Goal: Information Seeking & Learning: Learn about a topic

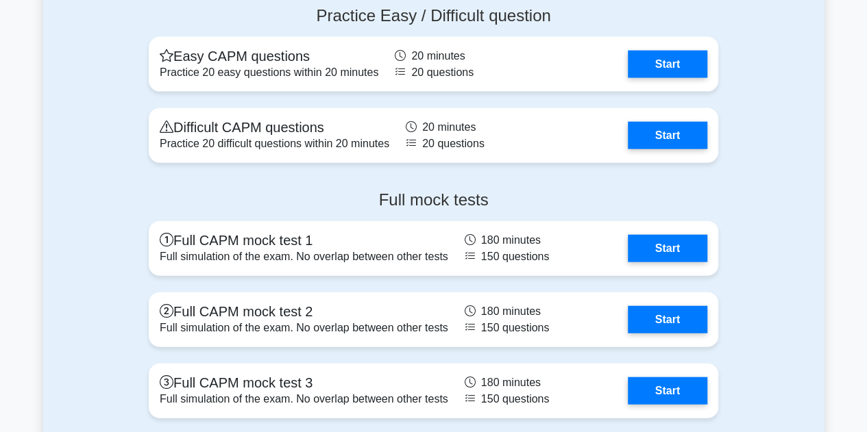
scroll to position [4057, 0]
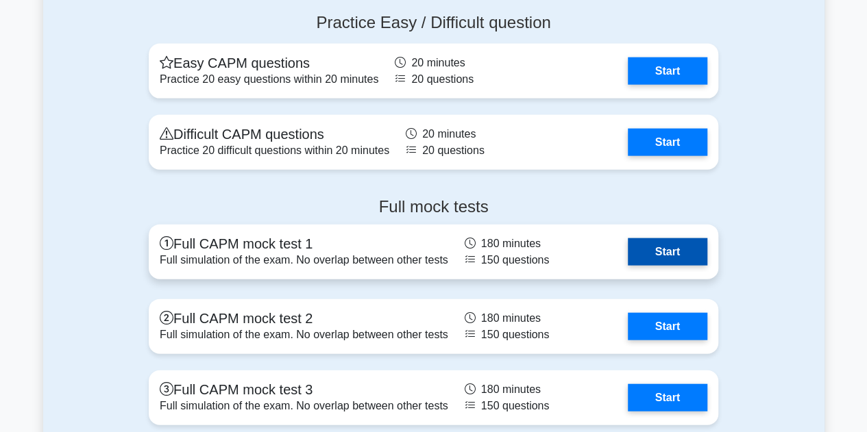
click at [666, 247] on link "Start" at bounding box center [667, 251] width 79 height 27
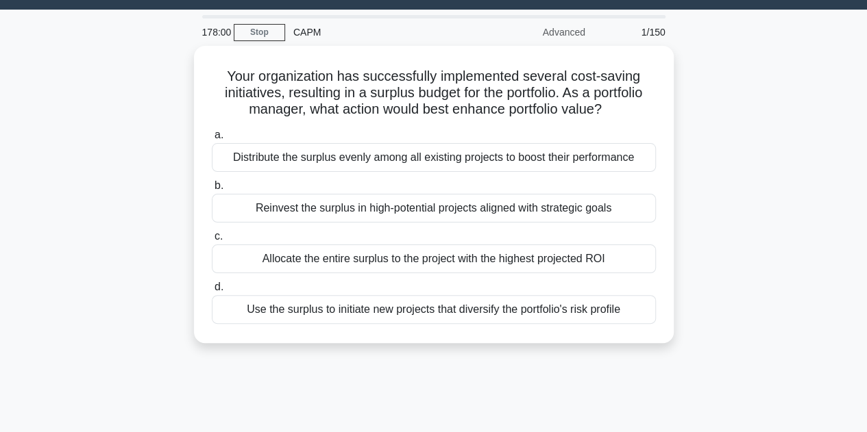
scroll to position [45, 0]
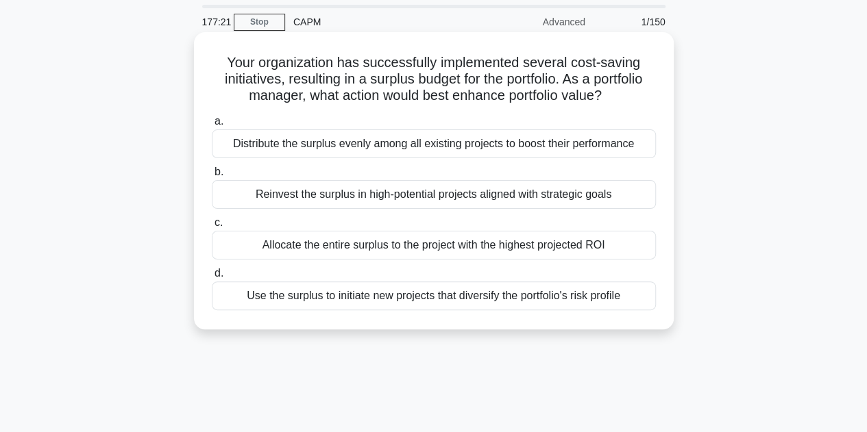
click at [450, 301] on div "Use the surplus to initiate new projects that diversify the portfolio's risk pr…" at bounding box center [434, 296] width 444 height 29
click at [212, 278] on input "d. Use the surplus to initiate new projects that diversify the portfolio's risk…" at bounding box center [212, 273] width 0 height 9
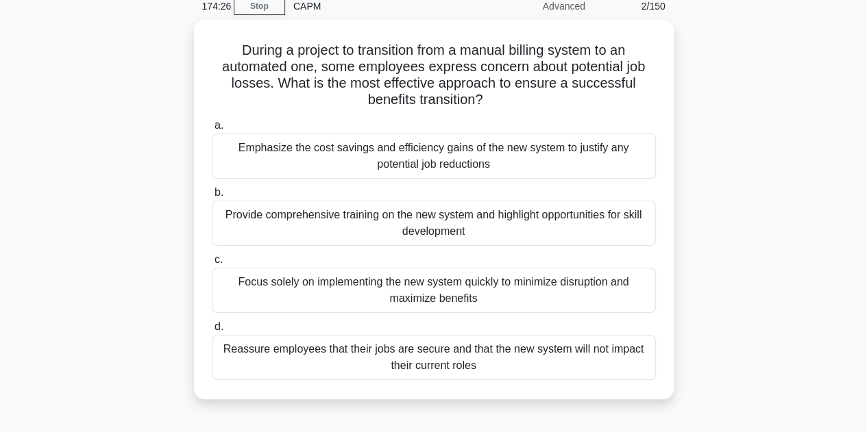
scroll to position [60, 0]
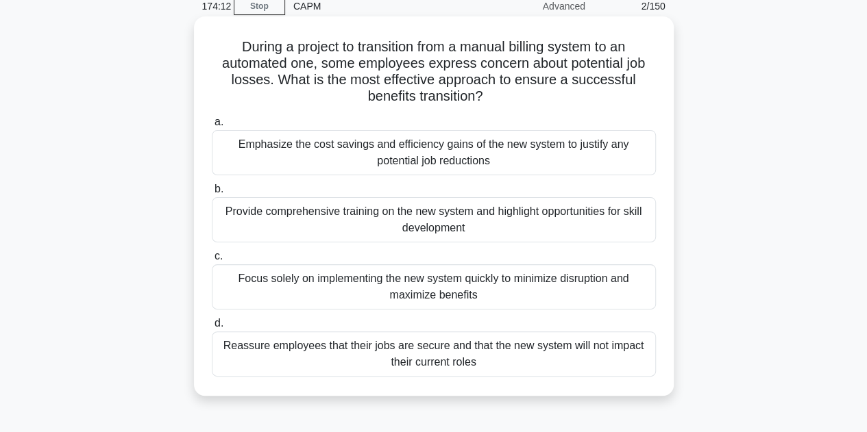
click at [318, 217] on div "Provide comprehensive training on the new system and highlight opportunities fo…" at bounding box center [434, 219] width 444 height 45
click at [212, 194] on input "b. Provide comprehensive training on the new system and highlight opportunities…" at bounding box center [212, 189] width 0 height 9
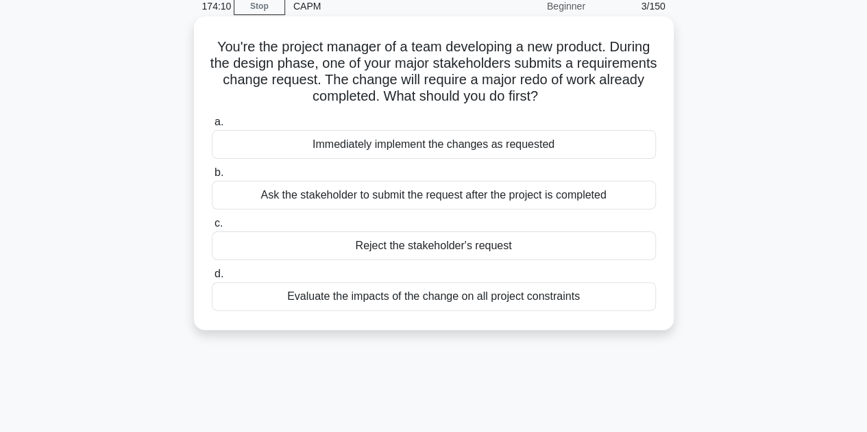
scroll to position [0, 0]
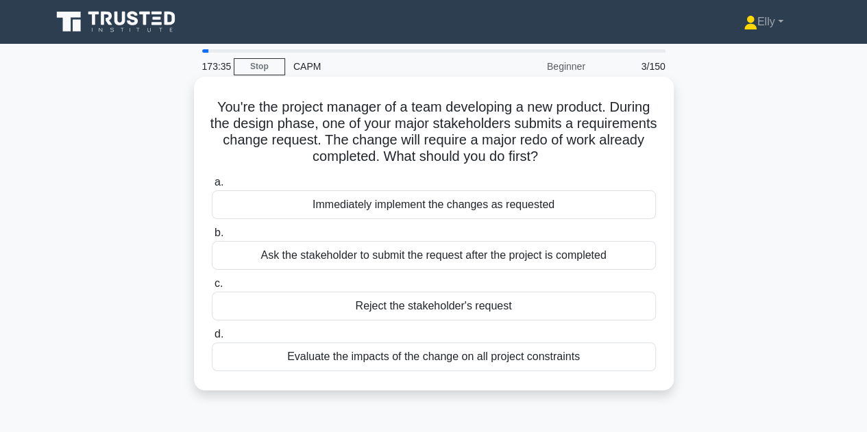
click at [507, 360] on div "Evaluate the impacts of the change on all project constraints" at bounding box center [434, 357] width 444 height 29
click at [212, 339] on input "d. Evaluate the impacts of the change on all project constraints" at bounding box center [212, 334] width 0 height 9
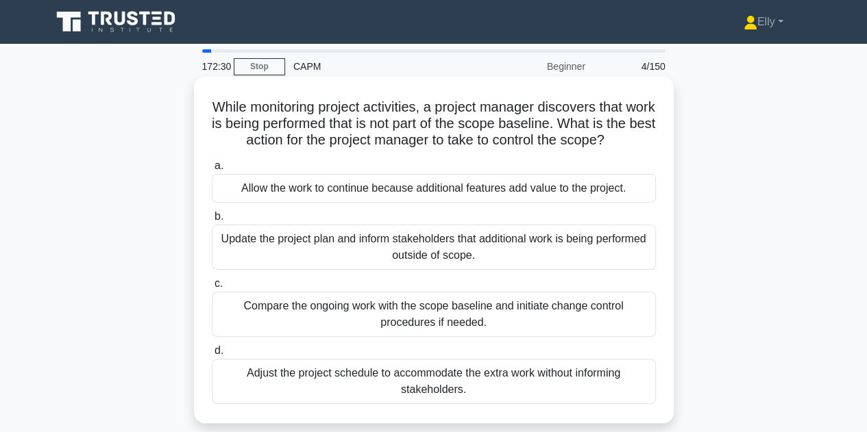
click at [526, 318] on div "Compare the ongoing work with the scope baseline and initiate change control pr…" at bounding box center [434, 314] width 444 height 45
click at [212, 289] on input "c. Compare the ongoing work with the scope baseline and initiate change control…" at bounding box center [212, 284] width 0 height 9
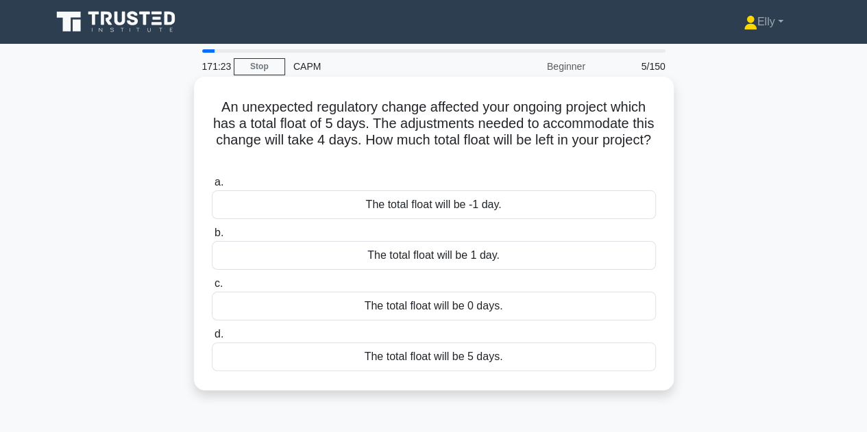
click at [505, 260] on div "The total float will be 1 day." at bounding box center [434, 255] width 444 height 29
click at [212, 238] on input "b. The total float will be 1 day." at bounding box center [212, 233] width 0 height 9
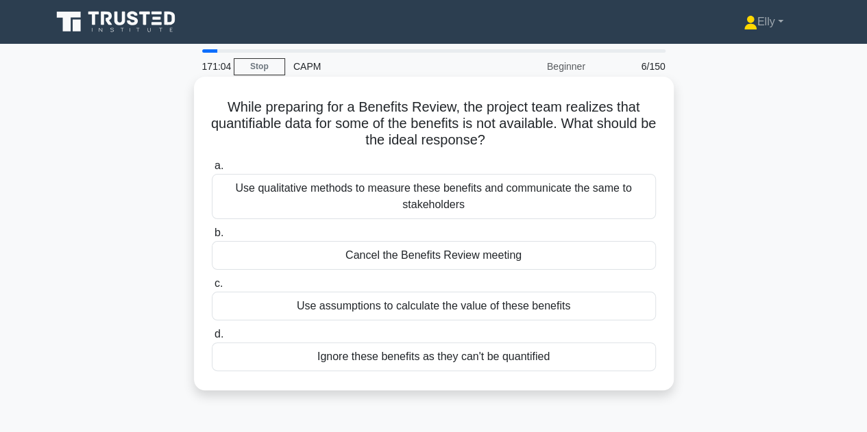
click at [533, 196] on div "Use qualitative methods to measure these benefits and communicate the same to s…" at bounding box center [434, 196] width 444 height 45
click at [212, 171] on input "a. Use qualitative methods to measure these benefits and communicate the same t…" at bounding box center [212, 166] width 0 height 9
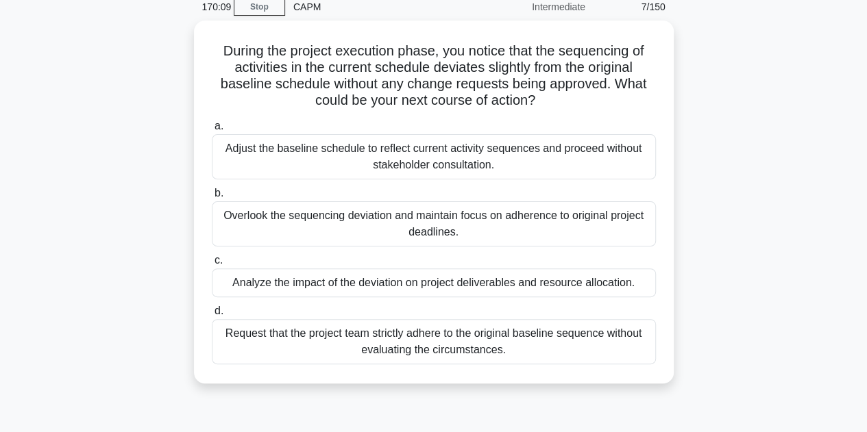
scroll to position [75, 0]
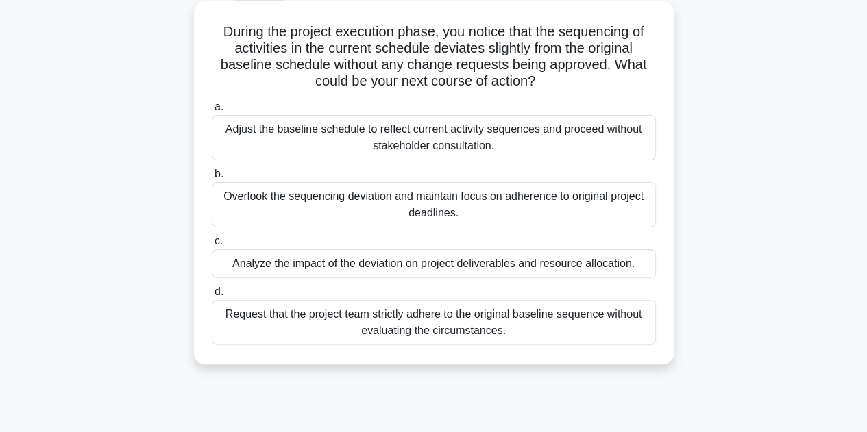
click at [627, 269] on div "Analyze the impact of the deviation on project deliverables and resource alloca…" at bounding box center [434, 263] width 444 height 29
click at [212, 246] on input "c. Analyze the impact of the deviation on project deliverables and resource all…" at bounding box center [212, 241] width 0 height 9
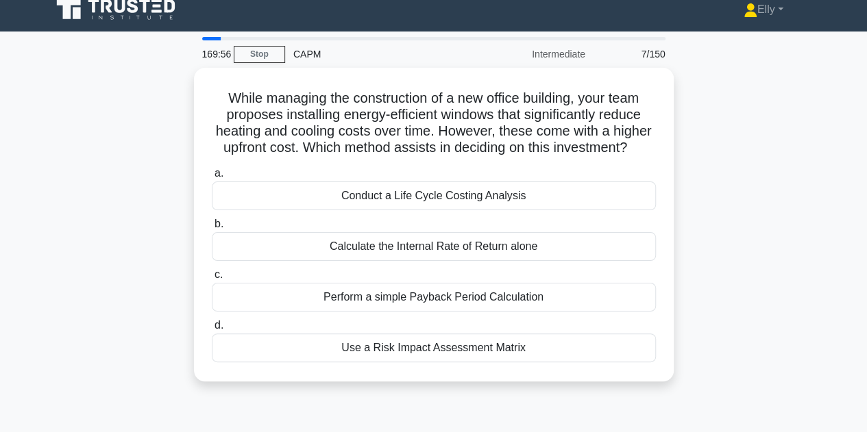
scroll to position [0, 0]
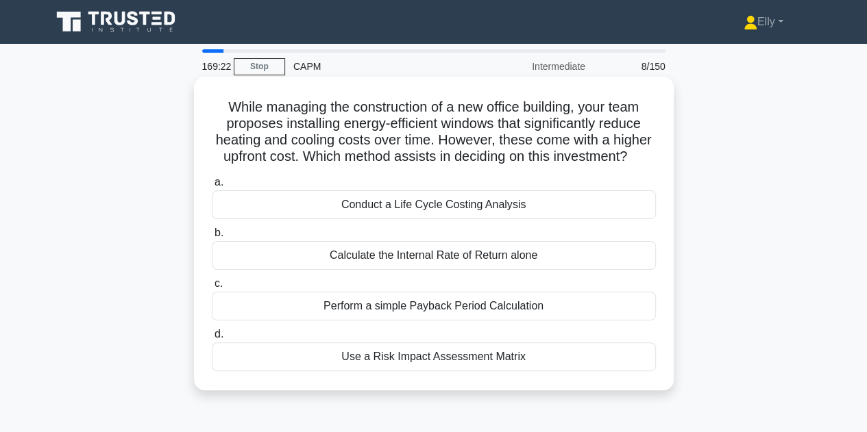
click at [574, 219] on div "Conduct a Life Cycle Costing Analysis" at bounding box center [434, 205] width 444 height 29
click at [212, 187] on input "a. Conduct a Life Cycle Costing Analysis" at bounding box center [212, 182] width 0 height 9
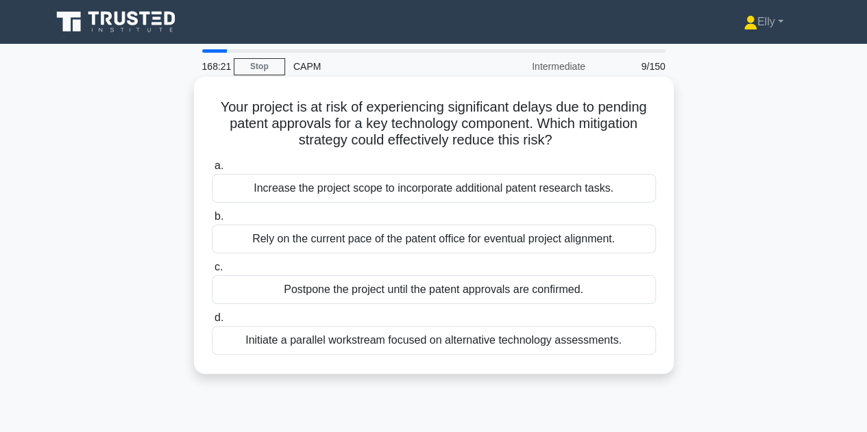
click at [596, 197] on div "Increase the project scope to incorporate additional patent research tasks." at bounding box center [434, 188] width 444 height 29
click at [212, 171] on input "a. Increase the project scope to incorporate additional patent research tasks." at bounding box center [212, 166] width 0 height 9
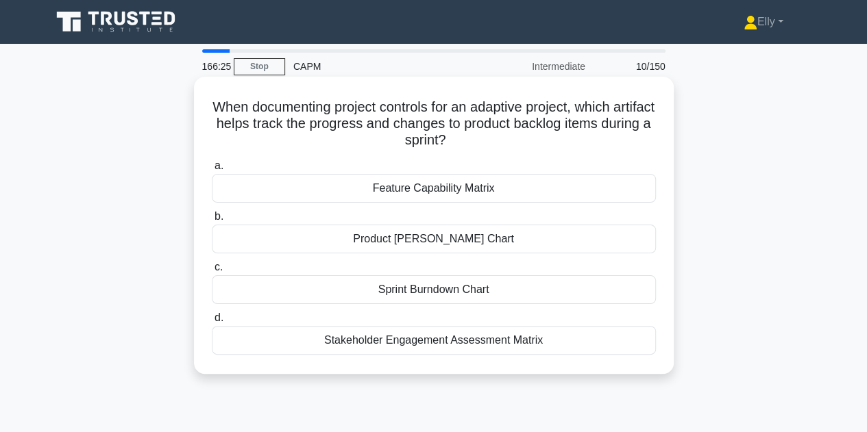
click at [487, 291] on div "Sprint Burndown Chart" at bounding box center [434, 289] width 444 height 29
click at [212, 272] on input "c. Sprint Burndown Chart" at bounding box center [212, 267] width 0 height 9
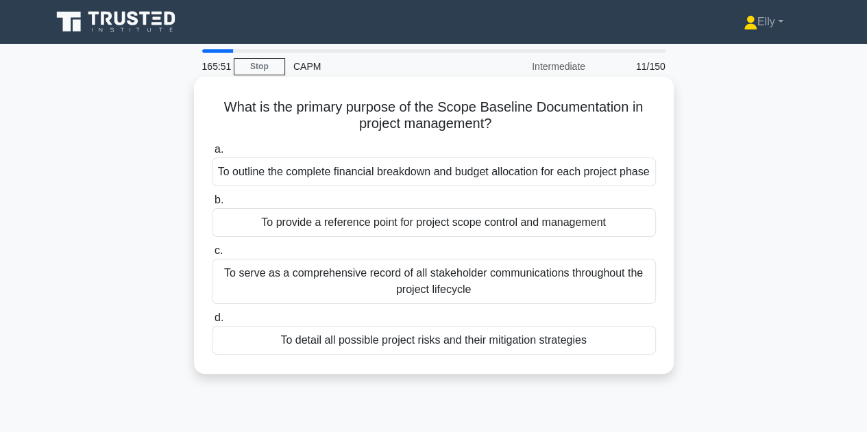
click at [585, 237] on div "To provide a reference point for project scope control and management" at bounding box center [434, 222] width 444 height 29
click at [212, 205] on input "b. To provide a reference point for project scope control and management" at bounding box center [212, 200] width 0 height 9
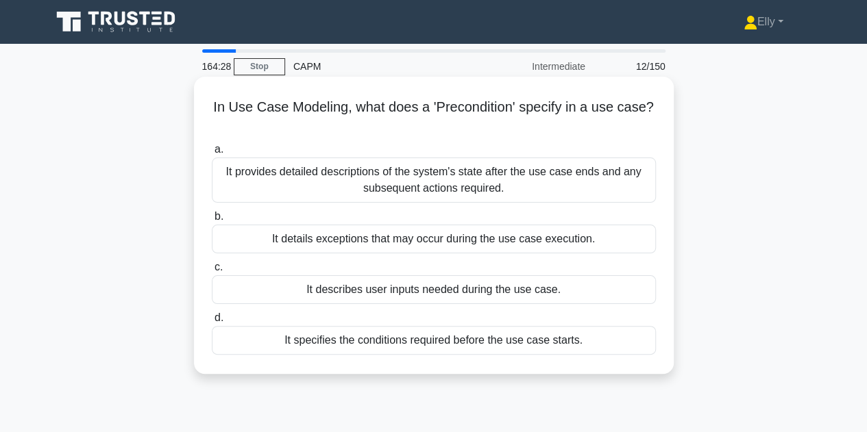
click at [569, 342] on div "It specifies the conditions required before the use case starts." at bounding box center [434, 340] width 444 height 29
click at [212, 323] on input "d. It specifies the conditions required before the use case starts." at bounding box center [212, 318] width 0 height 9
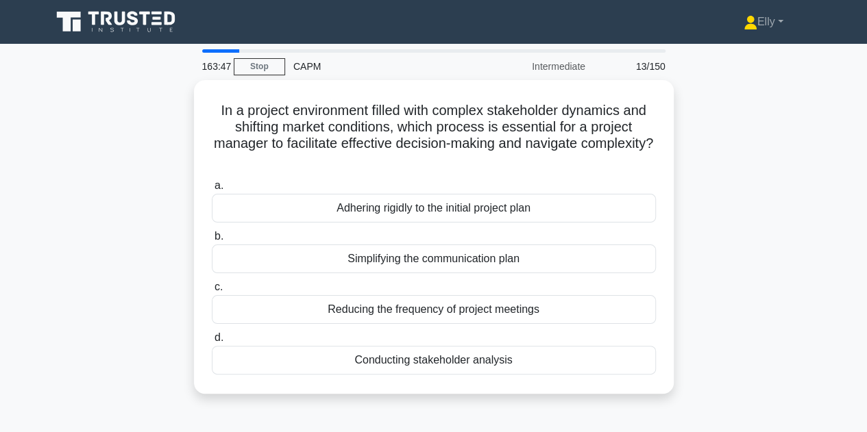
click at [500, 360] on div "Conducting stakeholder analysis" at bounding box center [434, 360] width 444 height 29
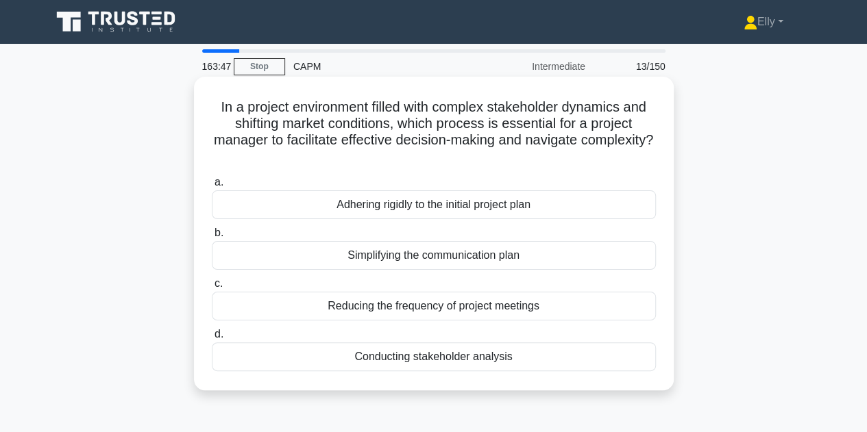
click at [212, 339] on input "d. Conducting stakeholder analysis" at bounding box center [212, 334] width 0 height 9
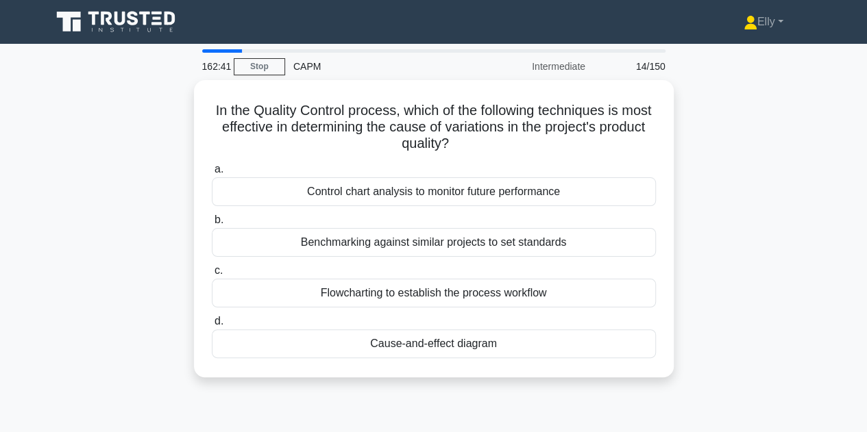
click at [492, 341] on div "Cause-and-effect diagram" at bounding box center [434, 344] width 444 height 29
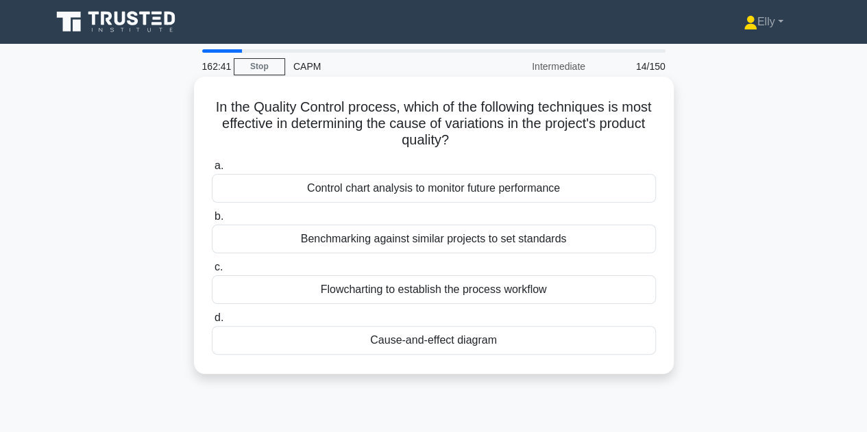
click at [212, 323] on input "d. Cause-and-effect diagram" at bounding box center [212, 318] width 0 height 9
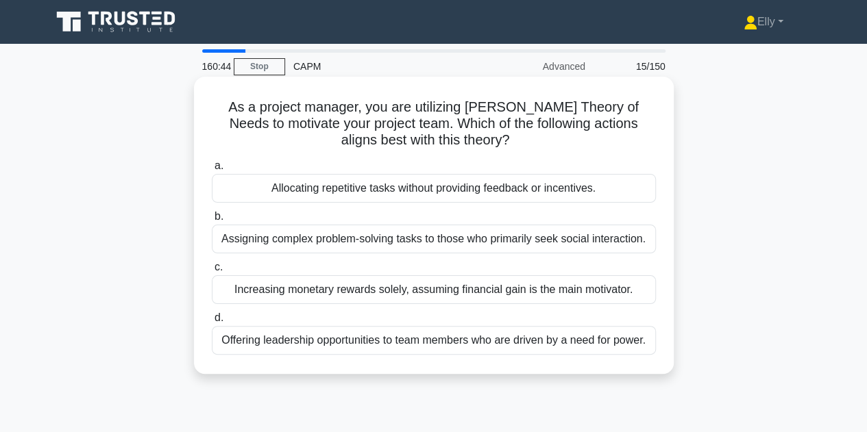
click at [456, 347] on div "Offering leadership opportunities to team members who are driven by a need for …" at bounding box center [434, 340] width 444 height 29
click at [212, 323] on input "d. Offering leadership opportunities to team members who are driven by a need f…" at bounding box center [212, 318] width 0 height 9
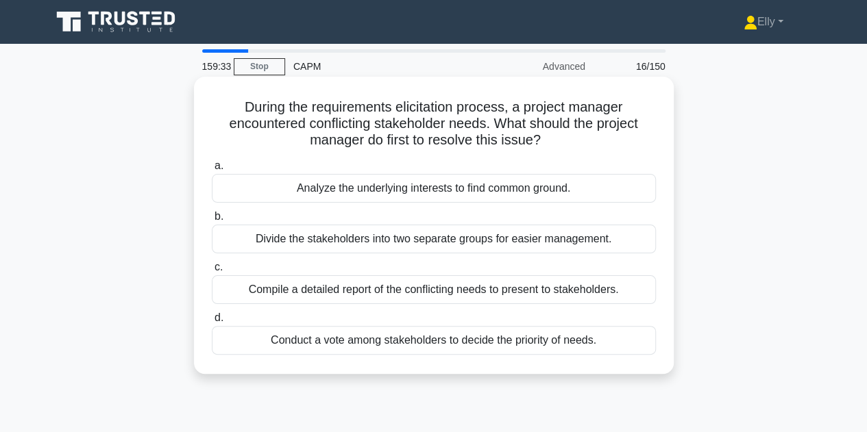
click at [551, 196] on div "Analyze the underlying interests to find common ground." at bounding box center [434, 188] width 444 height 29
click at [212, 171] on input "a. Analyze the underlying interests to find common ground." at bounding box center [212, 166] width 0 height 9
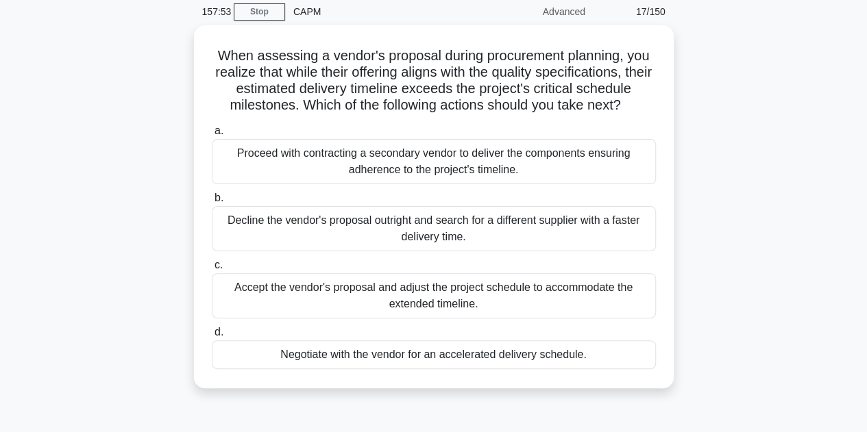
scroll to position [54, 0]
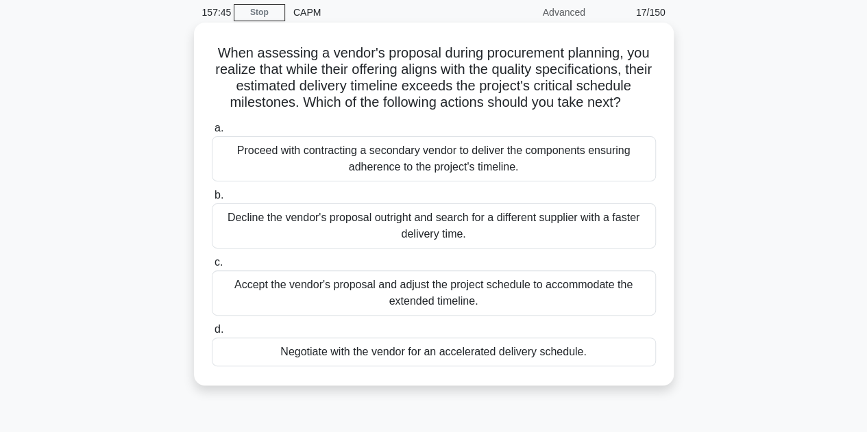
click at [566, 356] on div "Negotiate with the vendor for an accelerated delivery schedule." at bounding box center [434, 352] width 444 height 29
click at [212, 334] on input "d. Negotiate with the vendor for an accelerated delivery schedule." at bounding box center [212, 330] width 0 height 9
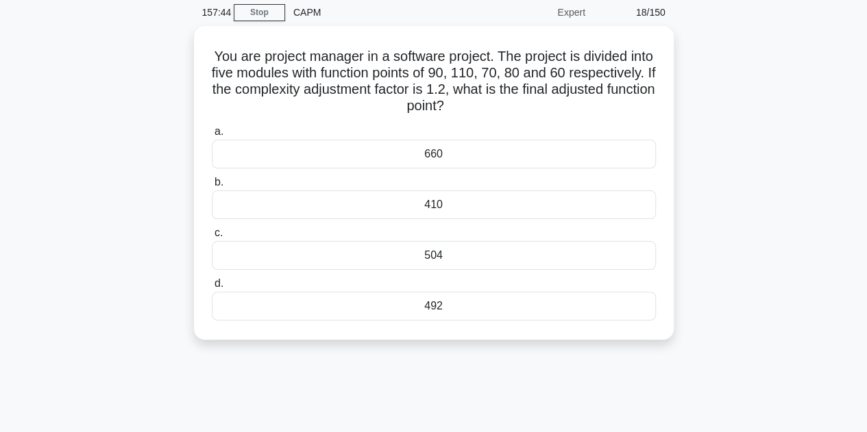
scroll to position [0, 0]
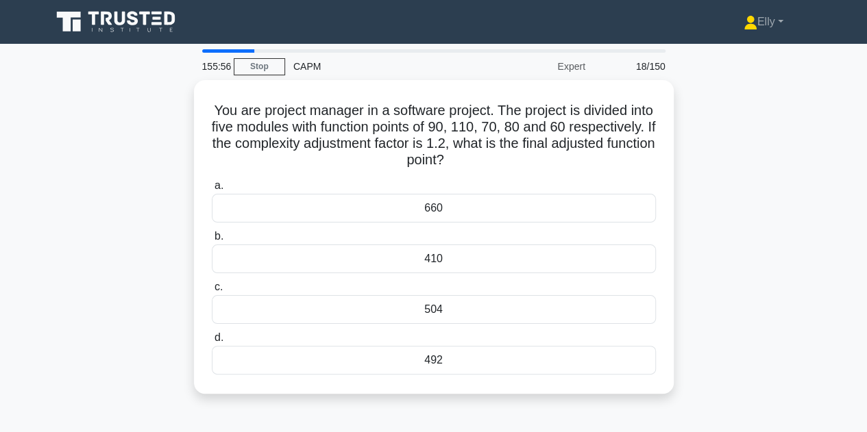
click at [754, 162] on div "You are project manager in a software project. The project is divided into five…" at bounding box center [433, 245] width 781 height 330
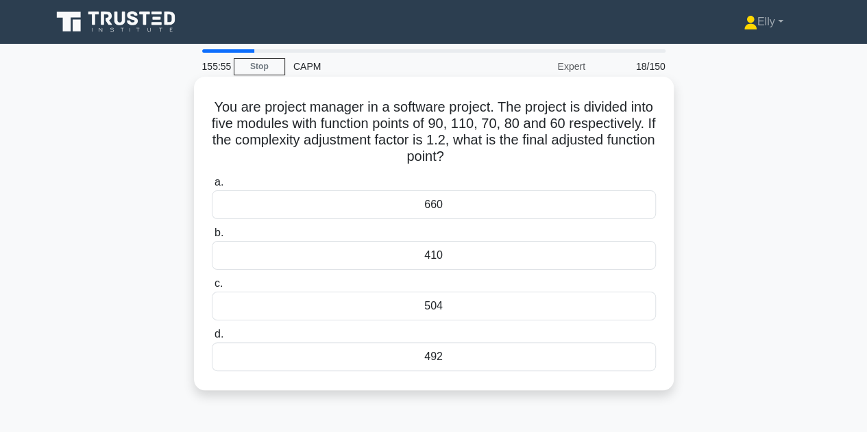
click at [438, 363] on div "492" at bounding box center [434, 357] width 444 height 29
click at [212, 339] on input "d. 492" at bounding box center [212, 334] width 0 height 9
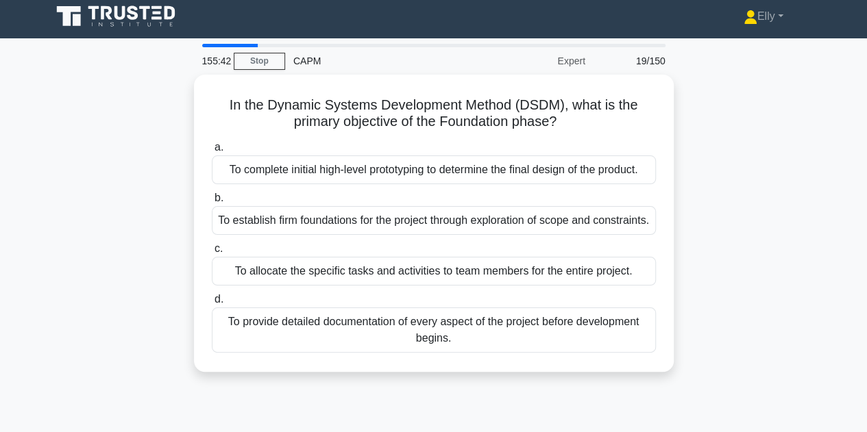
scroll to position [7, 0]
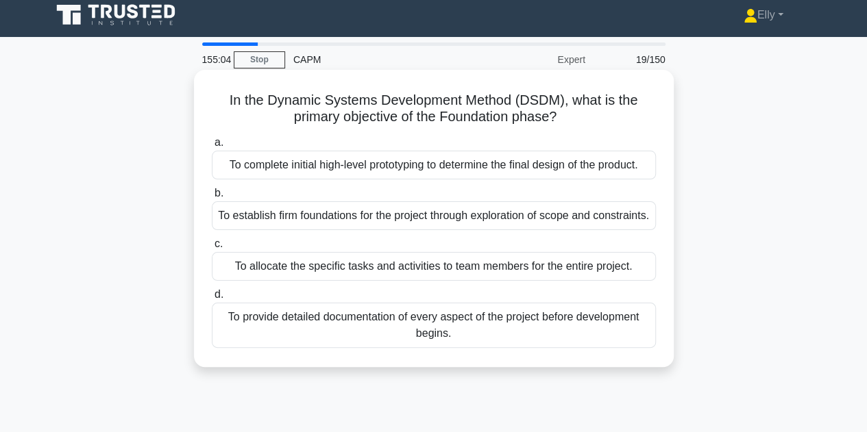
click at [548, 225] on div "To establish firm foundations for the project through exploration of scope and …" at bounding box center [434, 215] width 444 height 29
click at [212, 198] on input "b. To establish firm foundations for the project through exploration of scope a…" at bounding box center [212, 193] width 0 height 9
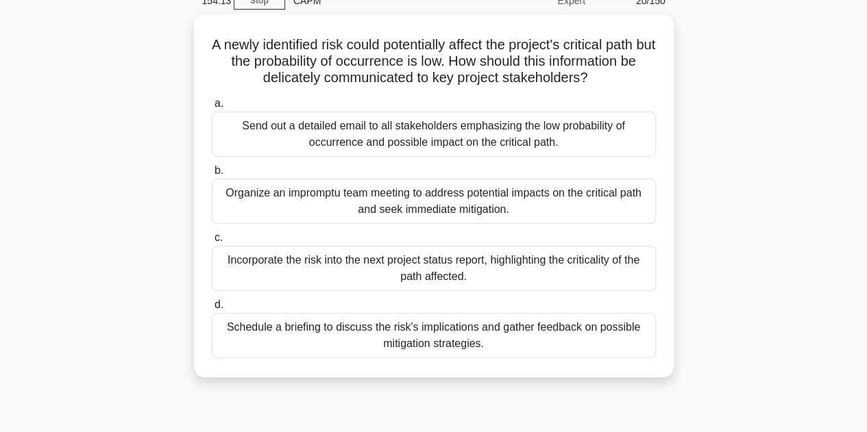
scroll to position [65, 0]
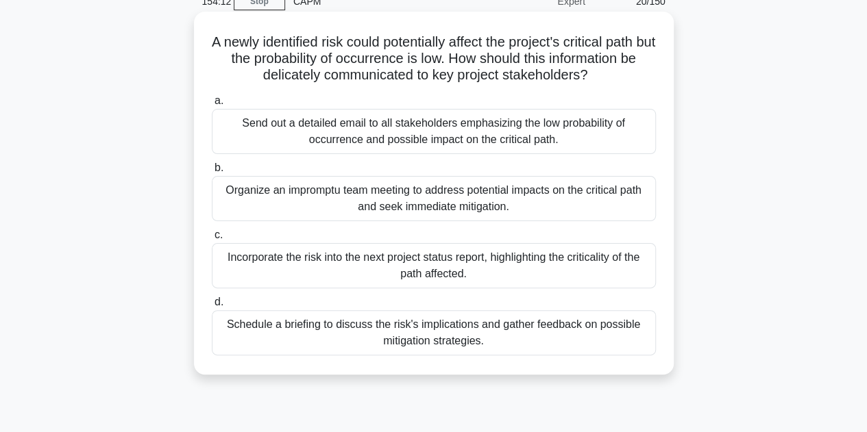
click at [603, 330] on div "Schedule a briefing to discuss the risk's implications and gather feedback on p…" at bounding box center [434, 332] width 444 height 45
click at [212, 307] on input "d. Schedule a briefing to discuss the risk's implications and gather feedback o…" at bounding box center [212, 302] width 0 height 9
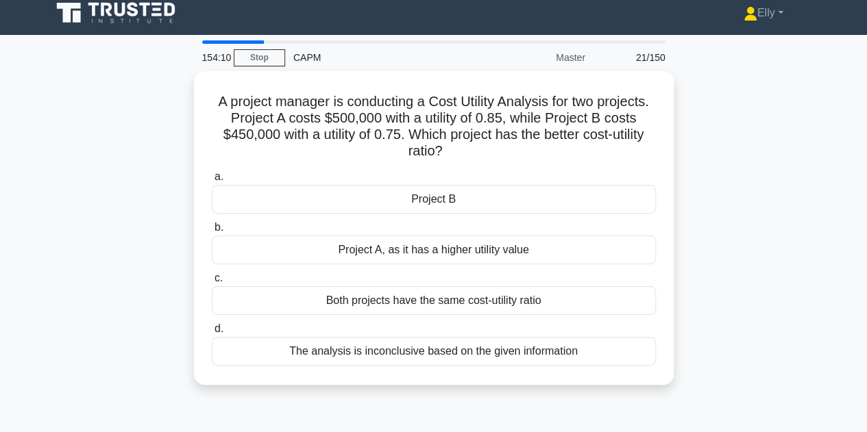
scroll to position [0, 0]
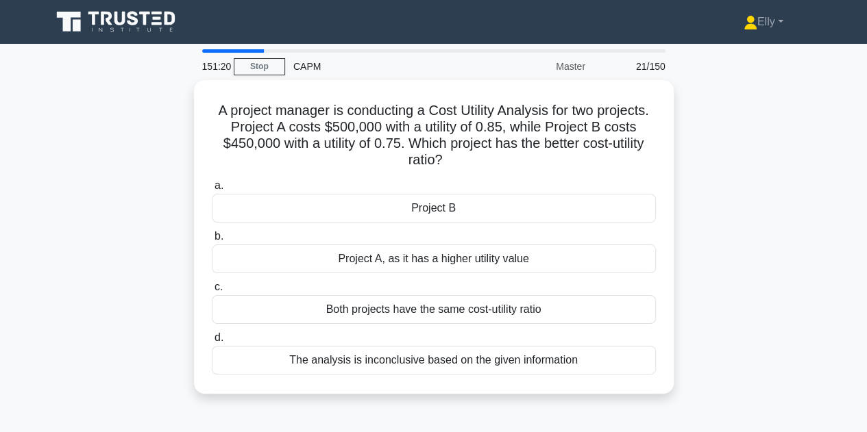
click at [115, 278] on div "A project manager is conducting a Cost Utility Analysis for two projects. Proje…" at bounding box center [433, 245] width 781 height 330
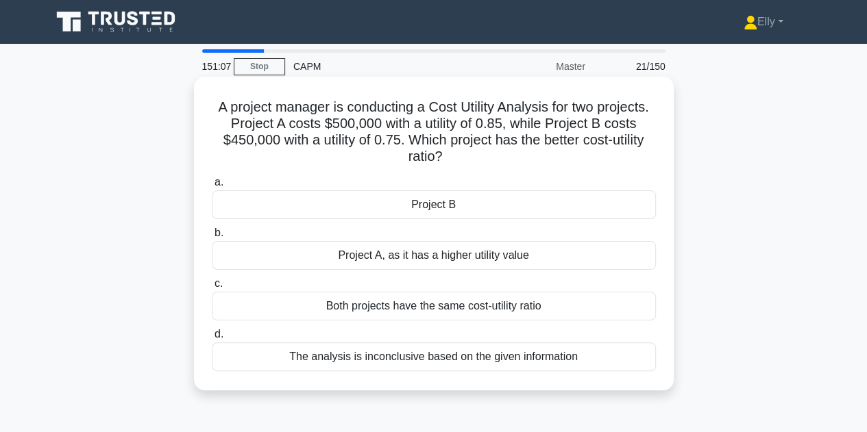
click at [543, 260] on div "Project A, as it has a higher utility value" at bounding box center [434, 255] width 444 height 29
click at [212, 238] on input "b. Project A, as it has a higher utility value" at bounding box center [212, 233] width 0 height 9
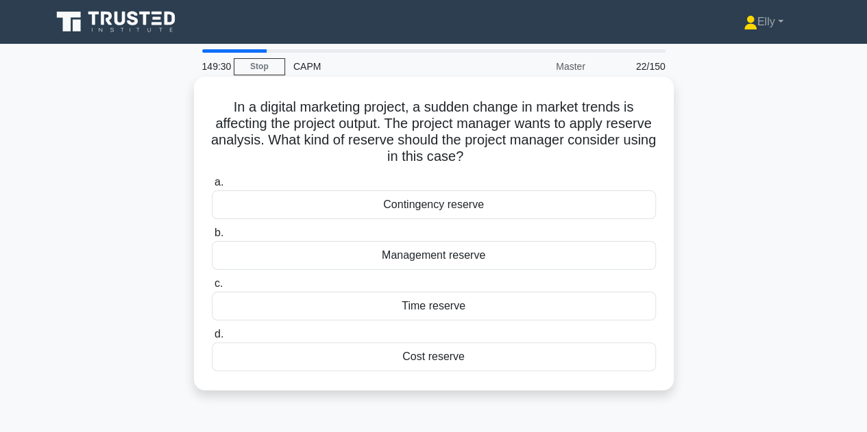
click at [468, 260] on div "Management reserve" at bounding box center [434, 255] width 444 height 29
click at [212, 238] on input "b. Management reserve" at bounding box center [212, 233] width 0 height 9
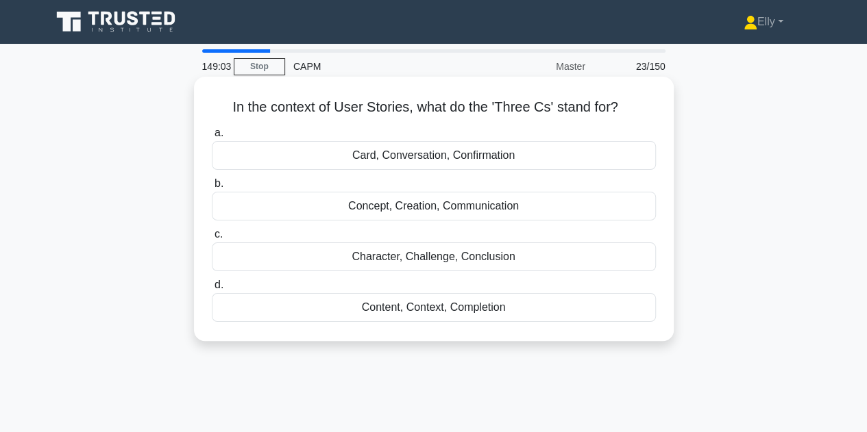
click at [482, 206] on div "Concept, Creation, Communication" at bounding box center [434, 206] width 444 height 29
click at [212, 188] on input "b. Concept, Creation, Communication" at bounding box center [212, 184] width 0 height 9
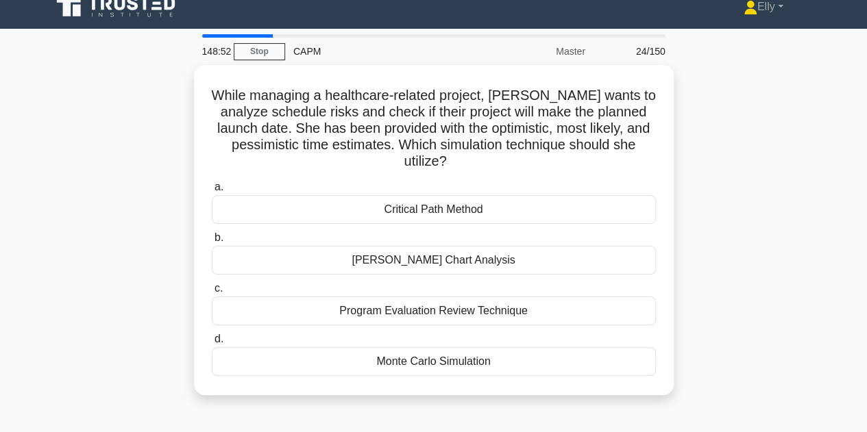
scroll to position [17, 0]
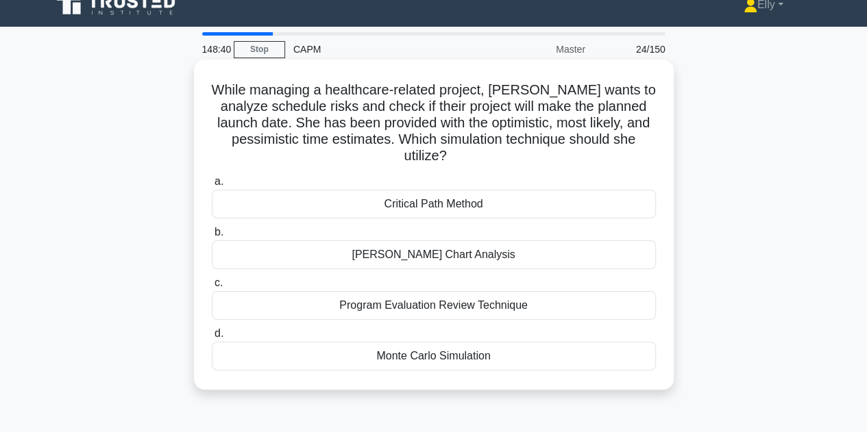
click at [498, 312] on div "Program Evaluation Review Technique" at bounding box center [434, 305] width 444 height 29
click at [212, 288] on input "c. Program Evaluation Review Technique" at bounding box center [212, 283] width 0 height 9
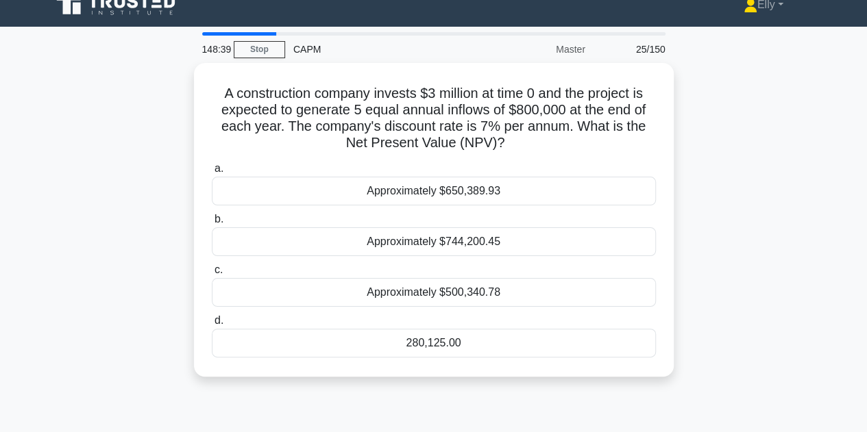
scroll to position [0, 0]
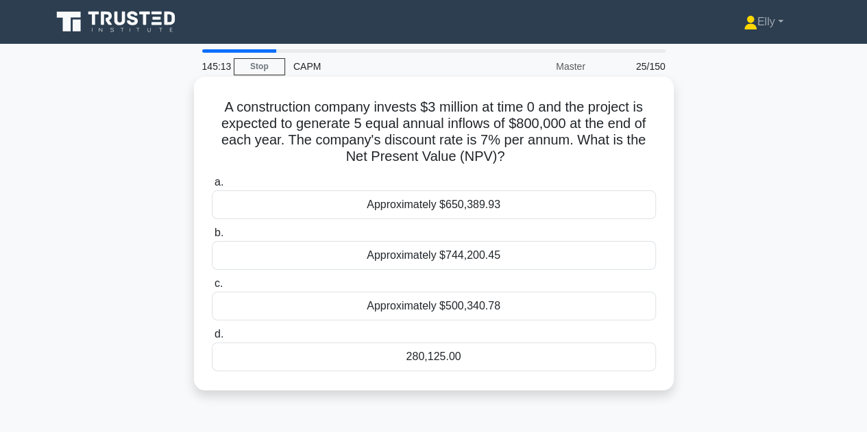
click at [570, 200] on div "Approximately $650,389.93" at bounding box center [434, 205] width 444 height 29
click at [212, 187] on input "a. Approximately $650,389.93" at bounding box center [212, 182] width 0 height 9
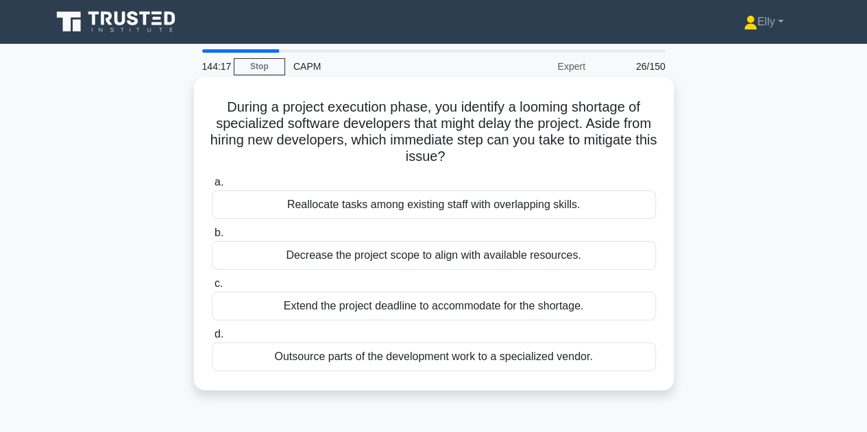
click at [561, 358] on div "Outsource parts of the development work to a specialized vendor." at bounding box center [434, 357] width 444 height 29
click at [212, 339] on input "d. Outsource parts of the development work to a specialized vendor." at bounding box center [212, 334] width 0 height 9
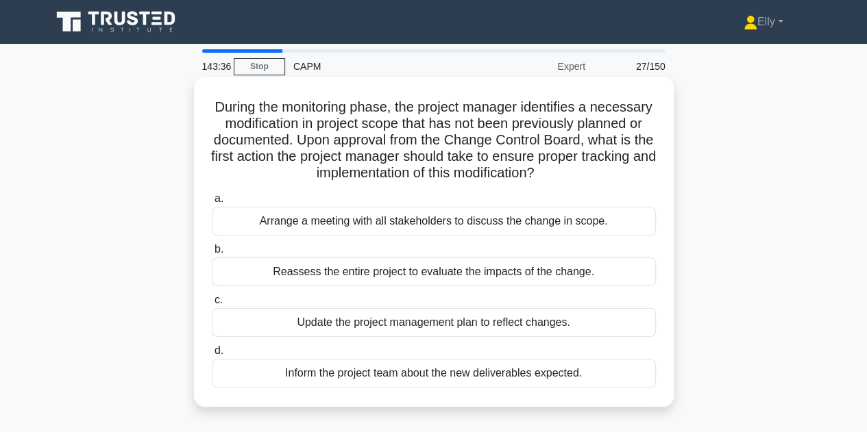
click at [563, 328] on div "Update the project management plan to reflect changes." at bounding box center [434, 322] width 444 height 29
click at [212, 305] on input "c. Update the project management plan to reflect changes." at bounding box center [212, 300] width 0 height 9
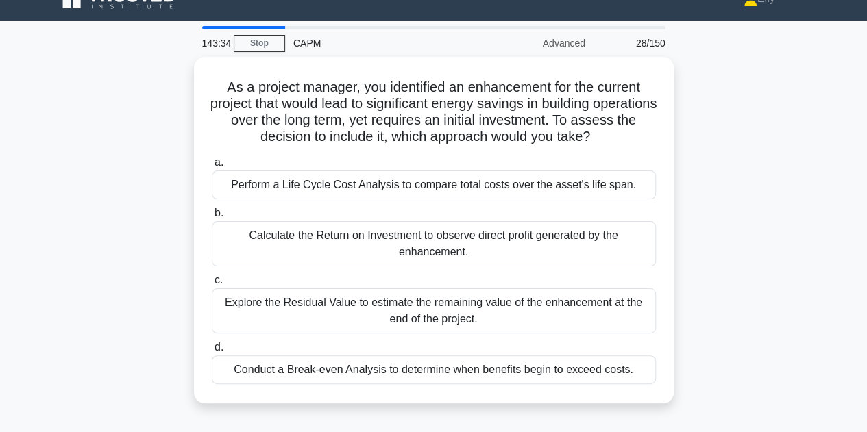
scroll to position [23, 0]
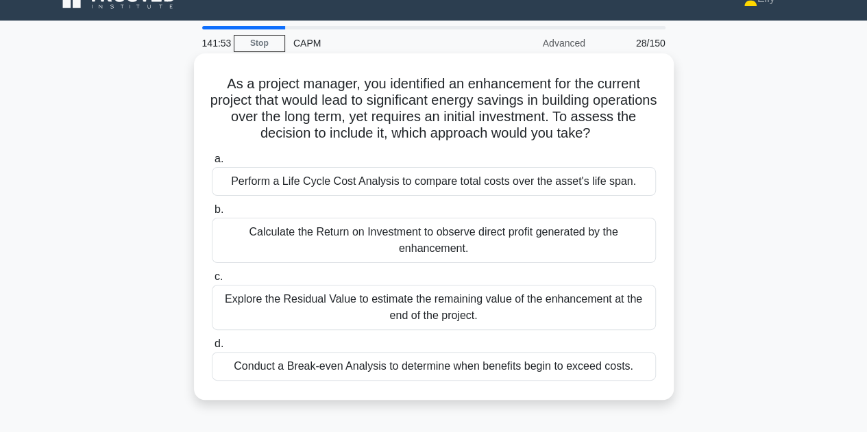
click at [594, 189] on div "Perform a Life Cycle Cost Analysis to compare total costs over the asset's life…" at bounding box center [434, 181] width 444 height 29
click at [212, 164] on input "a. Perform a Life Cycle Cost Analysis to compare total costs over the asset's l…" at bounding box center [212, 159] width 0 height 9
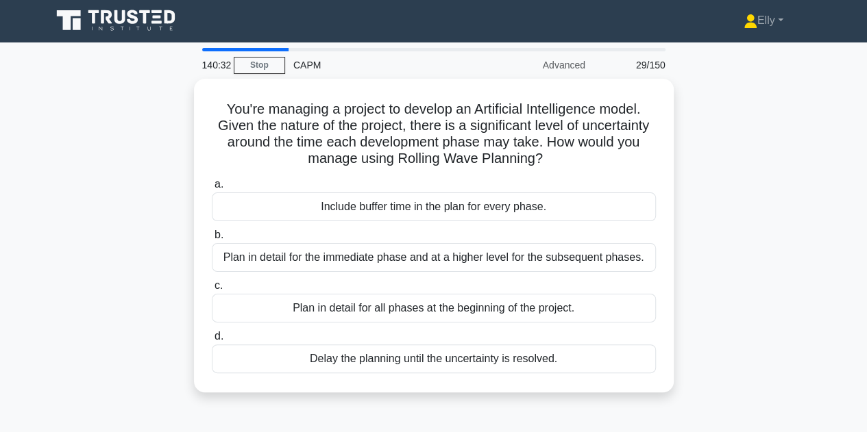
scroll to position [0, 0]
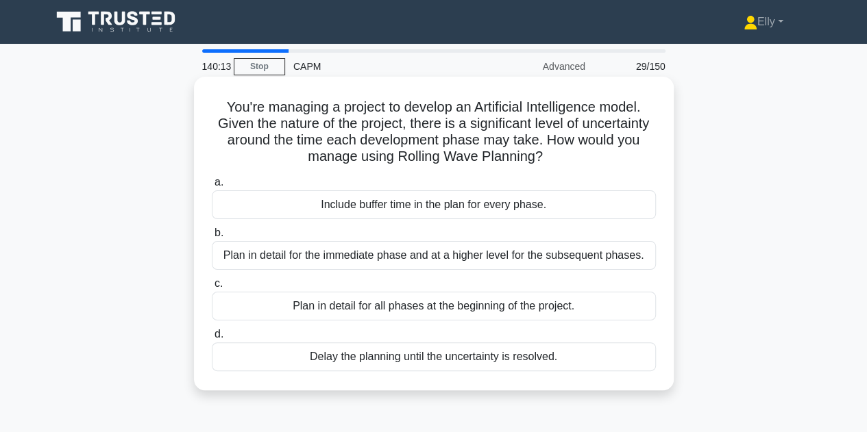
click at [572, 263] on div "Plan in detail for the immediate phase and at a higher level for the subsequent…" at bounding box center [434, 255] width 444 height 29
click at [212, 238] on input "b. Plan in detail for the immediate phase and at a higher level for the subsequ…" at bounding box center [212, 233] width 0 height 9
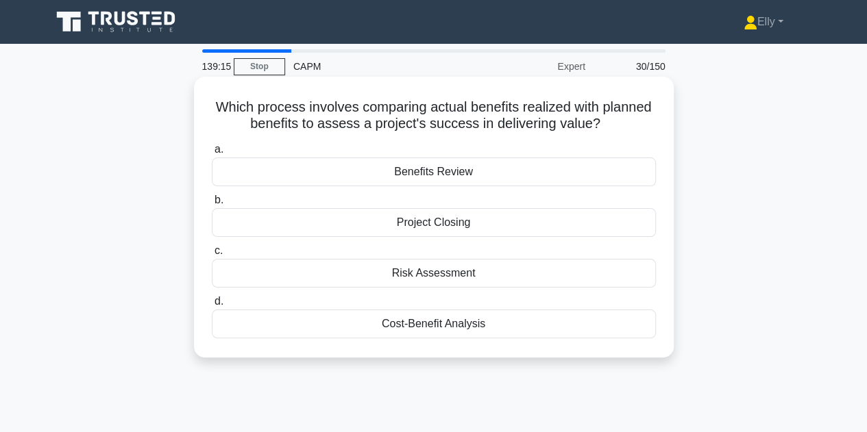
click at [484, 173] on div "Benefits Review" at bounding box center [434, 172] width 444 height 29
click at [212, 154] on input "a. Benefits Review" at bounding box center [212, 149] width 0 height 9
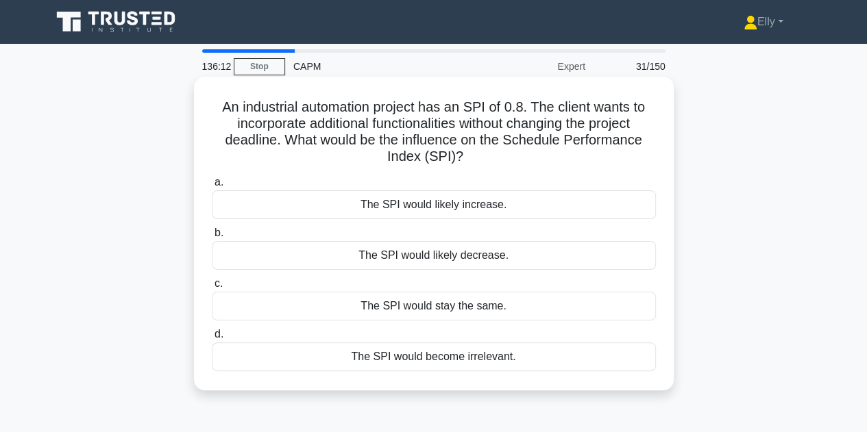
click at [487, 310] on div "The SPI would stay the same." at bounding box center [434, 306] width 444 height 29
click at [212, 289] on input "c. The SPI would stay the same." at bounding box center [212, 284] width 0 height 9
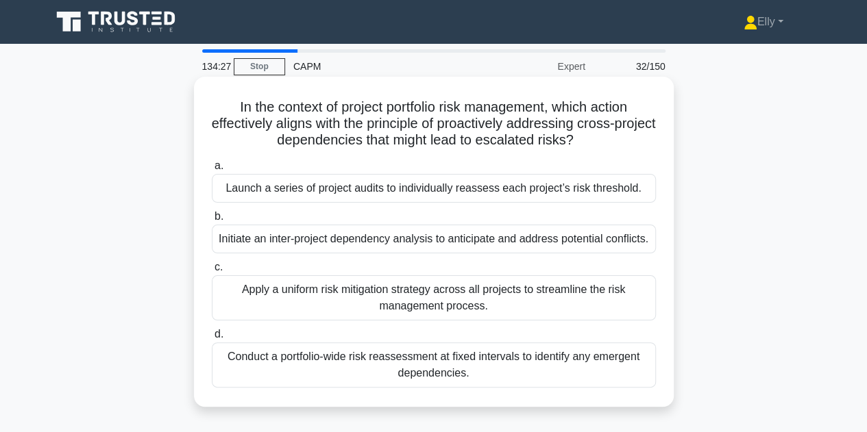
click at [532, 241] on div "Initiate an inter-project dependency analysis to anticipate and address potenti…" at bounding box center [434, 239] width 444 height 29
click at [212, 221] on input "b. Initiate an inter-project dependency analysis to anticipate and address pote…" at bounding box center [212, 216] width 0 height 9
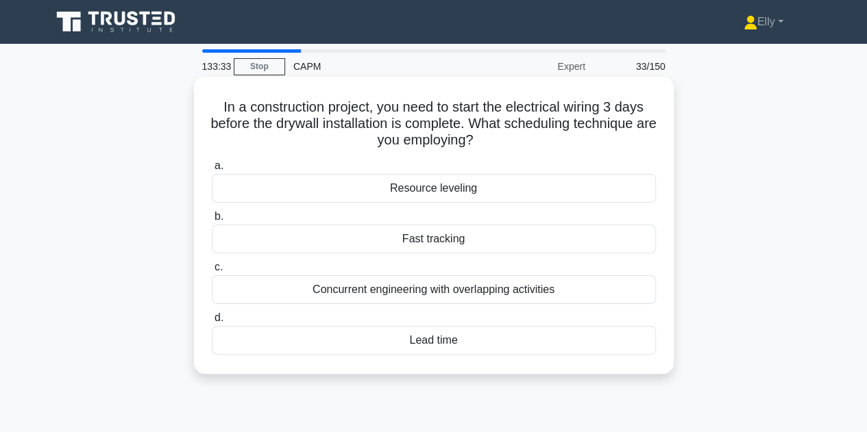
click at [443, 343] on div "Lead time" at bounding box center [434, 340] width 444 height 29
click at [212, 323] on input "d. Lead time" at bounding box center [212, 318] width 0 height 9
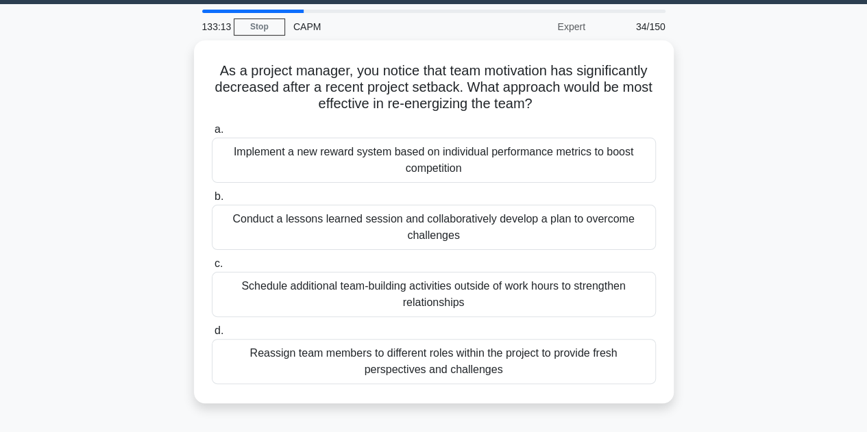
scroll to position [36, 0]
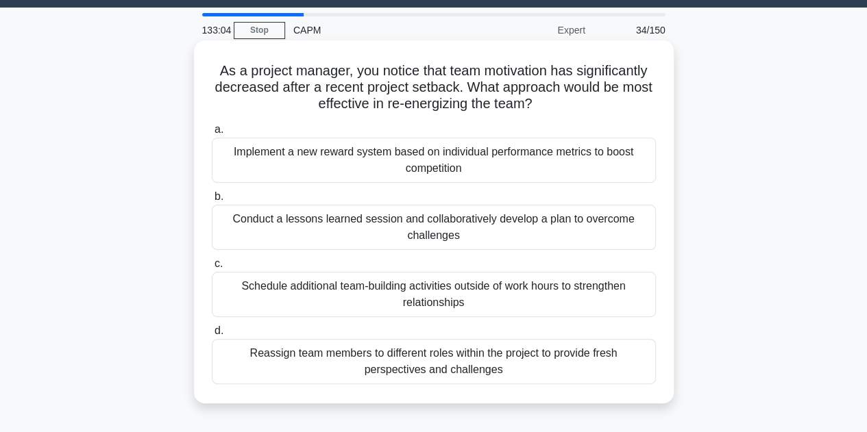
click at [552, 230] on div "Conduct a lessons learned session and collaboratively develop a plan to overcom…" at bounding box center [434, 227] width 444 height 45
click at [212, 201] on input "b. Conduct a lessons learned session and collaboratively develop a plan to over…" at bounding box center [212, 197] width 0 height 9
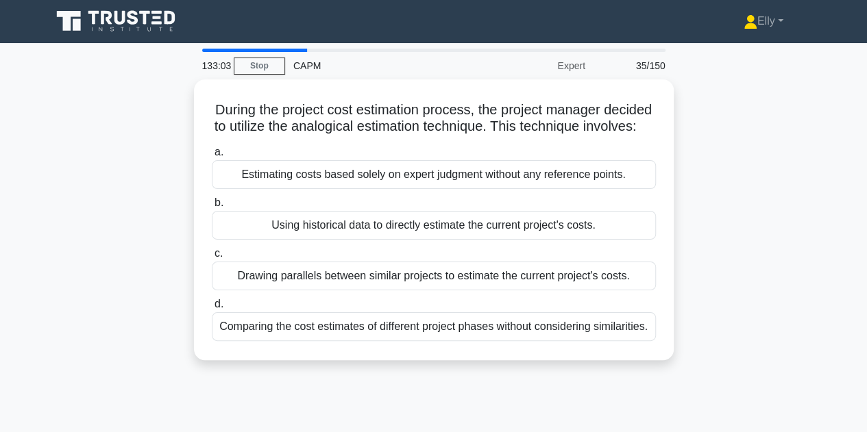
scroll to position [0, 0]
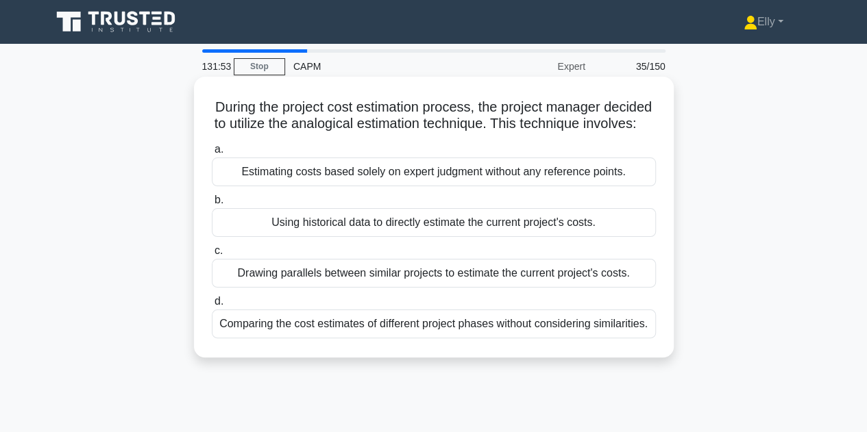
click at [454, 237] on div "Using historical data to directly estimate the current project's costs." at bounding box center [434, 222] width 444 height 29
click at [212, 205] on input "b. Using historical data to directly estimate the current project's costs." at bounding box center [212, 200] width 0 height 9
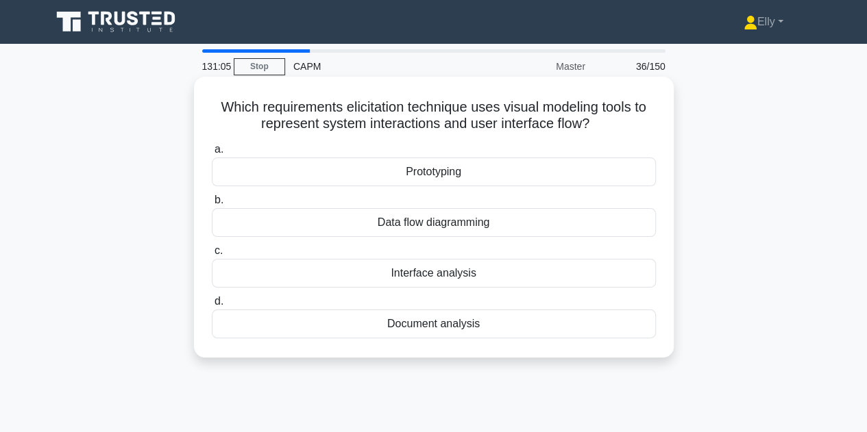
click at [474, 277] on div "Interface analysis" at bounding box center [434, 273] width 444 height 29
click at [212, 256] on input "c. Interface analysis" at bounding box center [212, 251] width 0 height 9
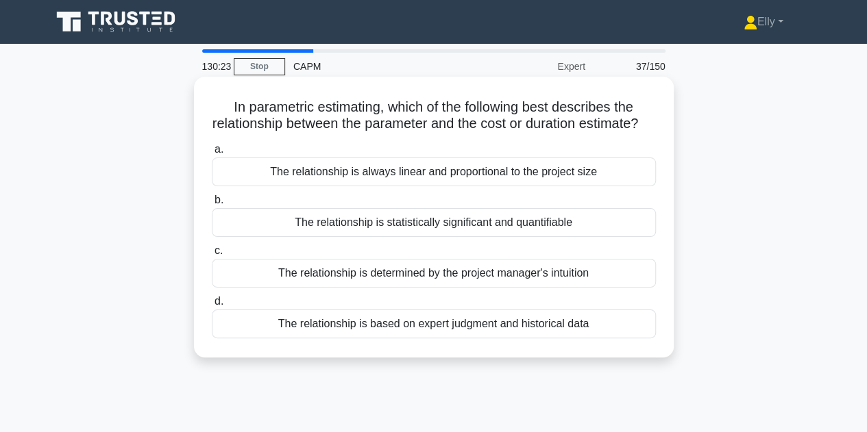
click at [545, 237] on div "The relationship is statistically significant and quantifiable" at bounding box center [434, 222] width 444 height 29
click at [212, 205] on input "b. The relationship is statistically significant and quantifiable" at bounding box center [212, 200] width 0 height 9
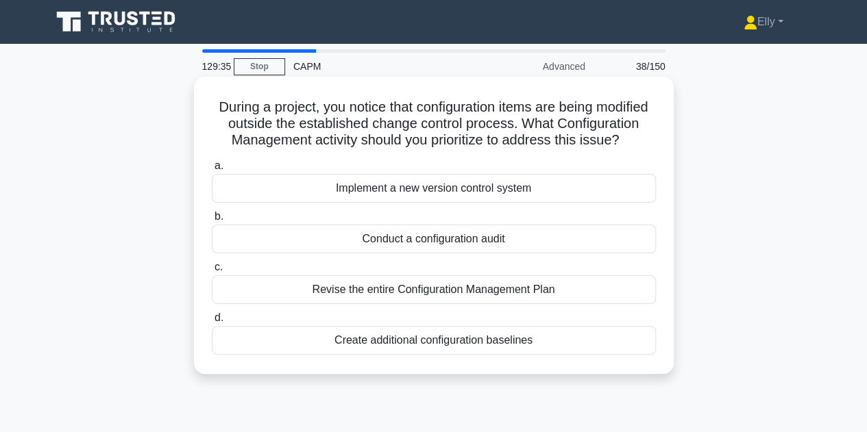
click at [574, 254] on div "Conduct a configuration audit" at bounding box center [434, 239] width 444 height 29
click at [212, 221] on input "b. Conduct a configuration audit" at bounding box center [212, 216] width 0 height 9
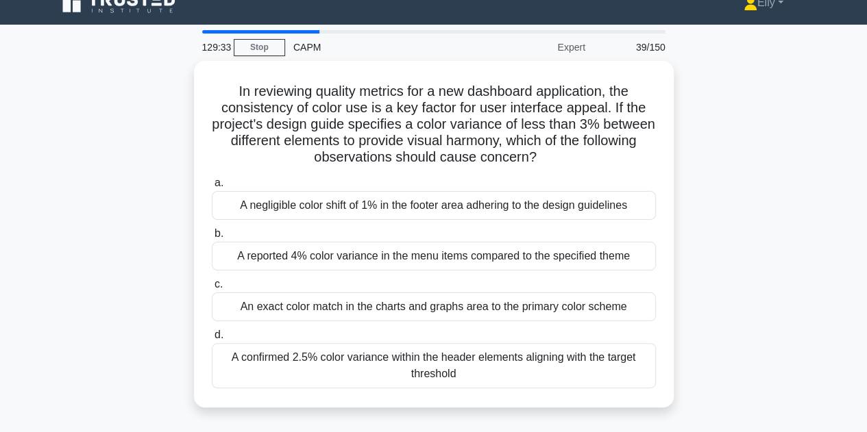
scroll to position [20, 0]
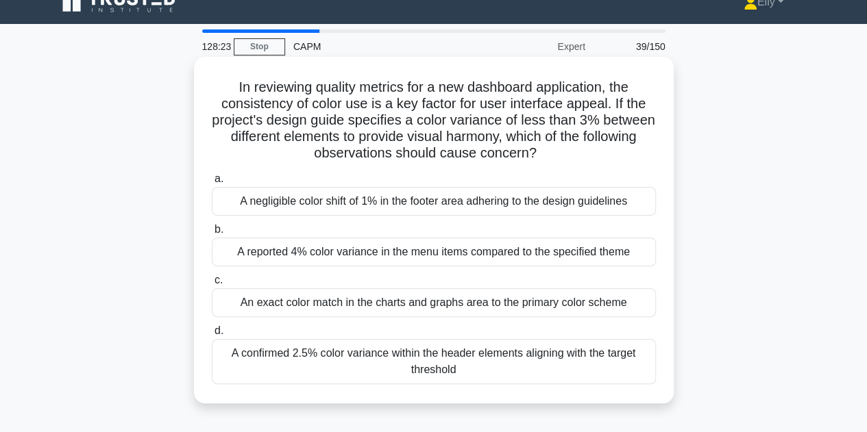
click at [625, 303] on div "An exact color match in the charts and graphs area to the primary color scheme" at bounding box center [434, 303] width 444 height 29
click at [212, 285] on input "c. An exact color match in the charts and graphs area to the primary color sche…" at bounding box center [212, 280] width 0 height 9
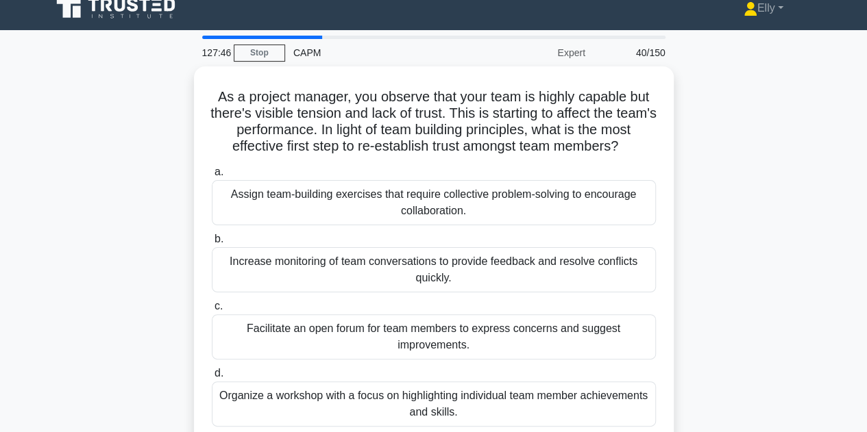
scroll to position [12, 0]
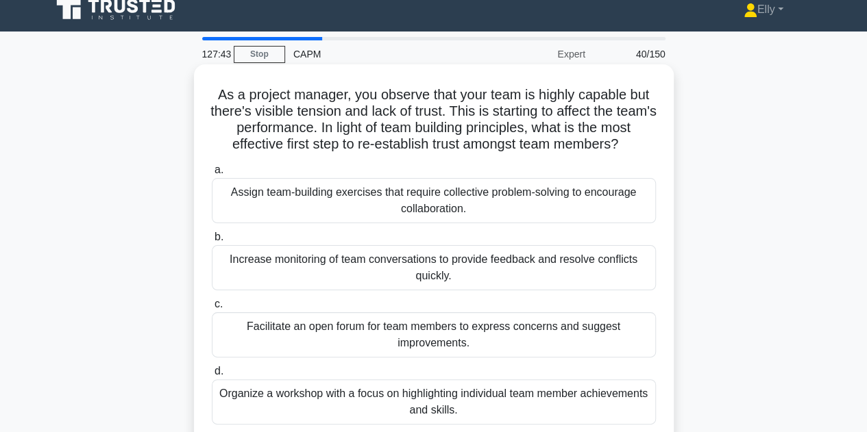
click at [598, 214] on div "Assign team-building exercises that require collective problem-solving to encou…" at bounding box center [434, 200] width 444 height 45
click at [212, 175] on input "a. Assign team-building exercises that require collective problem-solving to en…" at bounding box center [212, 170] width 0 height 9
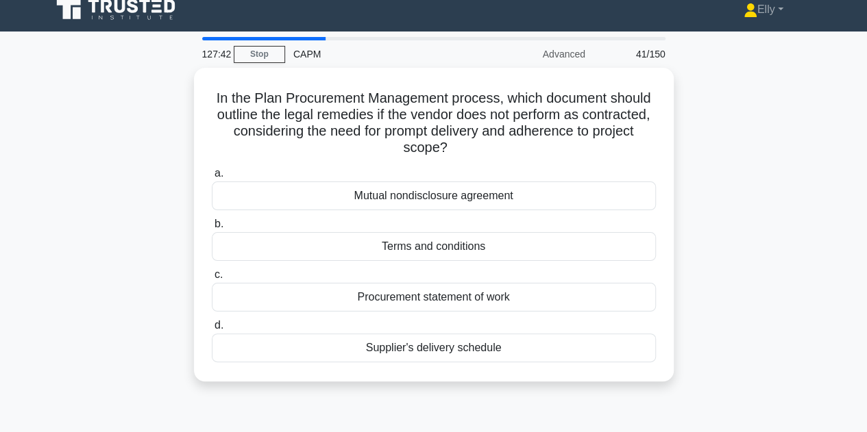
scroll to position [0, 0]
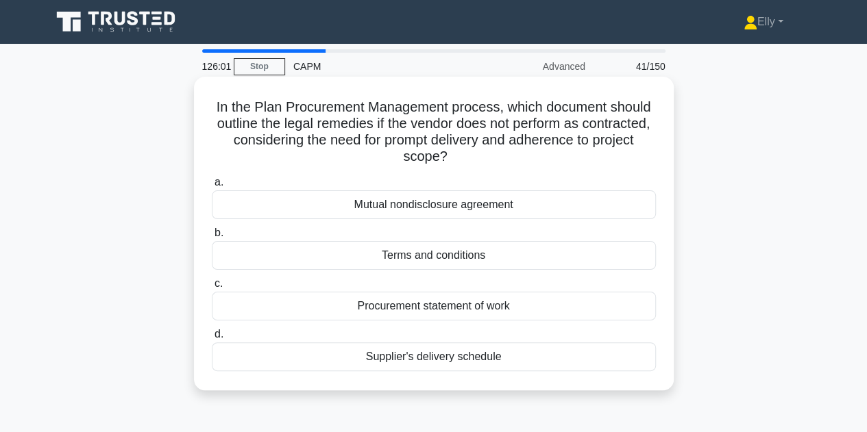
click at [537, 255] on div "Terms and conditions" at bounding box center [434, 255] width 444 height 29
click at [212, 238] on input "b. Terms and conditions" at bounding box center [212, 233] width 0 height 9
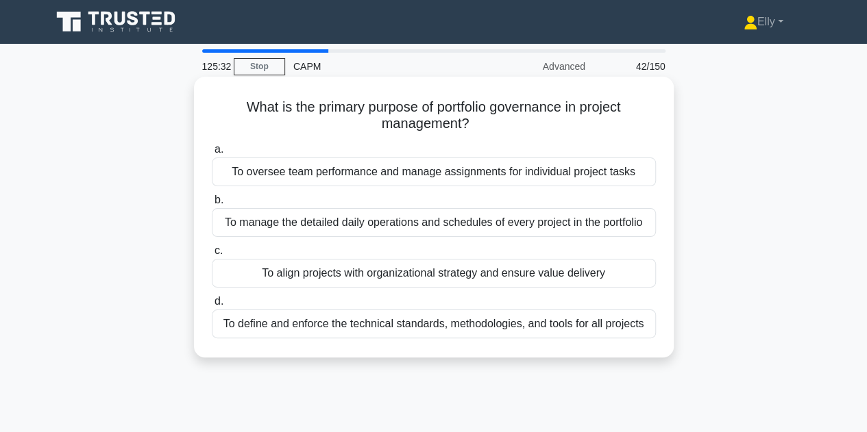
click at [572, 275] on div "To align projects with organizational strategy and ensure value delivery" at bounding box center [434, 273] width 444 height 29
click at [212, 256] on input "c. To align projects with organizational strategy and ensure value delivery" at bounding box center [212, 251] width 0 height 9
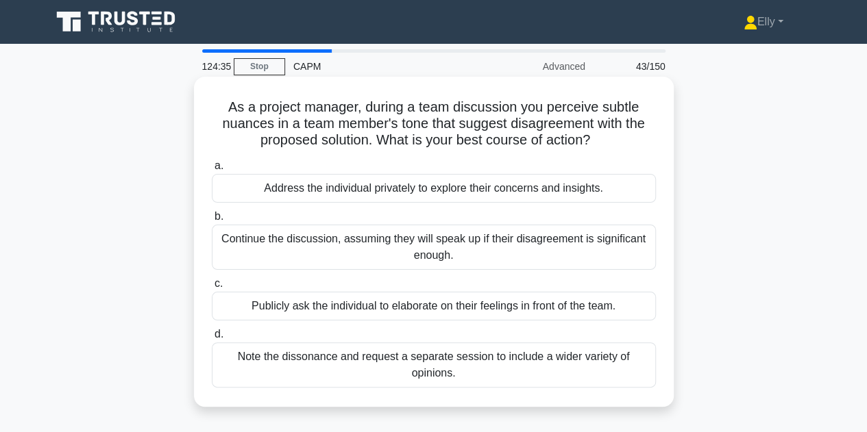
click at [504, 367] on div "Note the dissonance and request a separate session to include a wider variety o…" at bounding box center [434, 365] width 444 height 45
click at [212, 339] on input "d. Note the dissonance and request a separate session to include a wider variet…" at bounding box center [212, 334] width 0 height 9
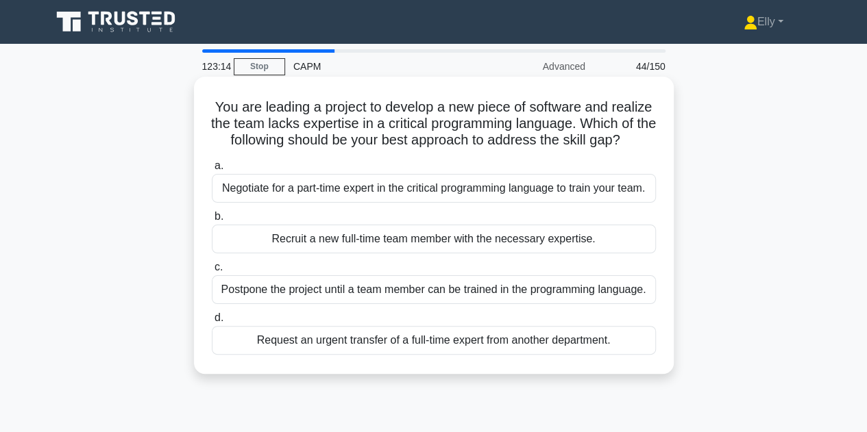
click at [562, 241] on div "Recruit a new full-time team member with the necessary expertise." at bounding box center [434, 239] width 444 height 29
click at [212, 221] on input "b. Recruit a new full-time team member with the necessary expertise." at bounding box center [212, 216] width 0 height 9
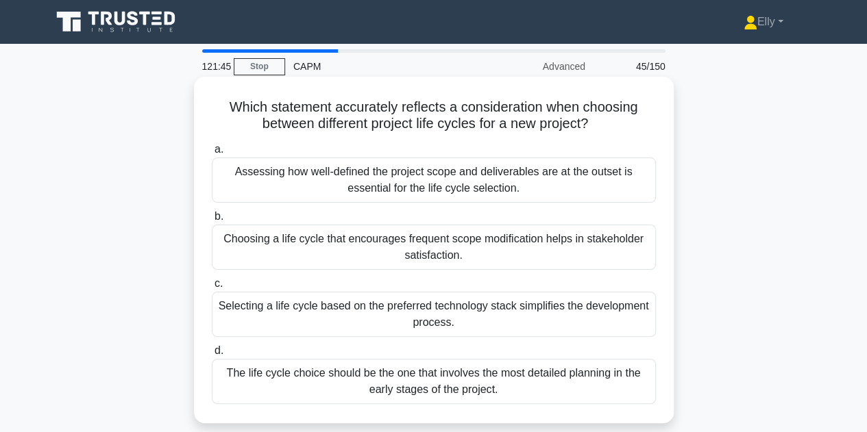
click at [574, 180] on div "Assessing how well-defined the project scope and deliverables are at the outset…" at bounding box center [434, 180] width 444 height 45
click at [212, 154] on input "a. Assessing how well-defined the project scope and deliverables are at the out…" at bounding box center [212, 149] width 0 height 9
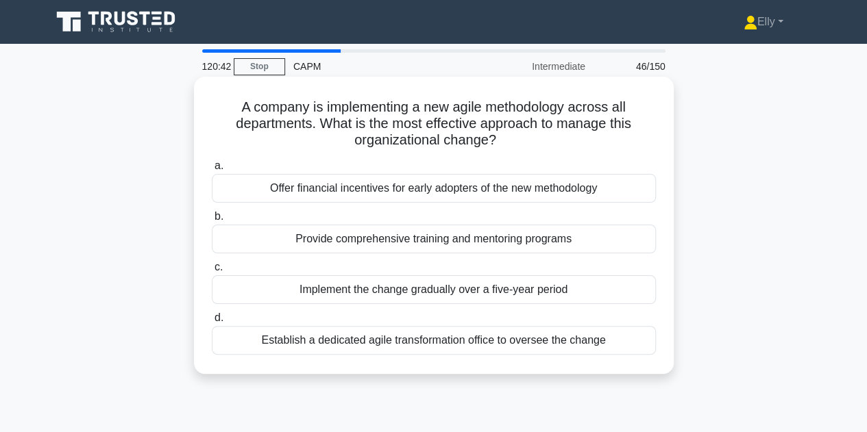
click at [559, 344] on div "Establish a dedicated agile transformation office to oversee the change" at bounding box center [434, 340] width 444 height 29
click at [212, 323] on input "d. Establish a dedicated agile transformation office to oversee the change" at bounding box center [212, 318] width 0 height 9
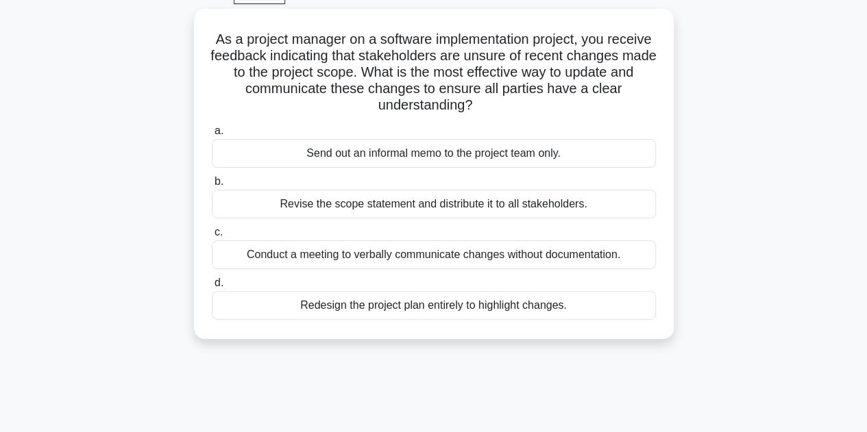
scroll to position [71, 0]
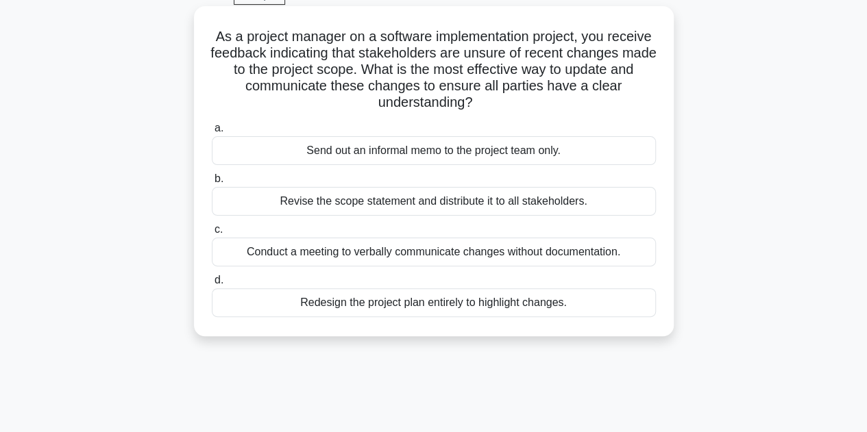
click at [573, 207] on div "Revise the scope statement and distribute it to all stakeholders." at bounding box center [434, 201] width 444 height 29
click at [212, 184] on input "b. Revise the scope statement and distribute it to all stakeholders." at bounding box center [212, 179] width 0 height 9
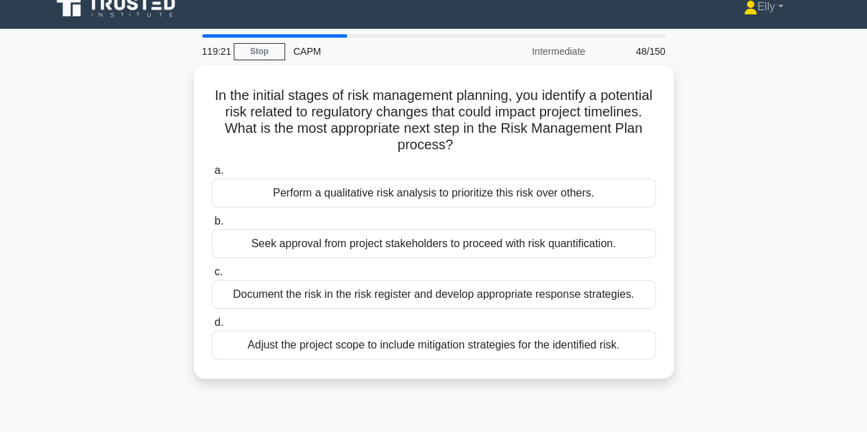
scroll to position [14, 0]
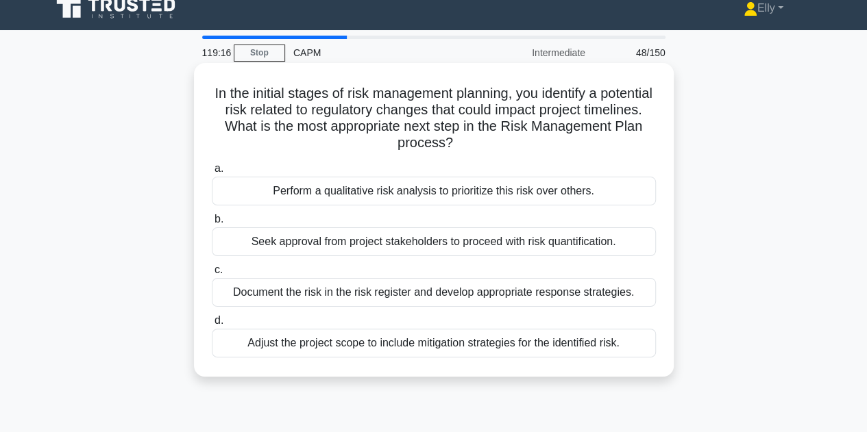
click at [539, 299] on div "Document the risk in the risk register and develop appropriate response strateg…" at bounding box center [434, 292] width 444 height 29
click at [212, 275] on input "c. Document the risk in the risk register and develop appropriate response stra…" at bounding box center [212, 270] width 0 height 9
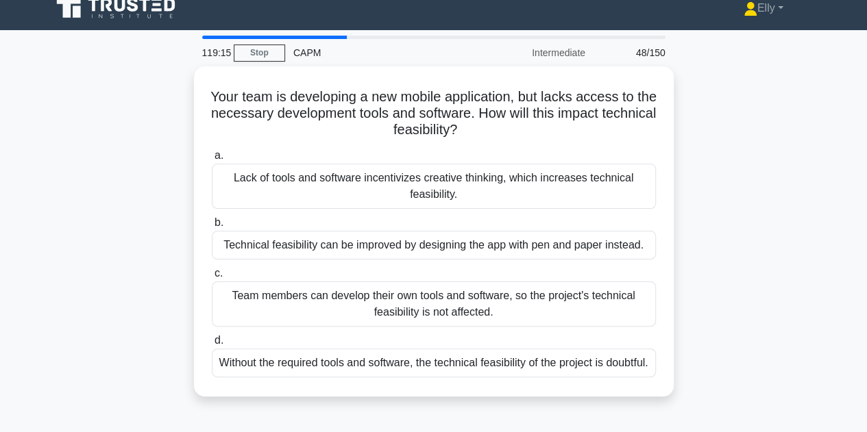
scroll to position [0, 0]
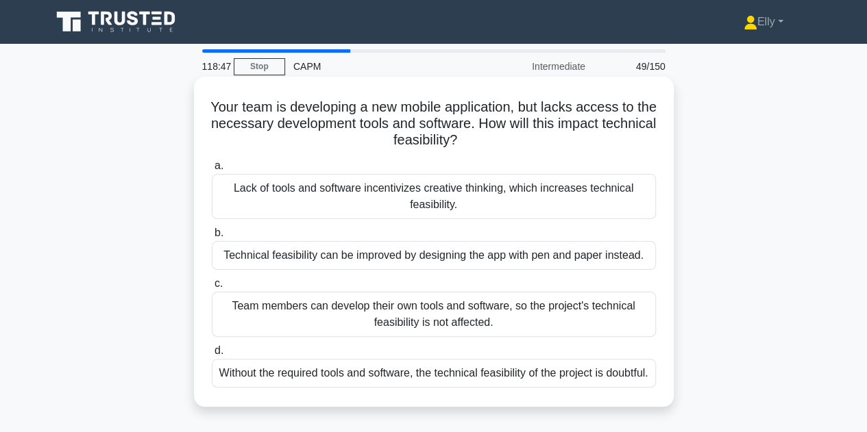
click at [451, 387] on div "Without the required tools and software, the technical feasibility of the proje…" at bounding box center [434, 373] width 444 height 29
click at [212, 356] on input "d. Without the required tools and software, the technical feasibility of the pr…" at bounding box center [212, 351] width 0 height 9
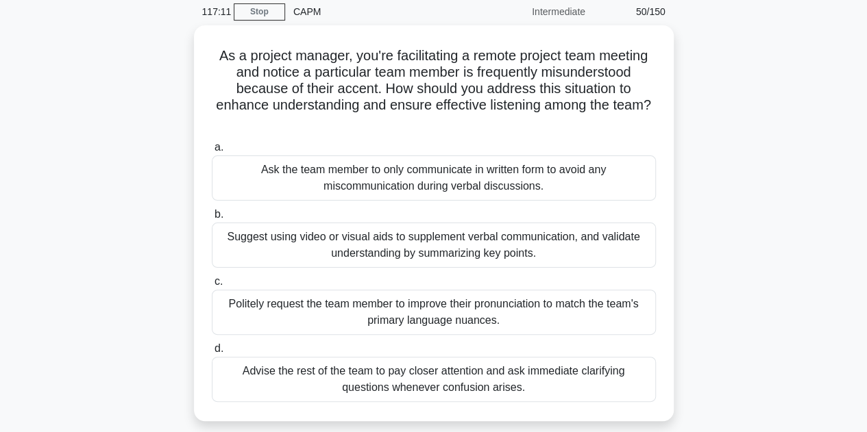
scroll to position [55, 0]
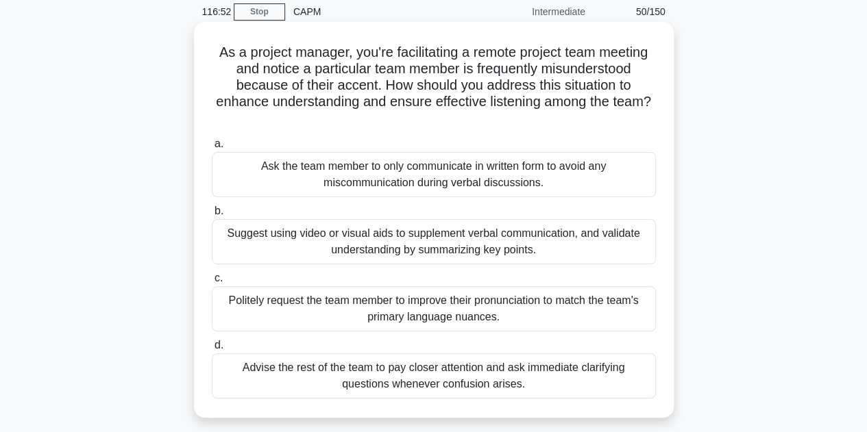
click at [587, 245] on div "Suggest using video or visual aids to supplement verbal communication, and vali…" at bounding box center [434, 241] width 444 height 45
click at [212, 216] on input "b. Suggest using video or visual aids to supplement verbal communication, and v…" at bounding box center [212, 211] width 0 height 9
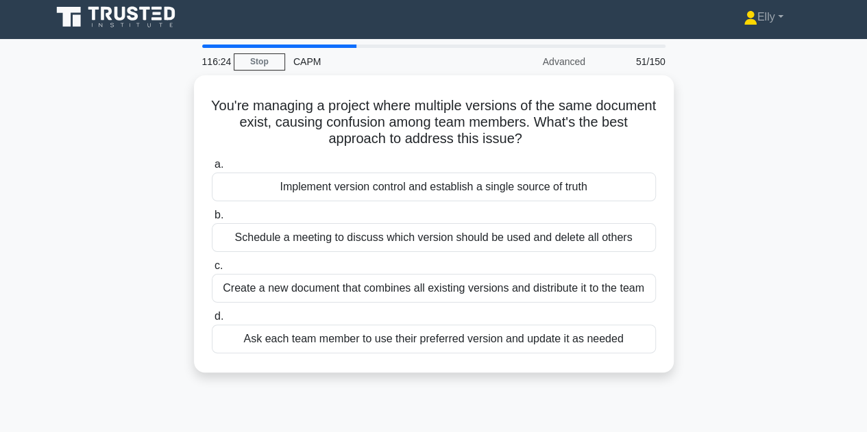
scroll to position [0, 0]
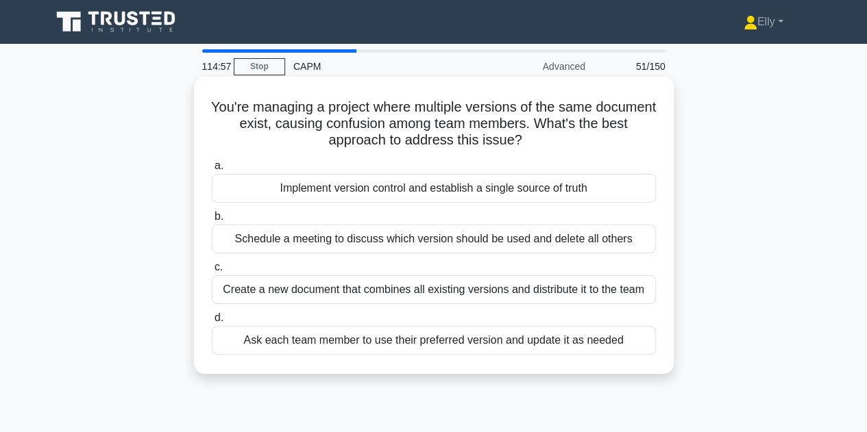
click at [566, 191] on div "Implement version control and establish a single source of truth" at bounding box center [434, 188] width 444 height 29
click at [212, 171] on input "a. Implement version control and establish a single source of truth" at bounding box center [212, 166] width 0 height 9
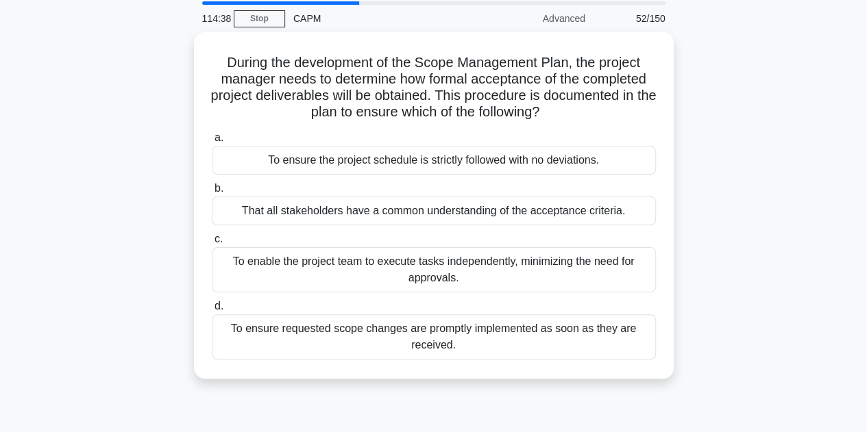
scroll to position [49, 0]
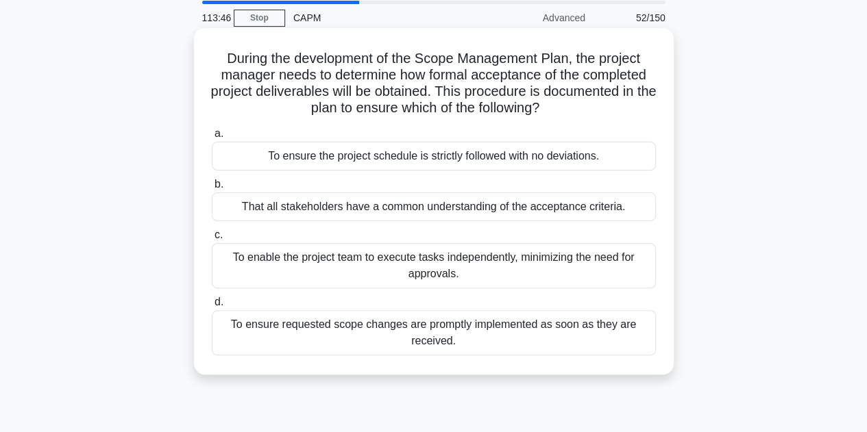
click at [608, 212] on div "That all stakeholders have a common understanding of the acceptance criteria." at bounding box center [434, 207] width 444 height 29
click at [212, 189] on input "b. That all stakeholders have a common understanding of the acceptance criteria." at bounding box center [212, 184] width 0 height 9
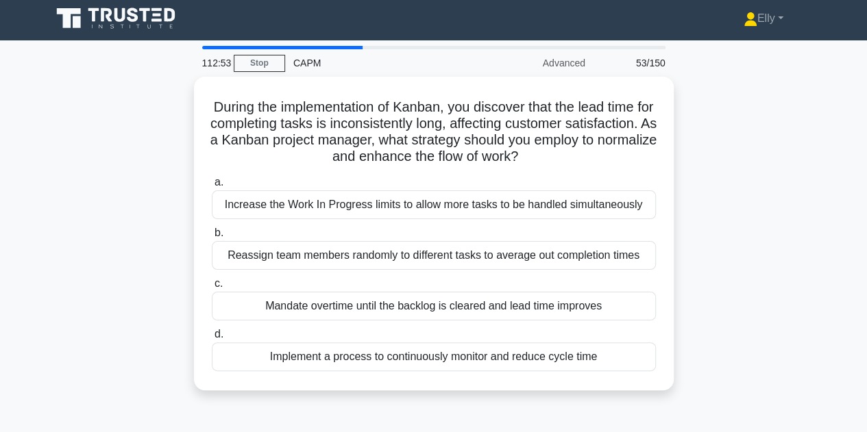
scroll to position [6, 0]
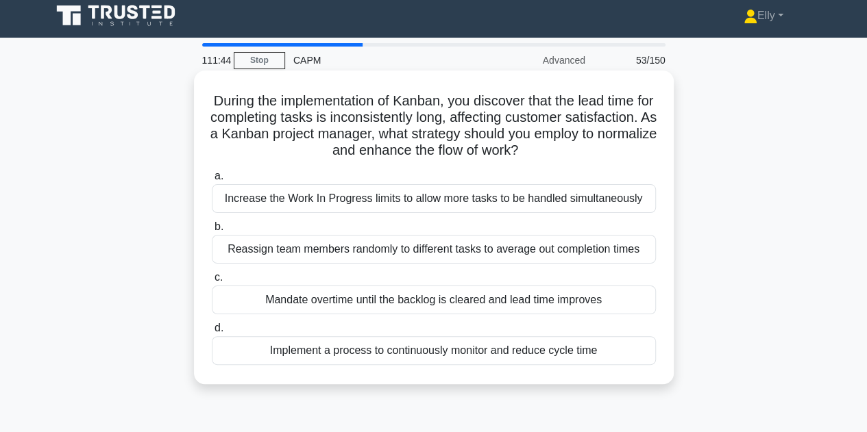
click at [585, 355] on div "Implement a process to continuously monitor and reduce cycle time" at bounding box center [434, 350] width 444 height 29
click at [212, 333] on input "d. Implement a process to continuously monitor and reduce cycle time" at bounding box center [212, 328] width 0 height 9
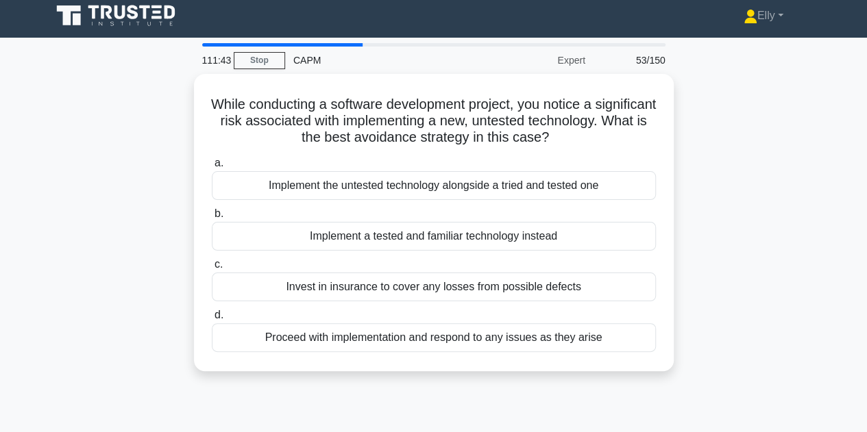
scroll to position [0, 0]
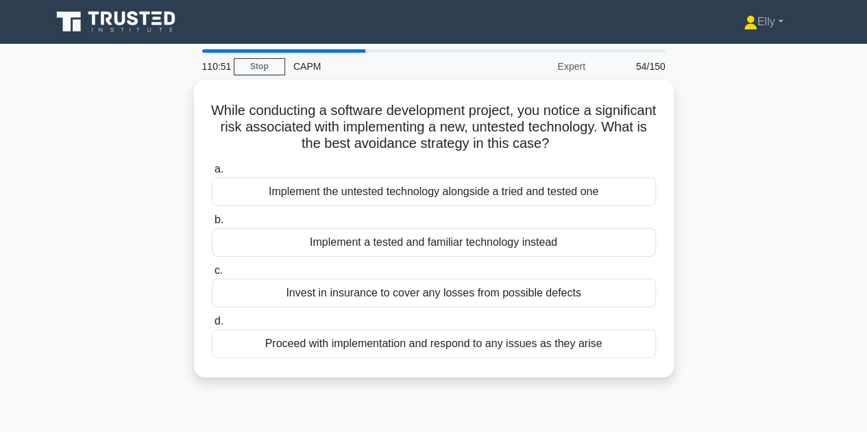
click at [562, 247] on div "Implement a tested and familiar technology instead" at bounding box center [434, 242] width 444 height 29
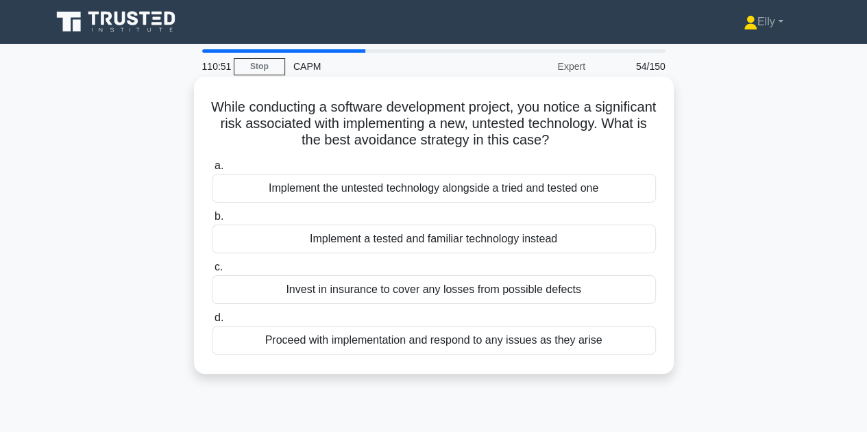
click at [212, 221] on input "b. Implement a tested and familiar technology instead" at bounding box center [212, 216] width 0 height 9
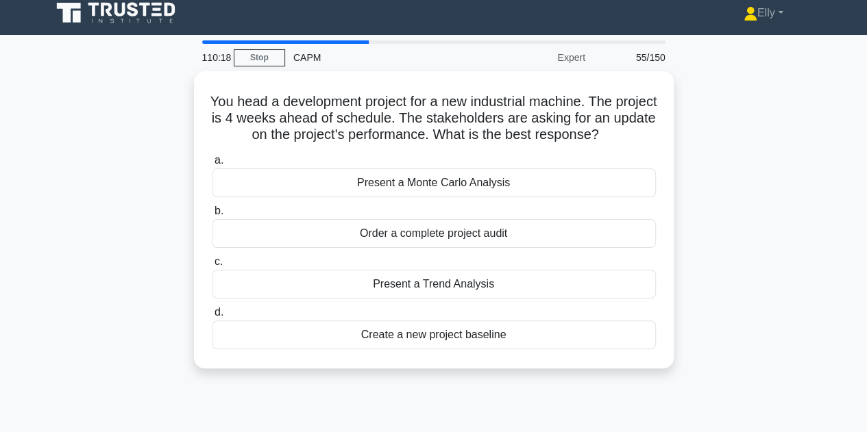
scroll to position [10, 0]
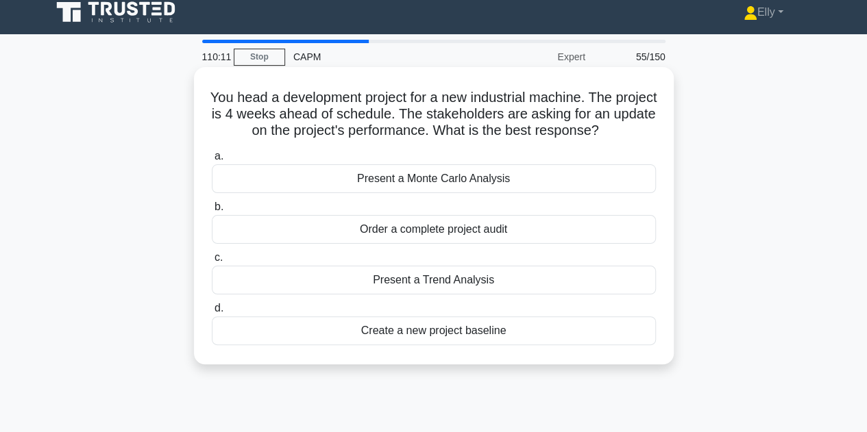
click at [555, 280] on div "Present a Trend Analysis" at bounding box center [434, 280] width 444 height 29
click at [212, 262] on input "c. Present a Trend Analysis" at bounding box center [212, 258] width 0 height 9
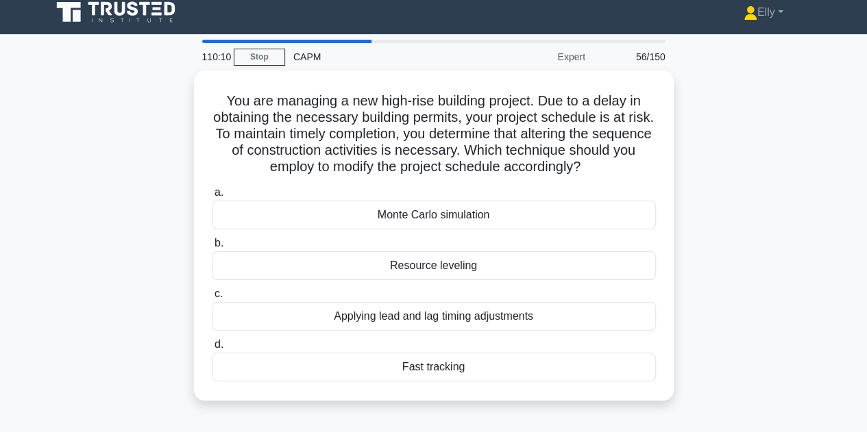
scroll to position [0, 0]
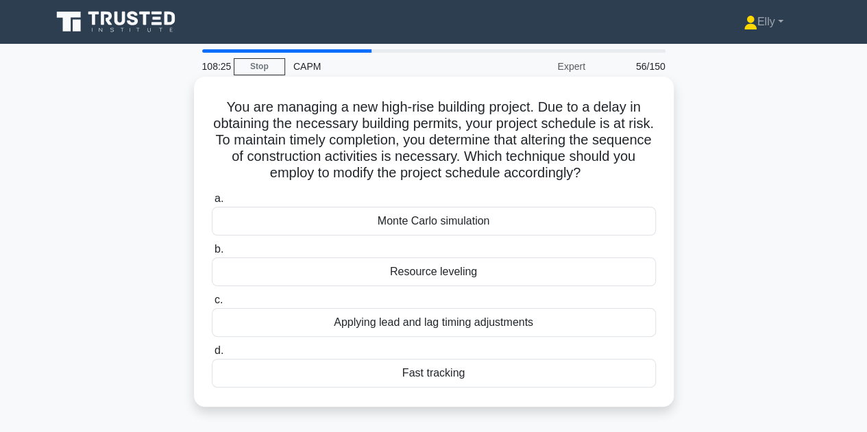
click at [479, 328] on div "Applying lead and lag timing adjustments" at bounding box center [434, 322] width 444 height 29
click at [212, 305] on input "c. Applying lead and lag timing adjustments" at bounding box center [212, 300] width 0 height 9
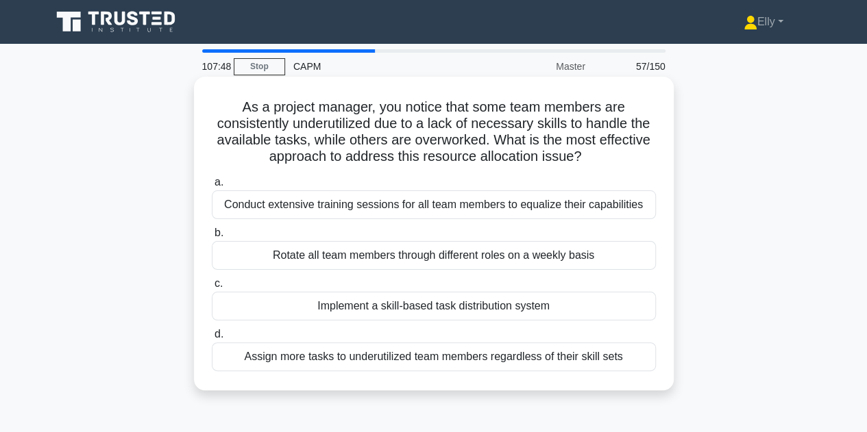
click at [517, 308] on div "Implement a skill-based task distribution system" at bounding box center [434, 306] width 444 height 29
click at [212, 289] on input "c. Implement a skill-based task distribution system" at bounding box center [212, 284] width 0 height 9
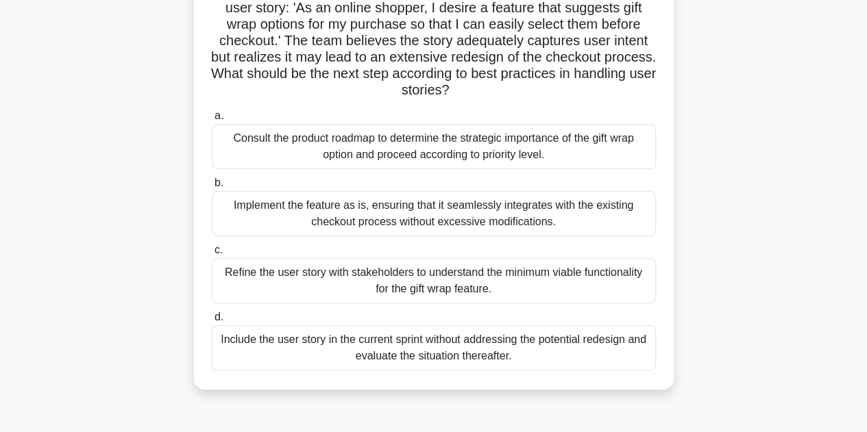
scroll to position [118, 0]
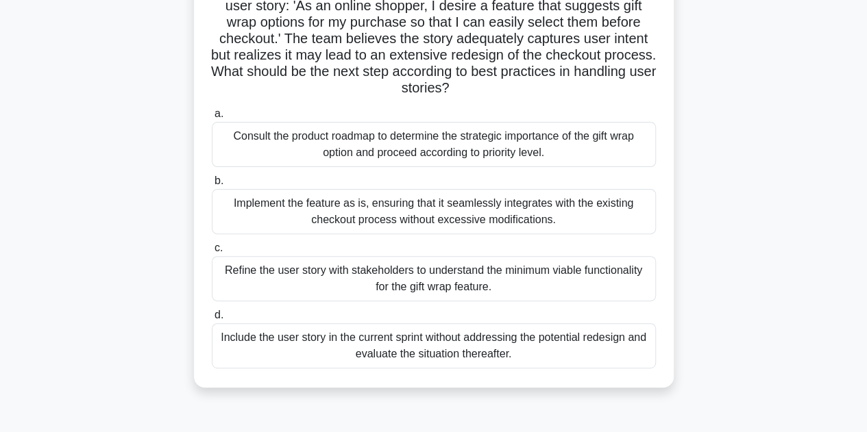
click at [478, 145] on div "Consult the product roadmap to determine the strategic importance of the gift w…" at bounding box center [434, 144] width 444 height 45
click at [212, 119] on input "a. Consult the product roadmap to determine the strategic importance of the gif…" at bounding box center [212, 114] width 0 height 9
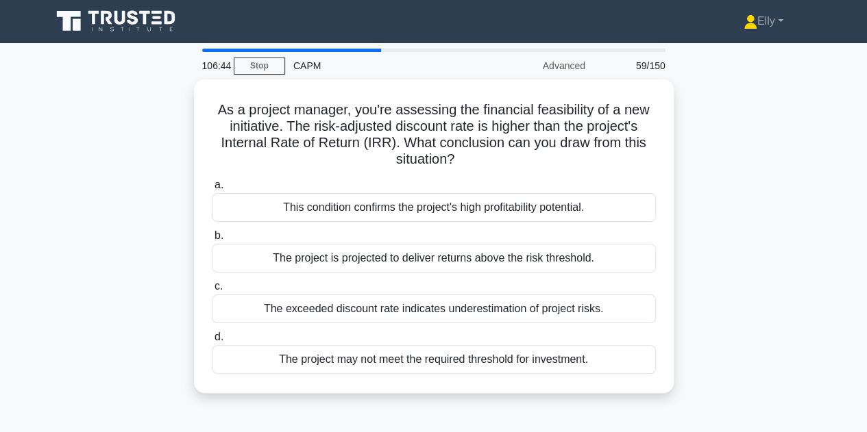
scroll to position [0, 0]
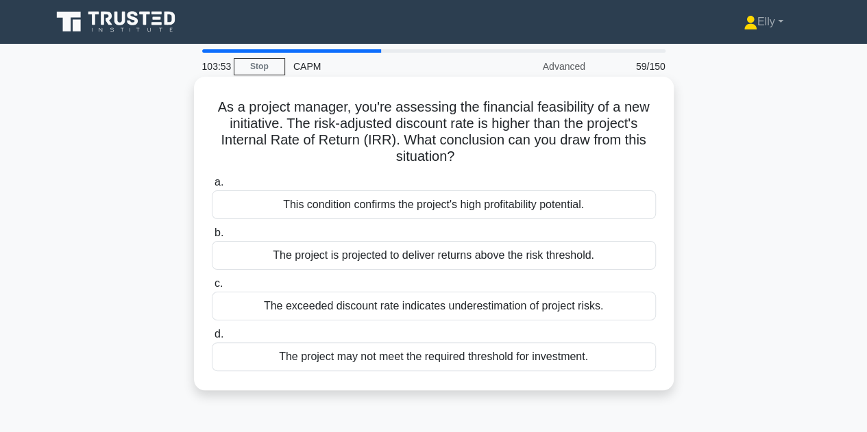
click at [446, 260] on div "The project is projected to deliver returns above the risk threshold." at bounding box center [434, 255] width 444 height 29
click at [212, 238] on input "b. The project is projected to deliver returns above the risk threshold." at bounding box center [212, 233] width 0 height 9
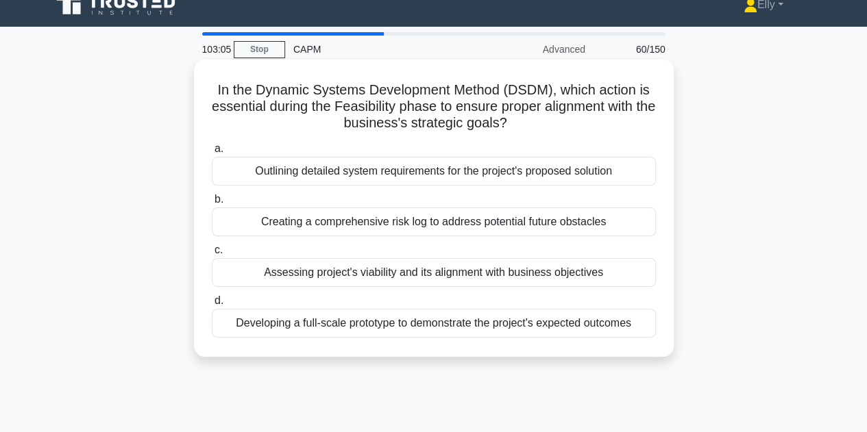
scroll to position [21, 0]
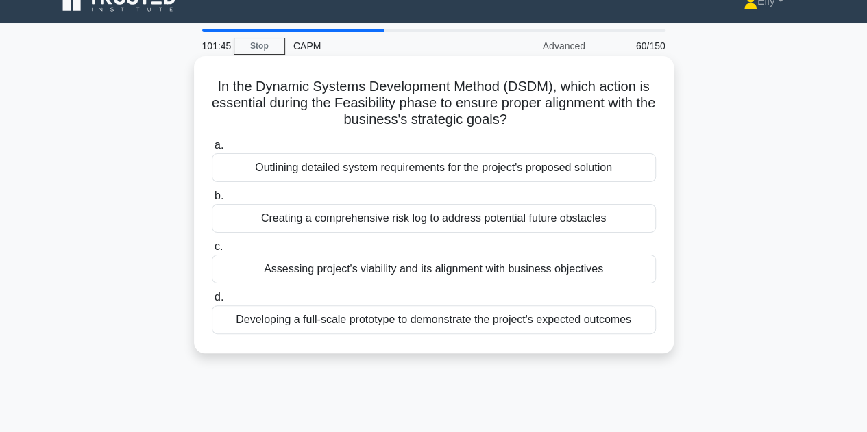
click at [536, 179] on div "Outlining detailed system requirements for the project's proposed solution" at bounding box center [434, 168] width 444 height 29
click at [212, 150] on input "a. Outlining detailed system requirements for the project's proposed solution" at bounding box center [212, 145] width 0 height 9
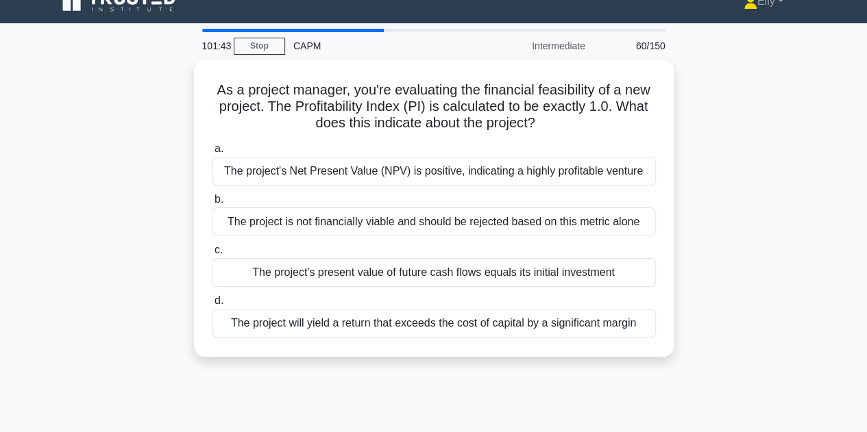
scroll to position [0, 0]
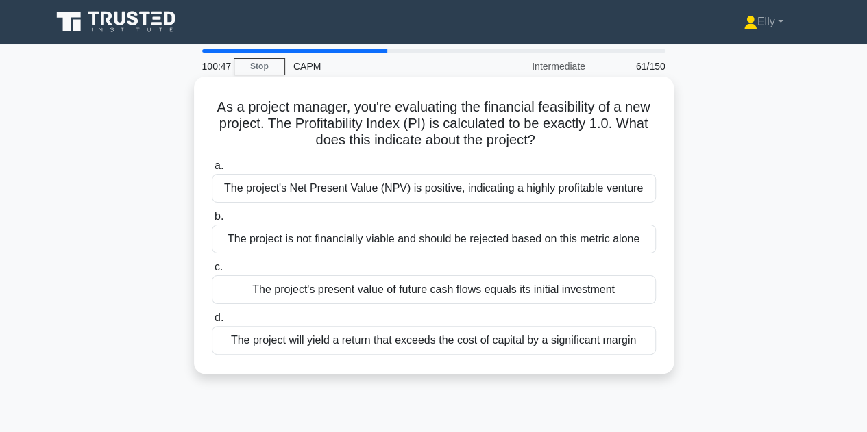
click at [545, 291] on div "The project's present value of future cash flows equals its initial investment" at bounding box center [434, 289] width 444 height 29
click at [212, 272] on input "c. The project's present value of future cash flows equals its initial investme…" at bounding box center [212, 267] width 0 height 9
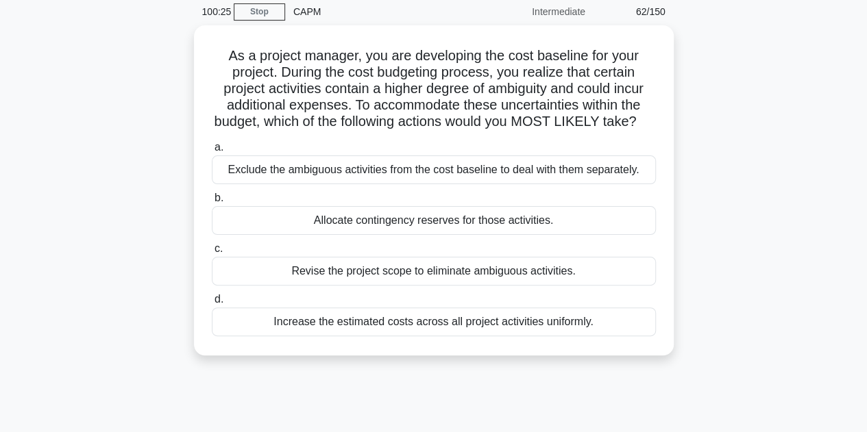
scroll to position [58, 0]
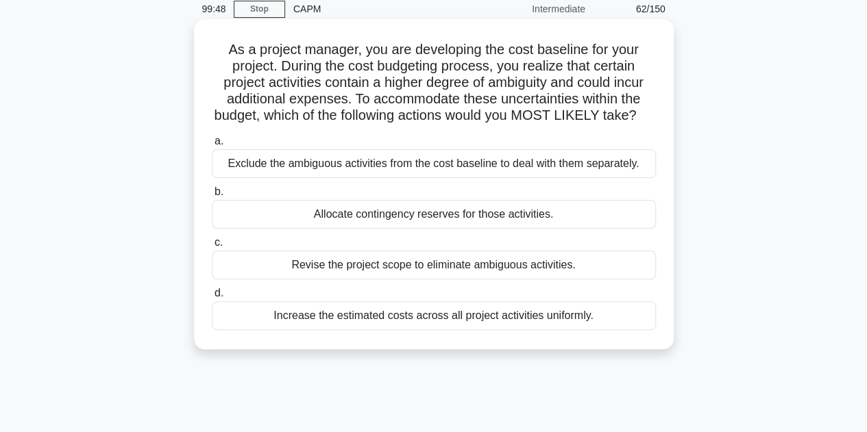
click at [515, 229] on div "Allocate contingency reserves for those activities." at bounding box center [434, 214] width 444 height 29
click at [212, 197] on input "b. Allocate contingency reserves for those activities." at bounding box center [212, 192] width 0 height 9
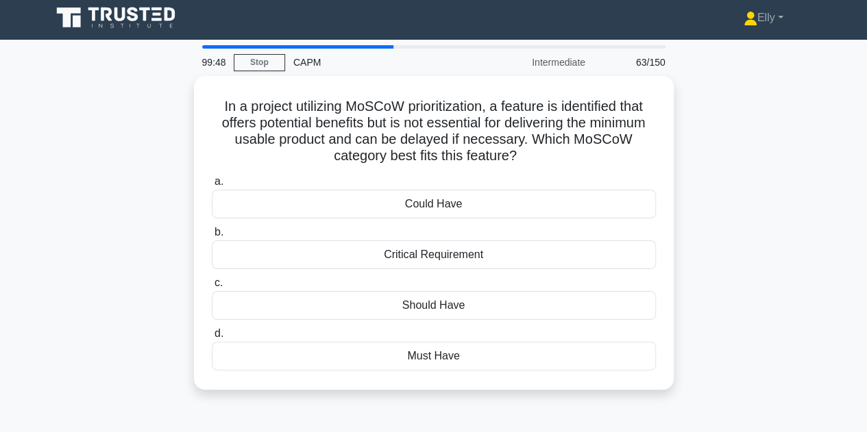
scroll to position [0, 0]
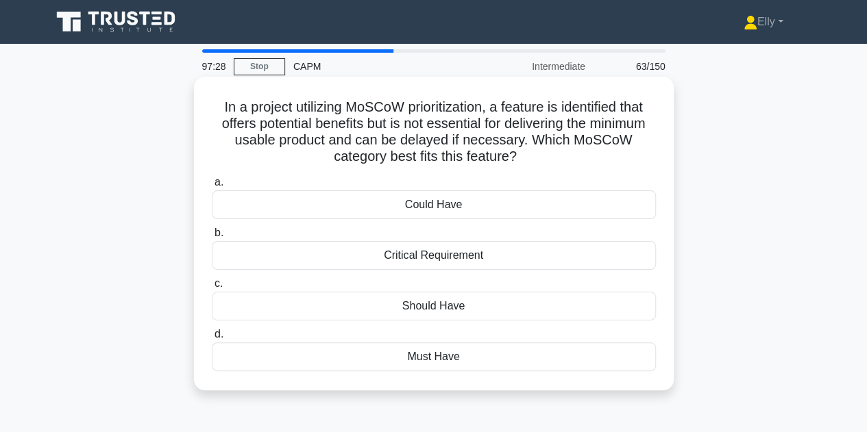
click at [463, 312] on div "Should Have" at bounding box center [434, 306] width 444 height 29
click at [212, 289] on input "c. Should Have" at bounding box center [212, 284] width 0 height 9
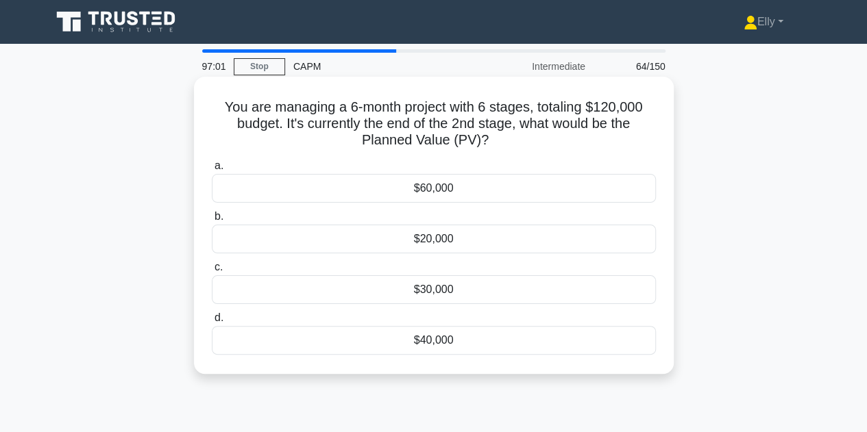
click at [459, 347] on div "$40,000" at bounding box center [434, 340] width 444 height 29
click at [212, 323] on input "d. $40,000" at bounding box center [212, 318] width 0 height 9
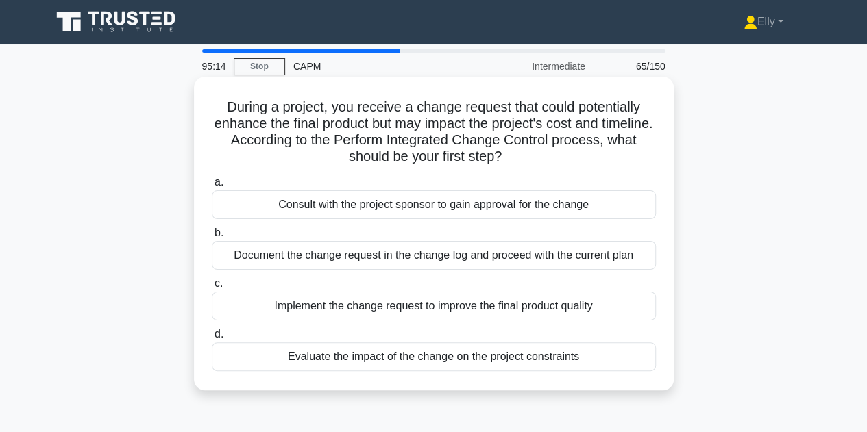
click at [562, 364] on div "Evaluate the impact of the change on the project constraints" at bounding box center [434, 357] width 444 height 29
click at [212, 339] on input "d. Evaluate the impact of the change on the project constraints" at bounding box center [212, 334] width 0 height 9
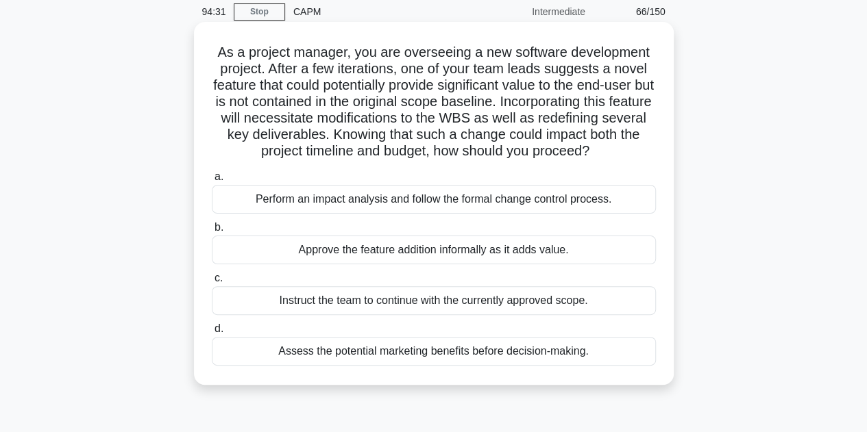
scroll to position [59, 0]
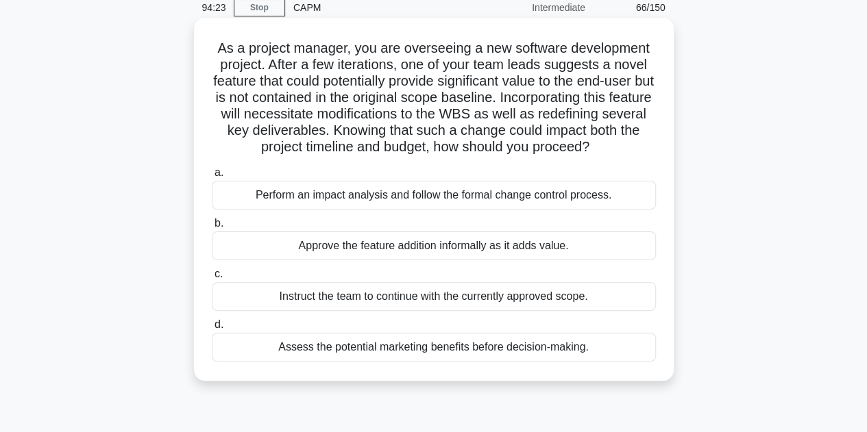
click at [600, 192] on div "Perform an impact analysis and follow the formal change control process." at bounding box center [434, 195] width 444 height 29
click at [212, 177] on input "a. Perform an impact analysis and follow the formal change control process." at bounding box center [212, 173] width 0 height 9
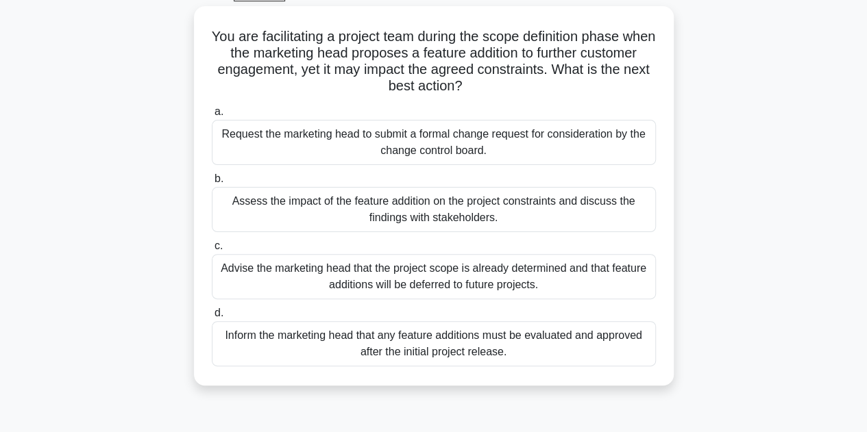
scroll to position [76, 0]
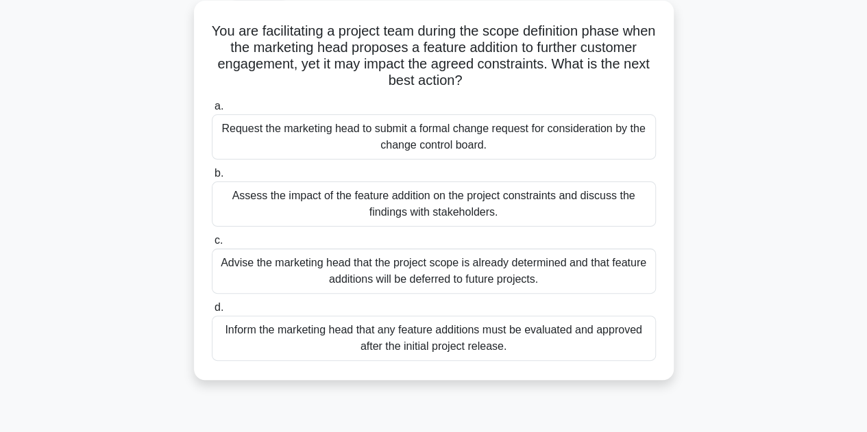
click at [509, 201] on div "Assess the impact of the feature addition on the project constraints and discus…" at bounding box center [434, 204] width 444 height 45
click at [212, 178] on input "b. Assess the impact of the feature addition on the project constraints and dis…" at bounding box center [212, 173] width 0 height 9
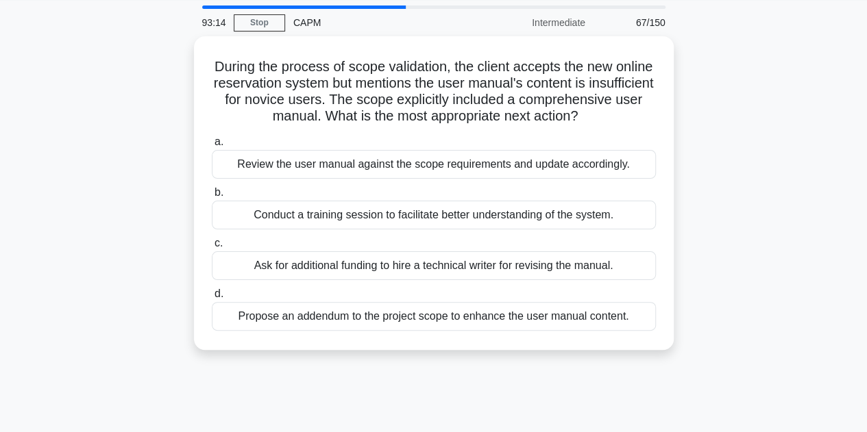
scroll to position [0, 0]
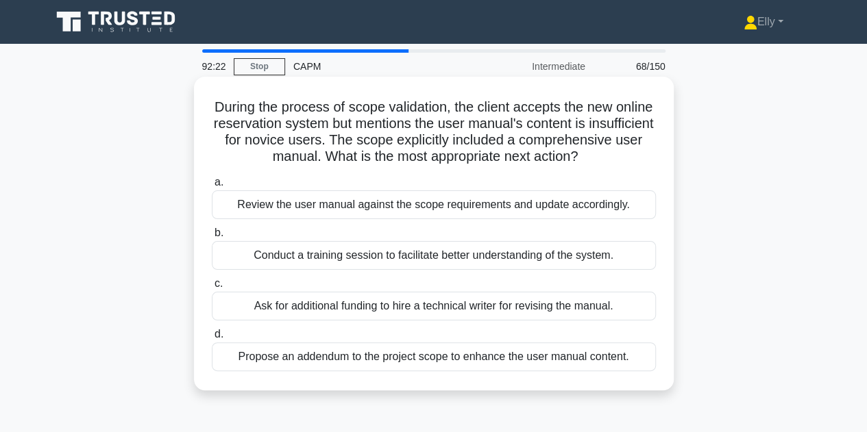
click at [556, 219] on div "Review the user manual against the scope requirements and update accordingly." at bounding box center [434, 205] width 444 height 29
click at [212, 187] on input "a. Review the user manual against the scope requirements and update accordingly." at bounding box center [212, 182] width 0 height 9
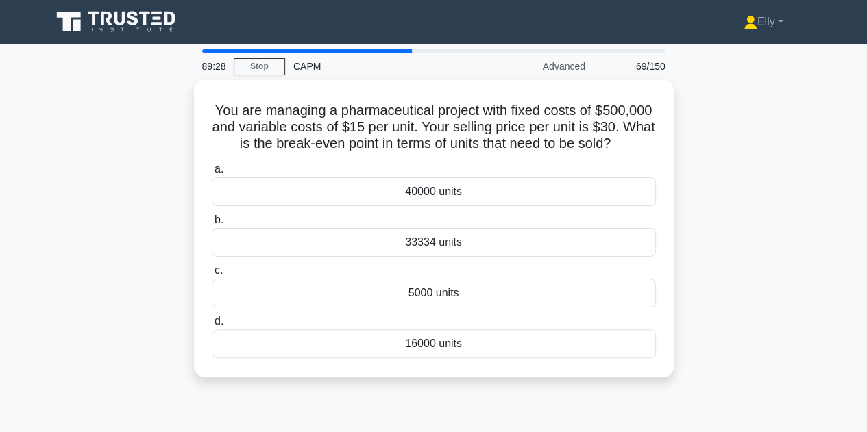
click at [48, 318] on div "You are managing a pharmaceutical project with fixed costs of $500,000 and vari…" at bounding box center [433, 237] width 781 height 314
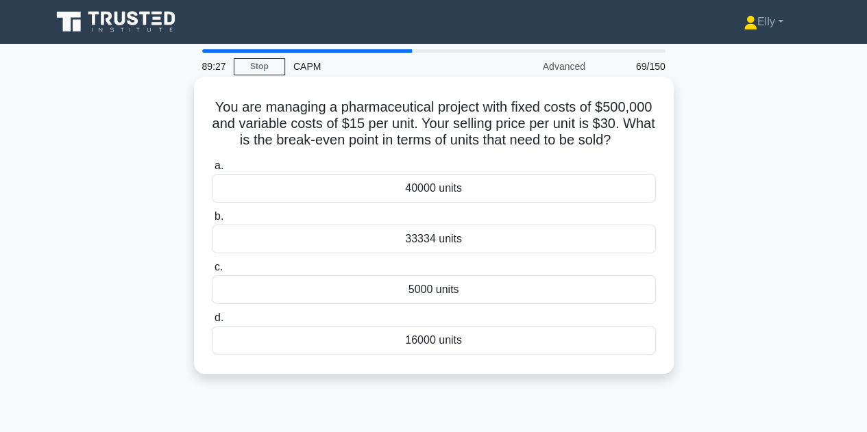
click at [463, 242] on div "33334 units" at bounding box center [434, 239] width 444 height 29
click at [212, 221] on input "b. 33334 units" at bounding box center [212, 216] width 0 height 9
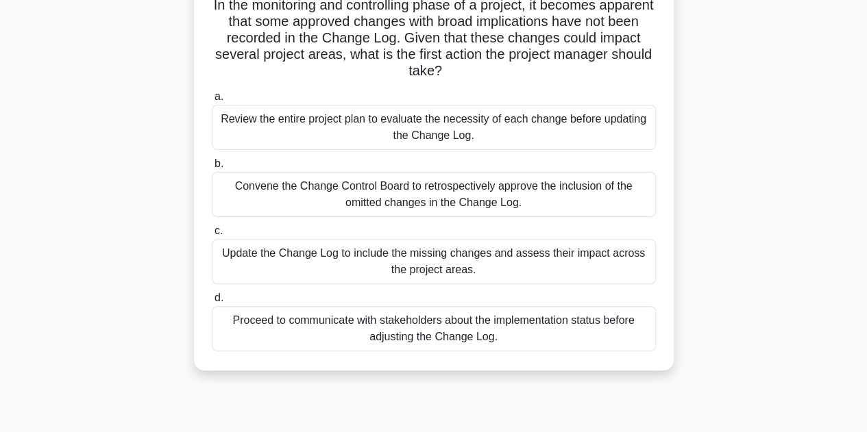
scroll to position [108, 0]
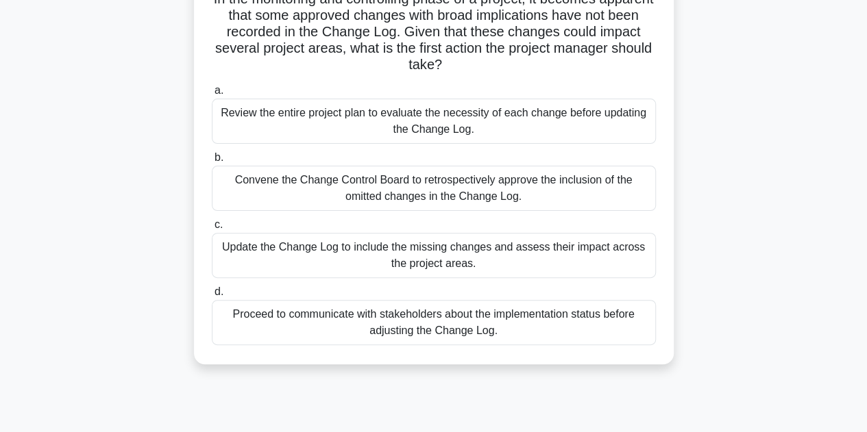
click at [555, 259] on div "Update the Change Log to include the missing changes and assess their impact ac…" at bounding box center [434, 255] width 444 height 45
click at [212, 230] on input "c. Update the Change Log to include the missing changes and assess their impact…" at bounding box center [212, 225] width 0 height 9
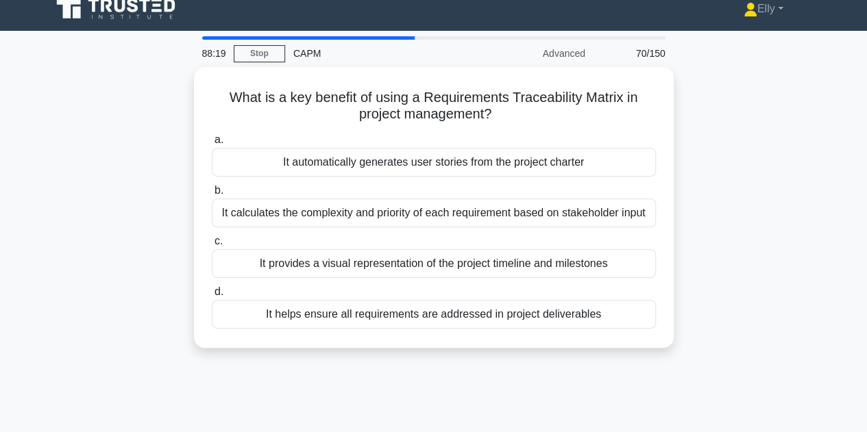
scroll to position [0, 0]
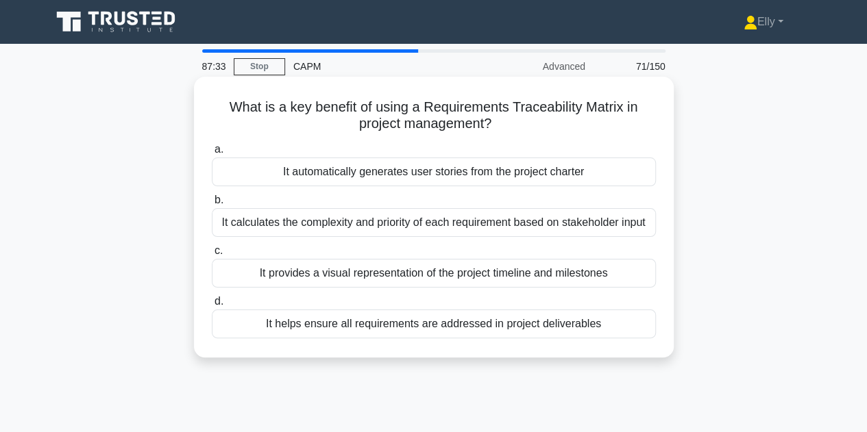
click at [618, 220] on div "It calculates the complexity and priority of each requirement based on stakehol…" at bounding box center [434, 222] width 444 height 29
click at [212, 205] on input "b. It calculates the complexity and priority of each requirement based on stake…" at bounding box center [212, 200] width 0 height 9
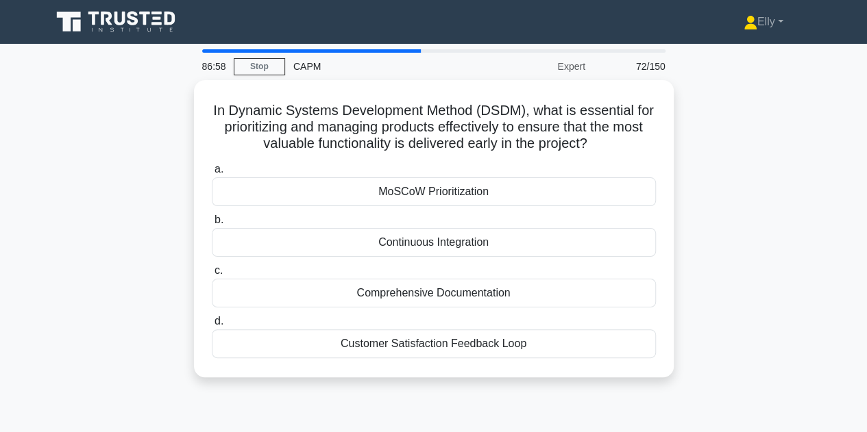
click at [582, 193] on div "MoSCoW Prioritization" at bounding box center [434, 191] width 444 height 29
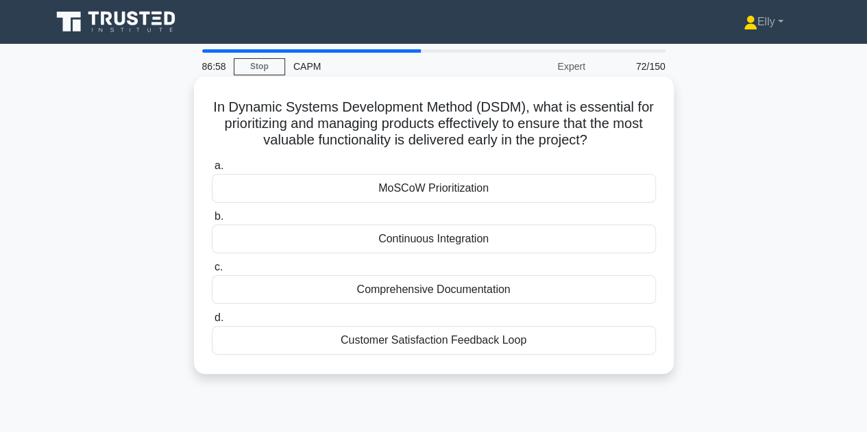
click at [212, 171] on input "a. MoSCoW Prioritization" at bounding box center [212, 166] width 0 height 9
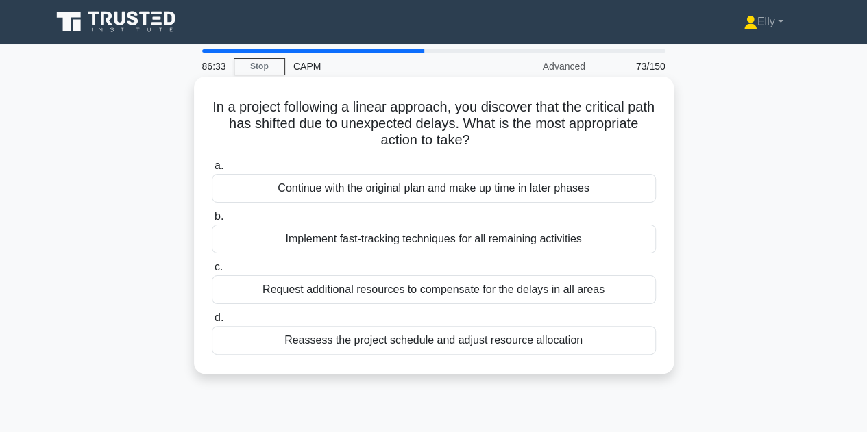
click at [612, 238] on div "Implement fast-tracking techniques for all remaining activities" at bounding box center [434, 239] width 444 height 29
click at [212, 221] on input "b. Implement fast-tracking techniques for all remaining activities" at bounding box center [212, 216] width 0 height 9
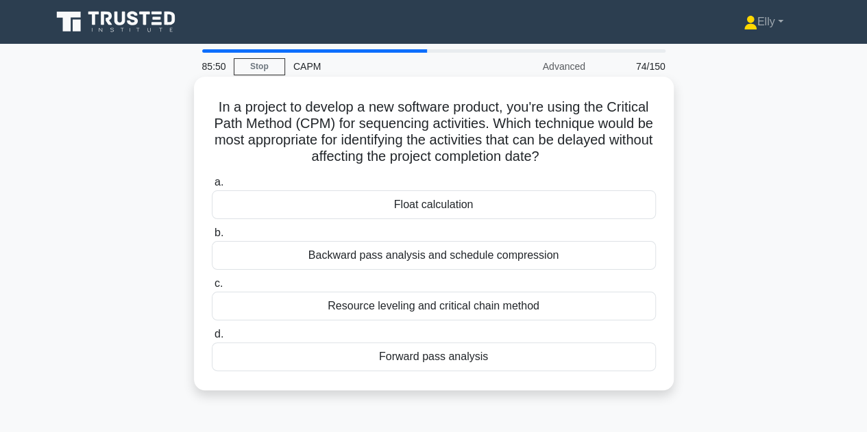
click at [540, 261] on div "Backward pass analysis and schedule compression" at bounding box center [434, 255] width 444 height 29
click at [212, 238] on input "b. Backward pass analysis and schedule compression" at bounding box center [212, 233] width 0 height 9
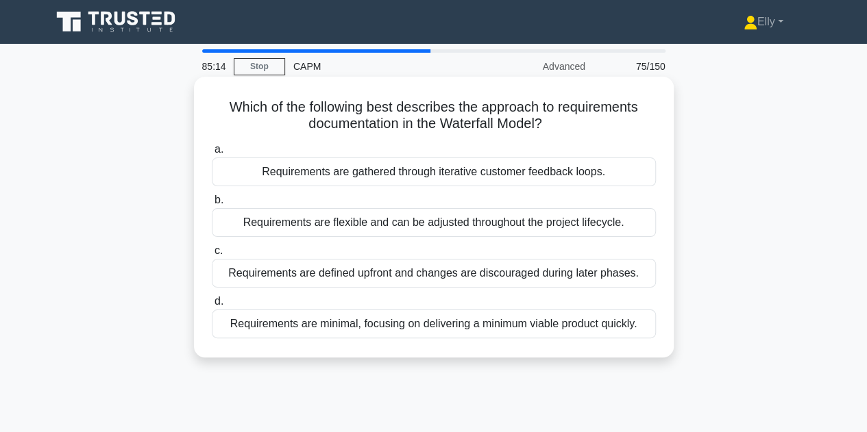
click at [567, 274] on div "Requirements are defined upfront and changes are discouraged during later phase…" at bounding box center [434, 273] width 444 height 29
click at [212, 256] on input "c. Requirements are defined upfront and changes are discouraged during later ph…" at bounding box center [212, 251] width 0 height 9
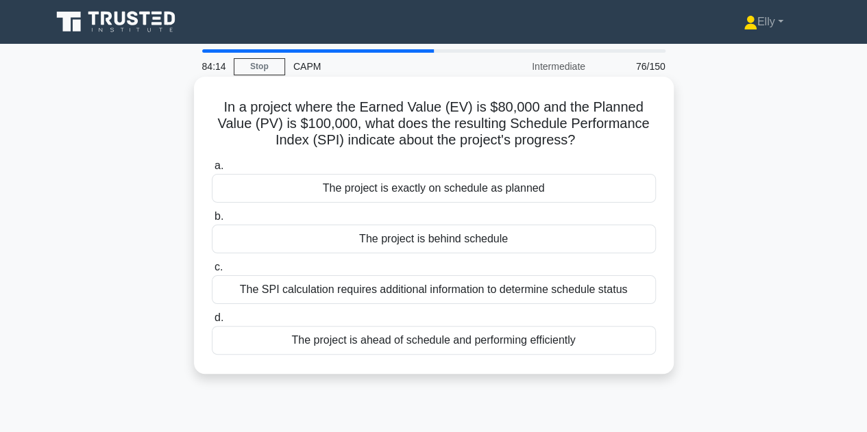
click at [495, 248] on div "The project is behind schedule" at bounding box center [434, 239] width 444 height 29
click at [212, 221] on input "b. The project is behind schedule" at bounding box center [212, 216] width 0 height 9
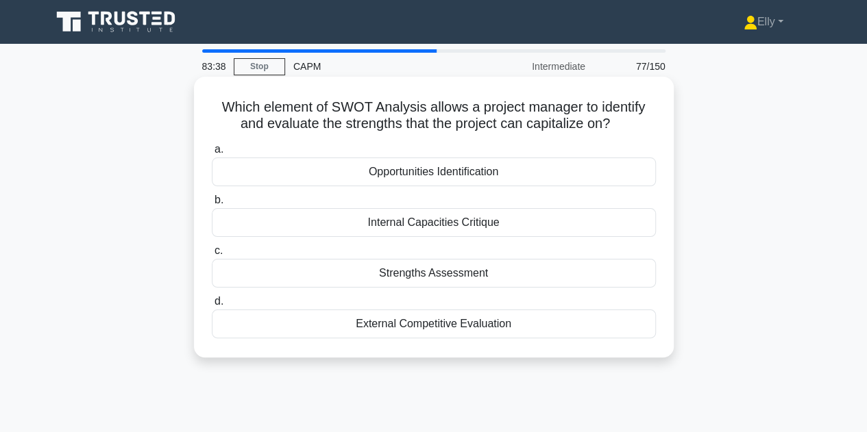
click at [482, 277] on div "Strengths Assessment" at bounding box center [434, 273] width 444 height 29
click at [212, 256] on input "c. Strengths Assessment" at bounding box center [212, 251] width 0 height 9
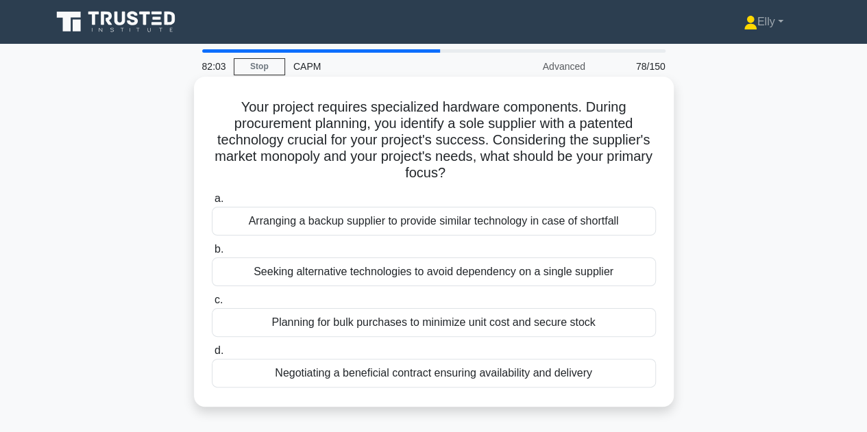
click at [522, 378] on div "Negotiating a beneficial contract ensuring availability and delivery" at bounding box center [434, 373] width 444 height 29
click at [212, 356] on input "d. Negotiating a beneficial contract ensuring availability and delivery" at bounding box center [212, 351] width 0 height 9
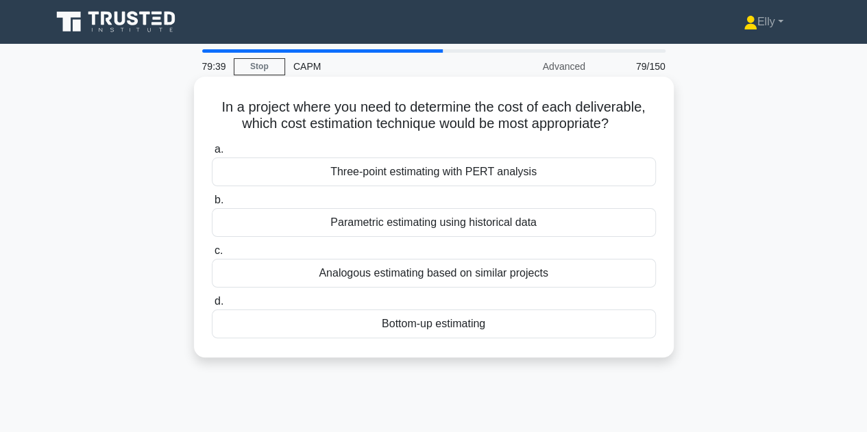
click at [457, 329] on div "Bottom-up estimating" at bounding box center [434, 324] width 444 height 29
click at [212, 306] on input "d. Bottom-up estimating" at bounding box center [212, 301] width 0 height 9
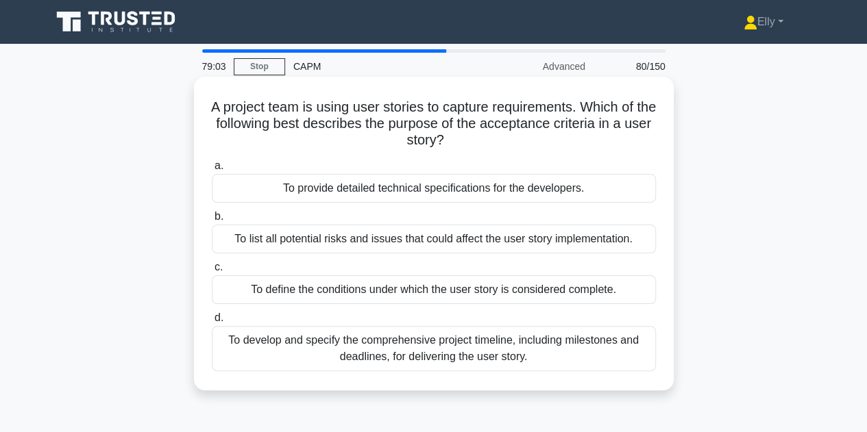
click at [561, 295] on div "To define the conditions under which the user story is considered complete." at bounding box center [434, 289] width 444 height 29
click at [212, 272] on input "c. To define the conditions under which the user story is considered complete." at bounding box center [212, 267] width 0 height 9
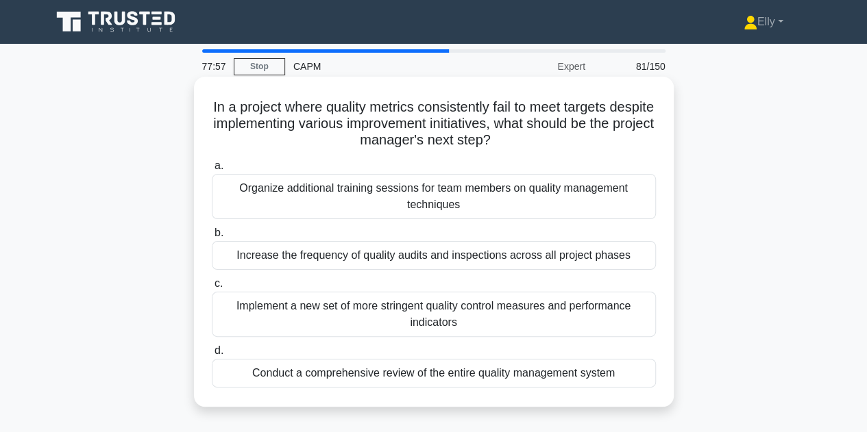
click at [516, 376] on div "Conduct a comprehensive review of the entire quality management system" at bounding box center [434, 373] width 444 height 29
click at [212, 356] on input "d. Conduct a comprehensive review of the entire quality management system" at bounding box center [212, 351] width 0 height 9
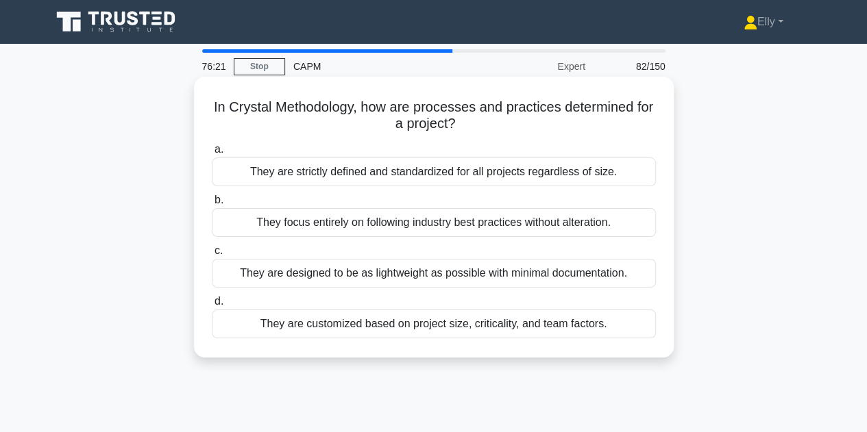
click at [426, 275] on div "They are designed to be as lightweight as possible with minimal documentation." at bounding box center [434, 273] width 444 height 29
click at [212, 256] on input "c. They are designed to be as lightweight as possible with minimal documentatio…" at bounding box center [212, 251] width 0 height 9
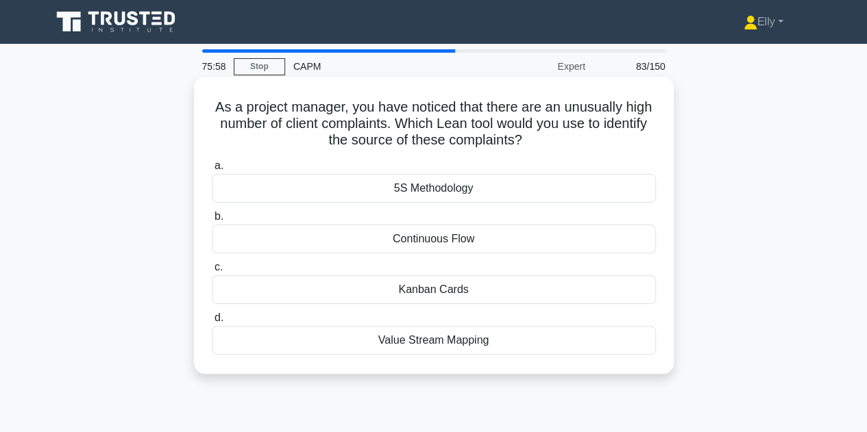
click at [496, 348] on div "Value Stream Mapping" at bounding box center [434, 340] width 444 height 29
click at [212, 323] on input "d. Value Stream Mapping" at bounding box center [212, 318] width 0 height 9
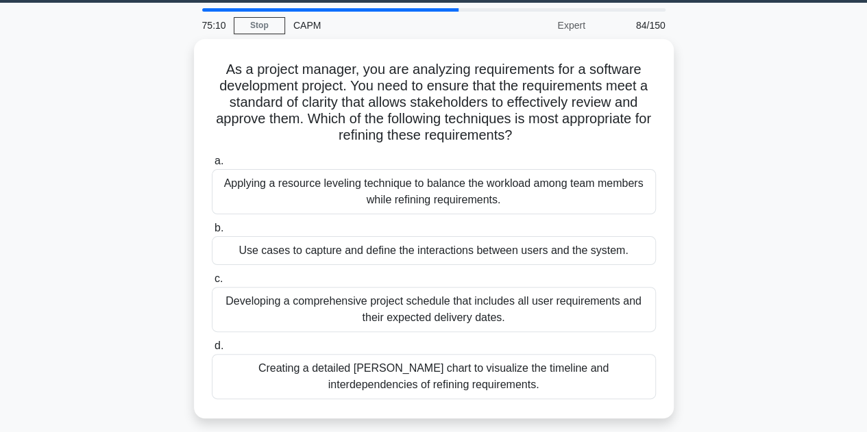
scroll to position [45, 0]
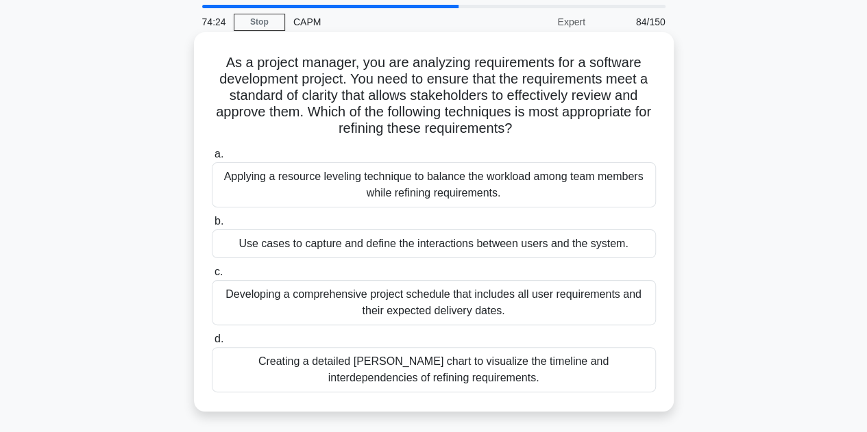
click at [566, 371] on div "Creating a detailed Gantt chart to visualize the timeline and interdependencies…" at bounding box center [434, 369] width 444 height 45
click at [212, 344] on input "d. Creating a detailed Gantt chart to visualize the timeline and interdependenc…" at bounding box center [212, 339] width 0 height 9
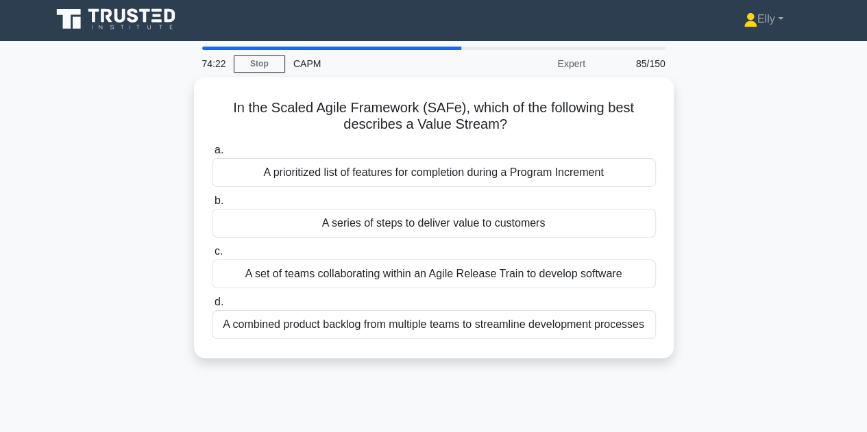
scroll to position [0, 0]
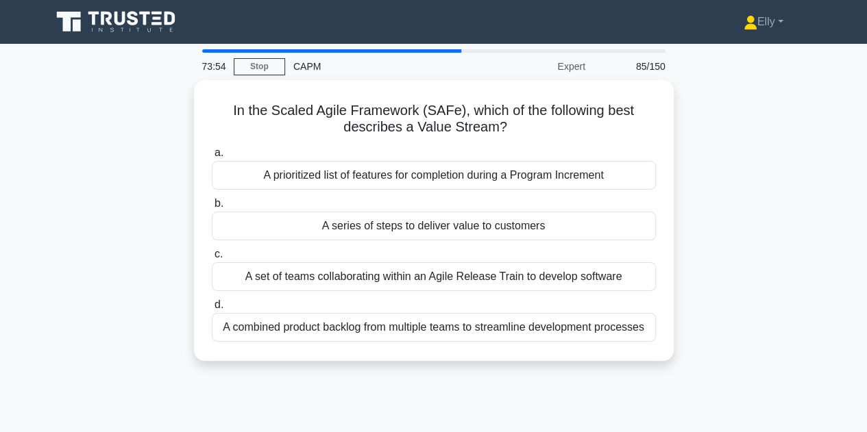
click at [549, 230] on div "A series of steps to deliver value to customers" at bounding box center [434, 226] width 444 height 29
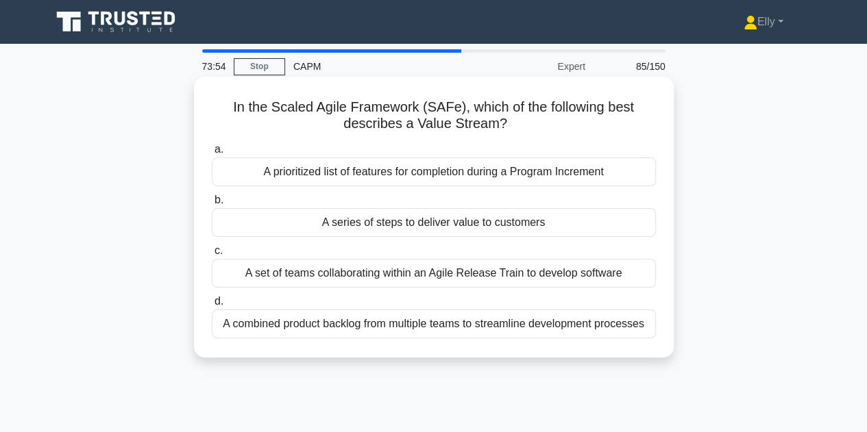
click at [212, 205] on input "b. A series of steps to deliver value to customers" at bounding box center [212, 200] width 0 height 9
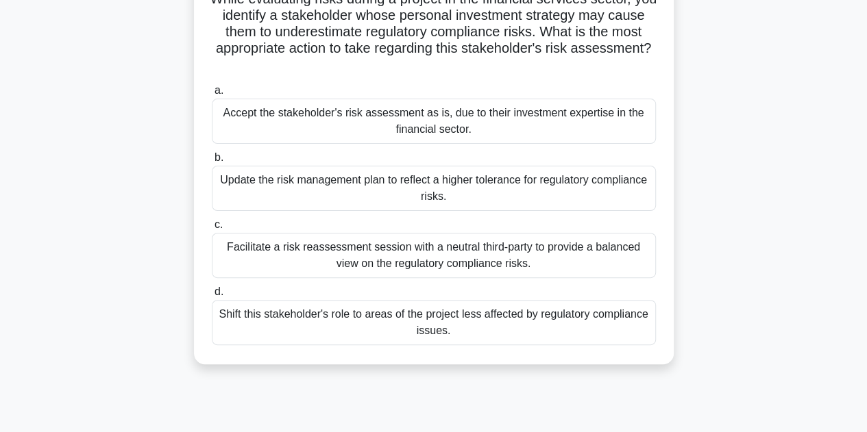
scroll to position [115, 0]
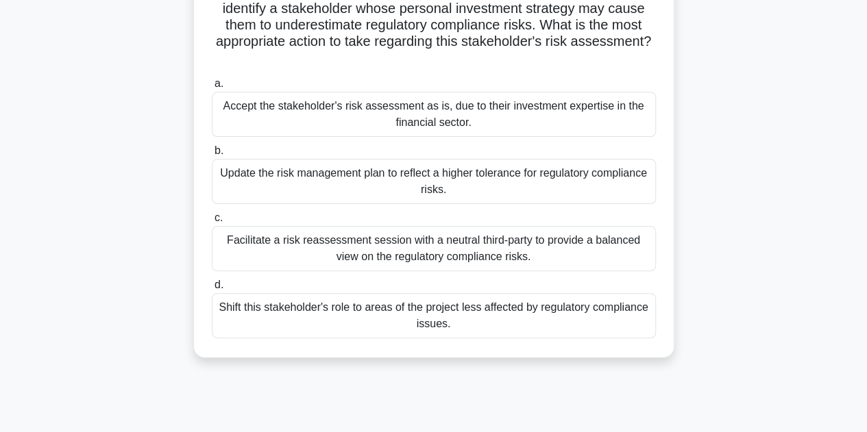
click at [591, 253] on div "Facilitate a risk reassessment session with a neutral third-party to provide a …" at bounding box center [434, 248] width 444 height 45
click at [212, 223] on input "c. Facilitate a risk reassessment session with a neutral third-party to provide…" at bounding box center [212, 218] width 0 height 9
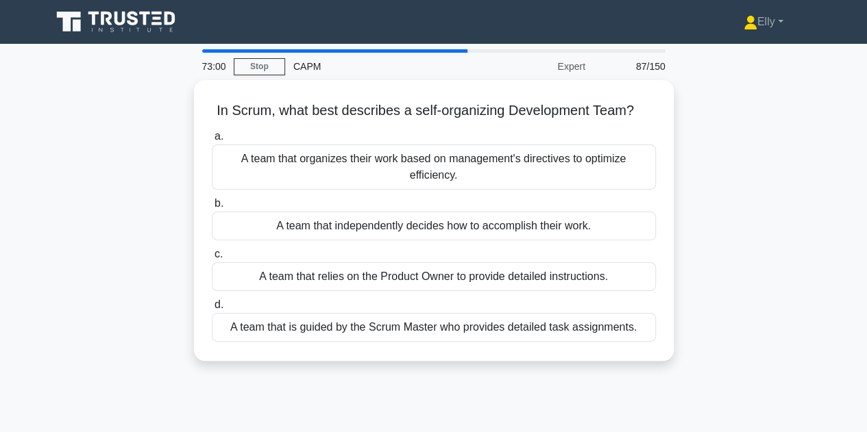
scroll to position [0, 0]
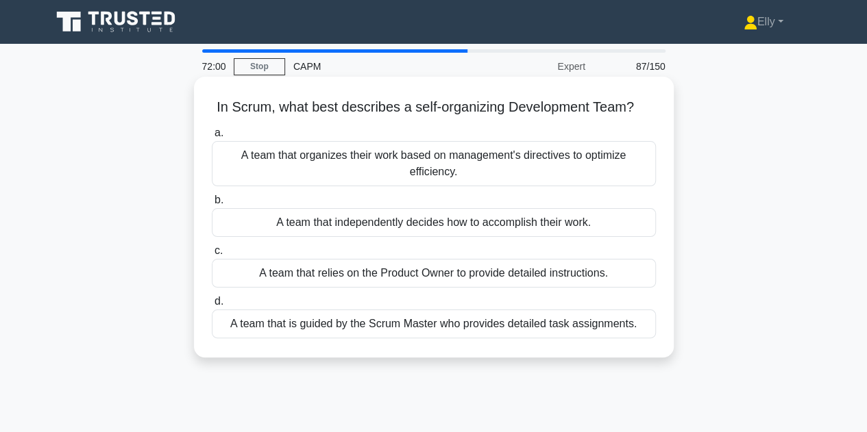
click at [611, 327] on div "A team that is guided by the Scrum Master who provides detailed task assignment…" at bounding box center [434, 324] width 444 height 29
click at [212, 306] on input "d. A team that is guided by the Scrum Master who provides detailed task assignm…" at bounding box center [212, 301] width 0 height 9
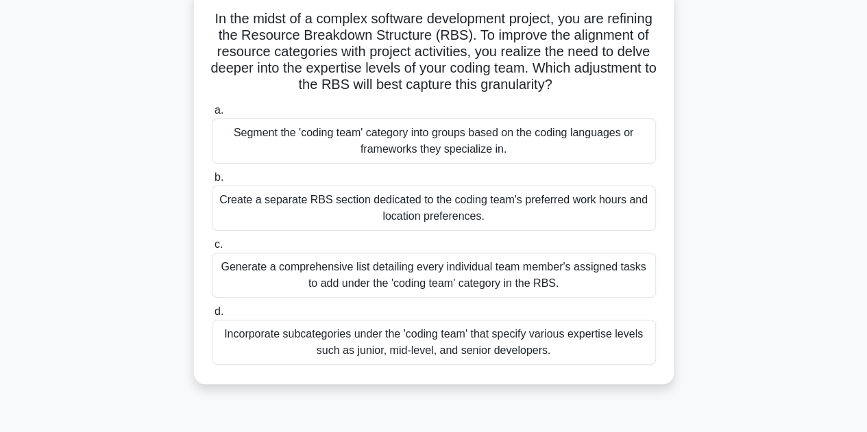
scroll to position [93, 0]
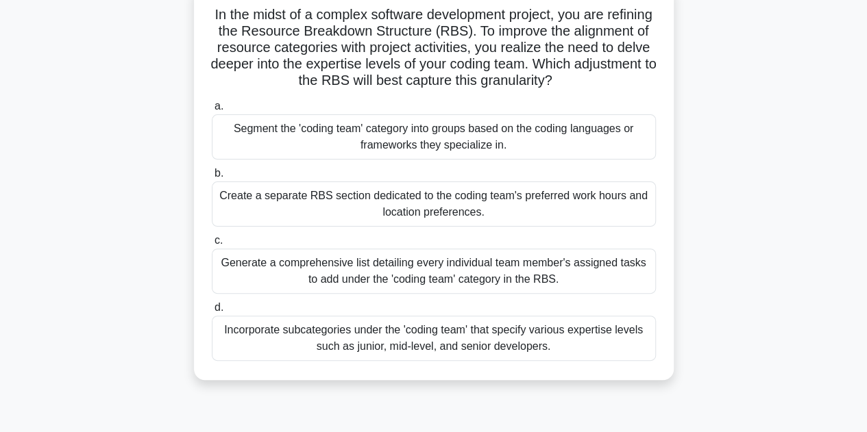
click at [452, 132] on div "Segment the 'coding team' category into groups based on the coding languages or…" at bounding box center [434, 136] width 444 height 45
click at [212, 111] on input "a. Segment the 'coding team' category into groups based on the coding languages…" at bounding box center [212, 106] width 0 height 9
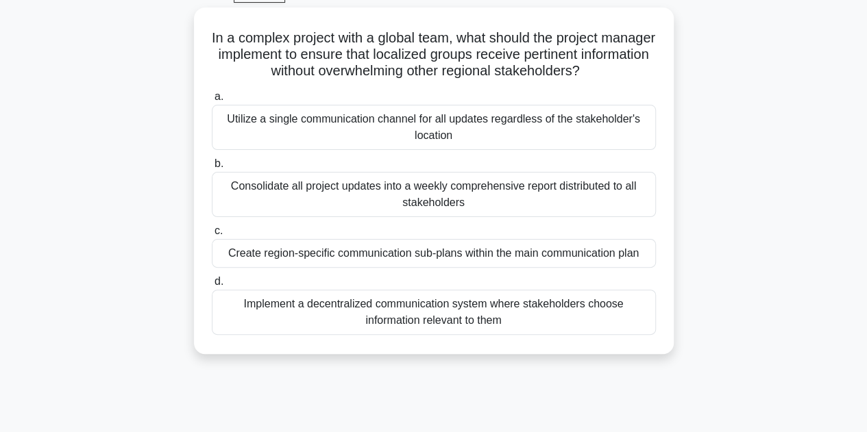
scroll to position [78, 0]
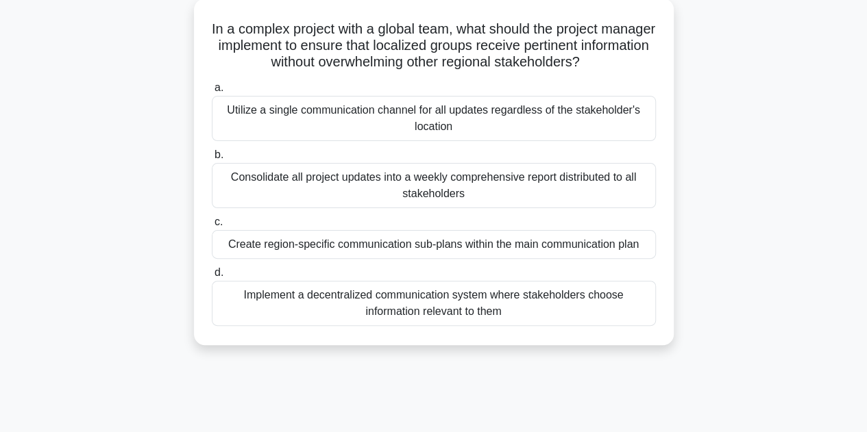
click at [598, 245] on div "Create region-specific communication sub-plans within the main communication pl…" at bounding box center [434, 244] width 444 height 29
click at [212, 227] on input "c. Create region-specific communication sub-plans within the main communication…" at bounding box center [212, 222] width 0 height 9
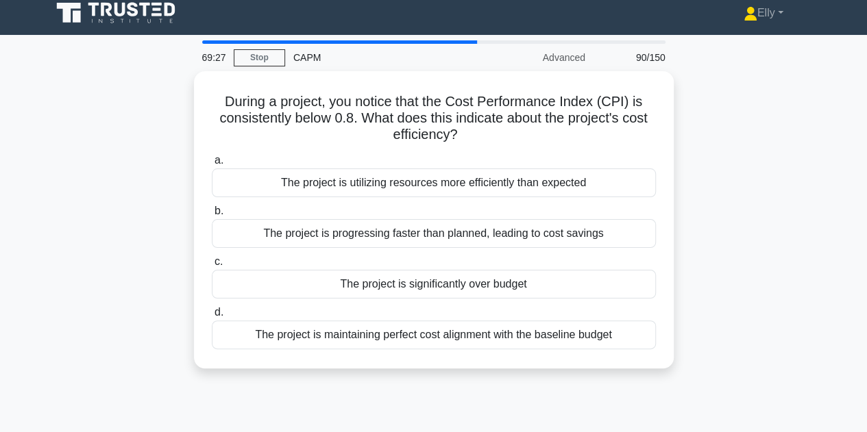
scroll to position [0, 0]
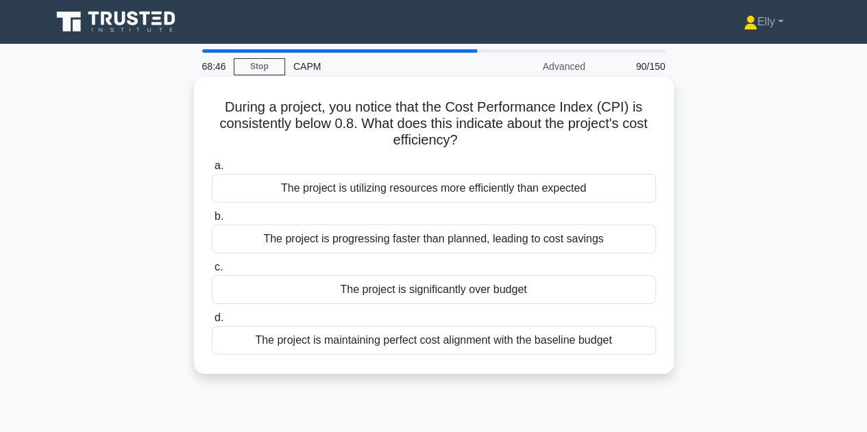
click at [487, 292] on div "The project is significantly over budget" at bounding box center [434, 289] width 444 height 29
click at [212, 272] on input "c. The project is significantly over budget" at bounding box center [212, 267] width 0 height 9
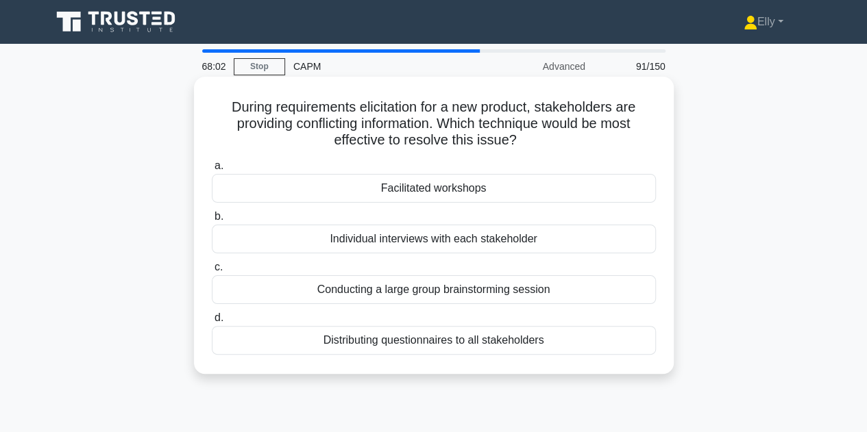
click at [503, 191] on div "Facilitated workshops" at bounding box center [434, 188] width 444 height 29
click at [212, 171] on input "a. Facilitated workshops" at bounding box center [212, 166] width 0 height 9
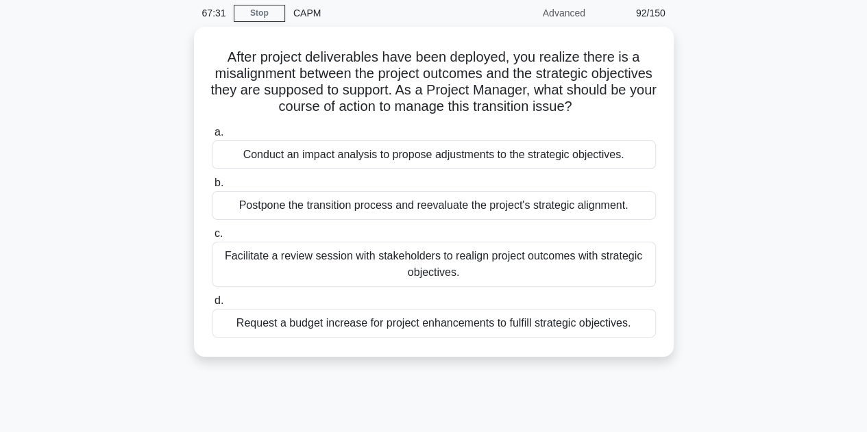
scroll to position [54, 0]
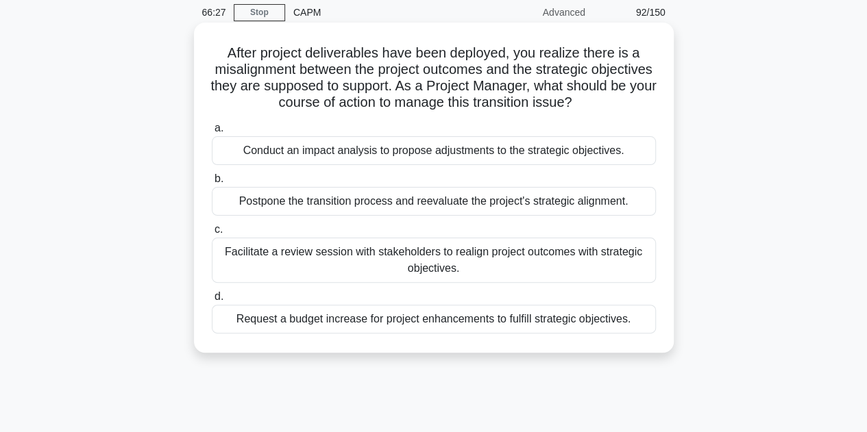
click at [514, 267] on div "Facilitate a review session with stakeholders to realign project outcomes with …" at bounding box center [434, 260] width 444 height 45
click at [212, 234] on input "c. Facilitate a review session with stakeholders to realign project outcomes wi…" at bounding box center [212, 229] width 0 height 9
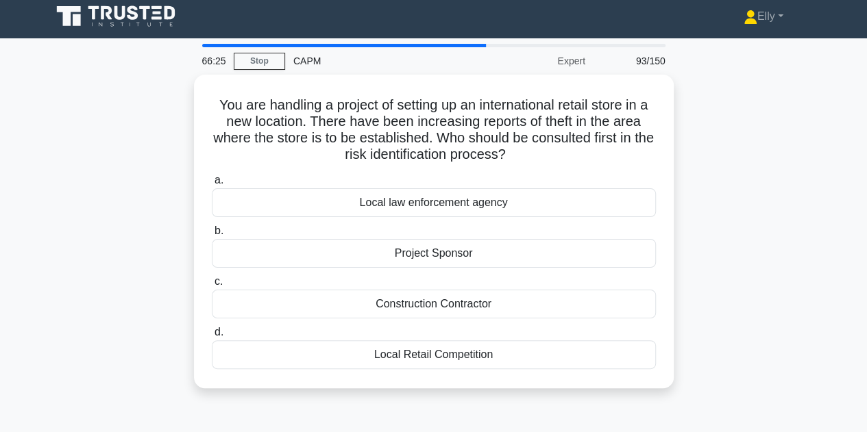
scroll to position [0, 0]
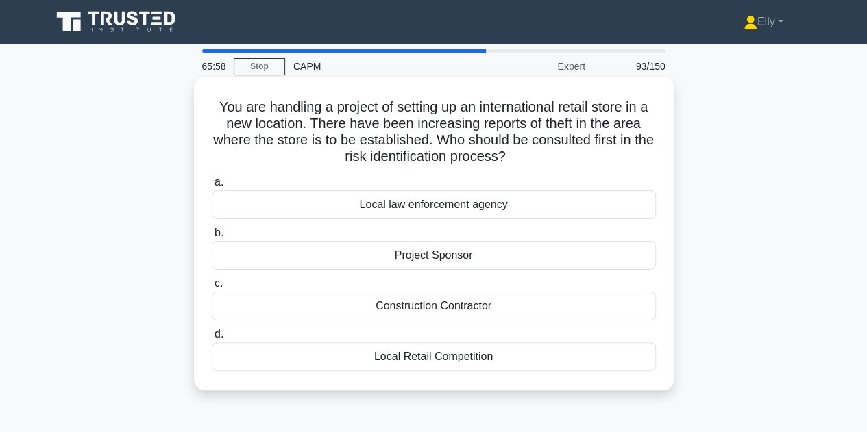
click at [491, 207] on div "Local law enforcement agency" at bounding box center [434, 205] width 444 height 29
click at [212, 187] on input "a. Local law enforcement agency" at bounding box center [212, 182] width 0 height 9
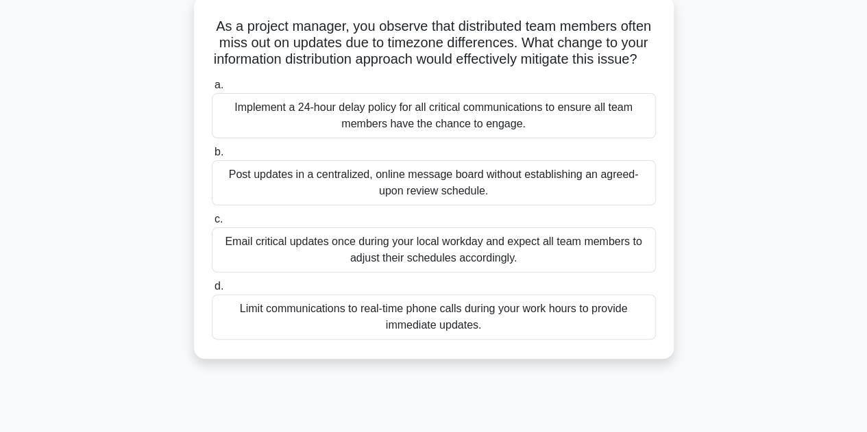
scroll to position [84, 0]
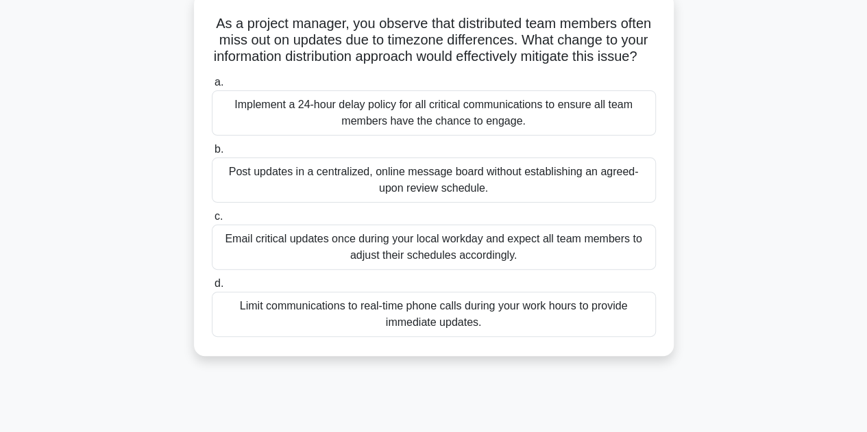
click at [537, 130] on div "Implement a 24-hour delay policy for all critical communications to ensure all …" at bounding box center [434, 112] width 444 height 45
click at [212, 87] on input "a. Implement a 24-hour delay policy for all critical communications to ensure a…" at bounding box center [212, 82] width 0 height 9
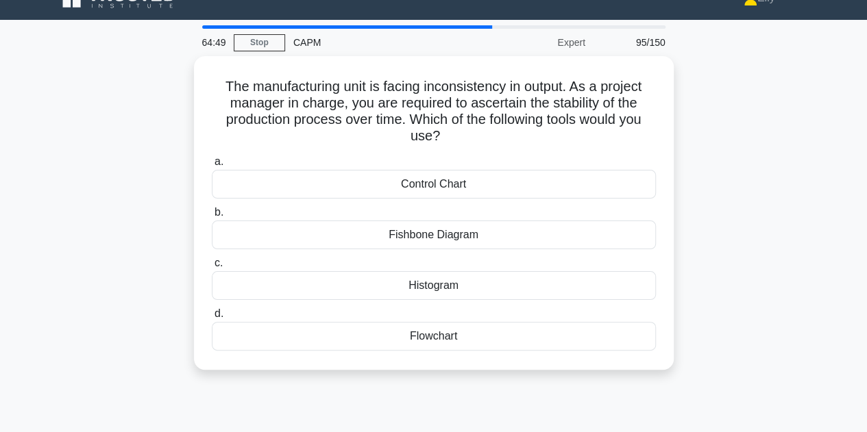
scroll to position [0, 0]
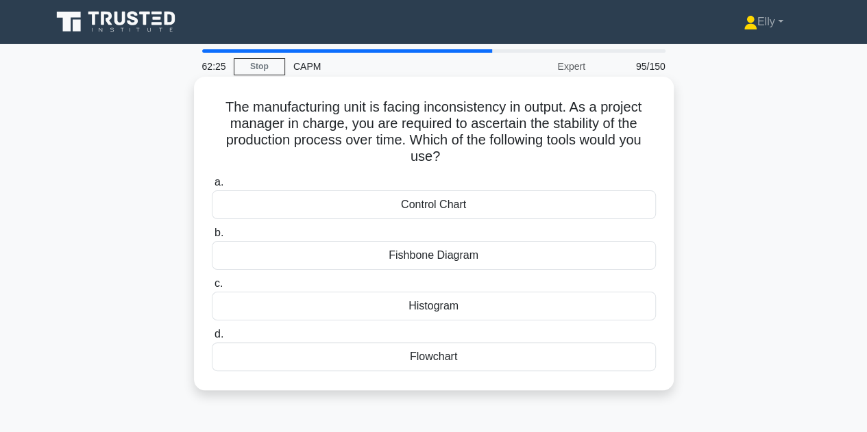
click at [451, 362] on div "Flowchart" at bounding box center [434, 357] width 444 height 29
click at [212, 339] on input "d. Flowchart" at bounding box center [212, 334] width 0 height 9
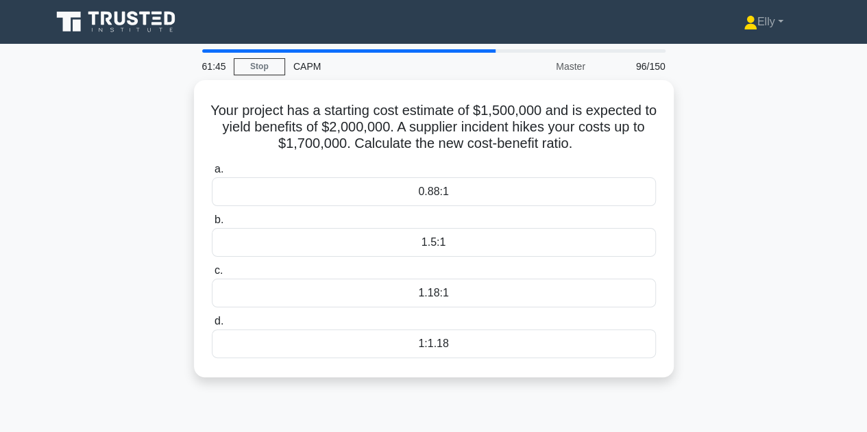
click at [118, 391] on div "Your project has a starting cost estimate of $1,500,000 and is expected to yiel…" at bounding box center [433, 237] width 781 height 314
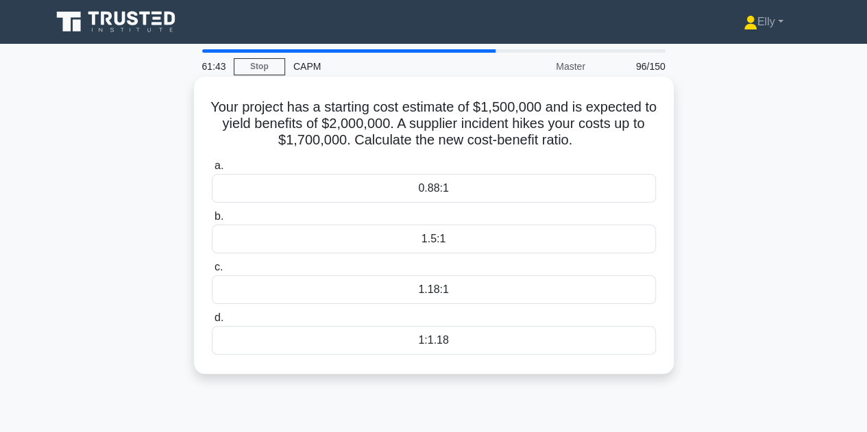
click at [447, 293] on div "1.18:1" at bounding box center [434, 289] width 444 height 29
click at [212, 272] on input "c. 1.18:1" at bounding box center [212, 267] width 0 height 9
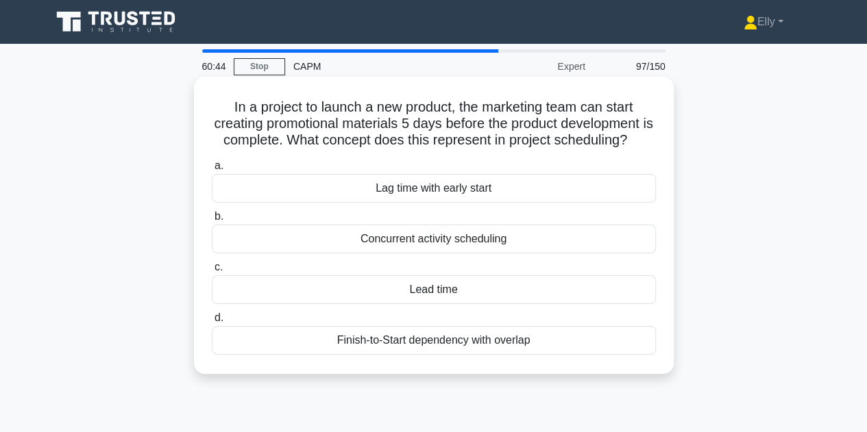
click at [511, 254] on div "Concurrent activity scheduling" at bounding box center [434, 239] width 444 height 29
click at [212, 221] on input "b. Concurrent activity scheduling" at bounding box center [212, 216] width 0 height 9
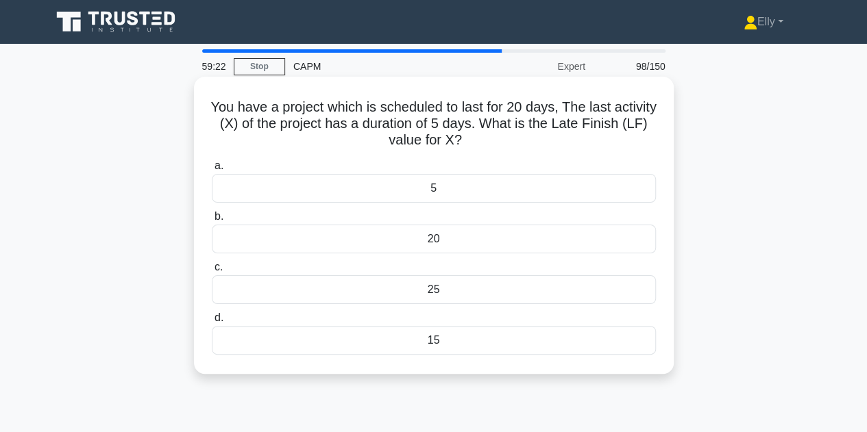
click at [423, 245] on div "20" at bounding box center [434, 239] width 444 height 29
click at [212, 221] on input "b. 20" at bounding box center [212, 216] width 0 height 9
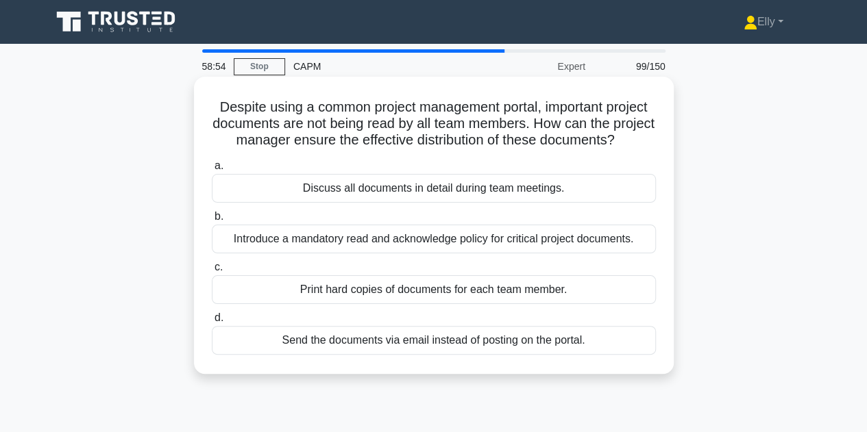
click at [574, 254] on div "Introduce a mandatory read and acknowledge policy for critical project document…" at bounding box center [434, 239] width 444 height 29
click at [212, 221] on input "b. Introduce a mandatory read and acknowledge policy for critical project docum…" at bounding box center [212, 216] width 0 height 9
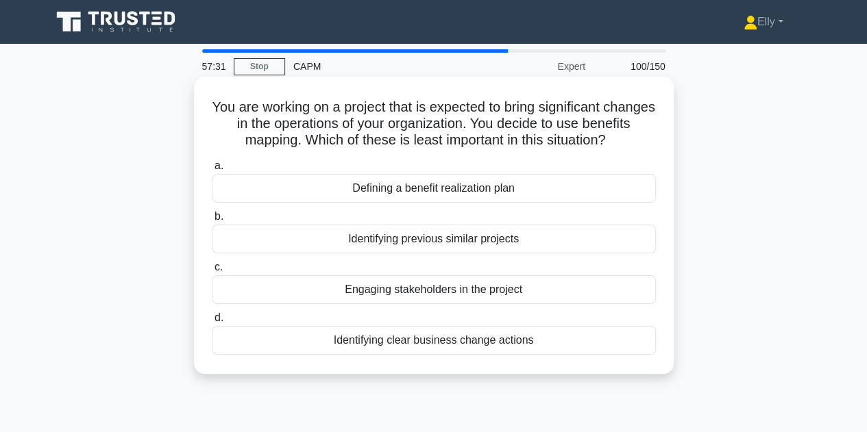
click at [510, 254] on div "Identifying previous similar projects" at bounding box center [434, 239] width 444 height 29
click at [212, 221] on input "b. Identifying previous similar projects" at bounding box center [212, 216] width 0 height 9
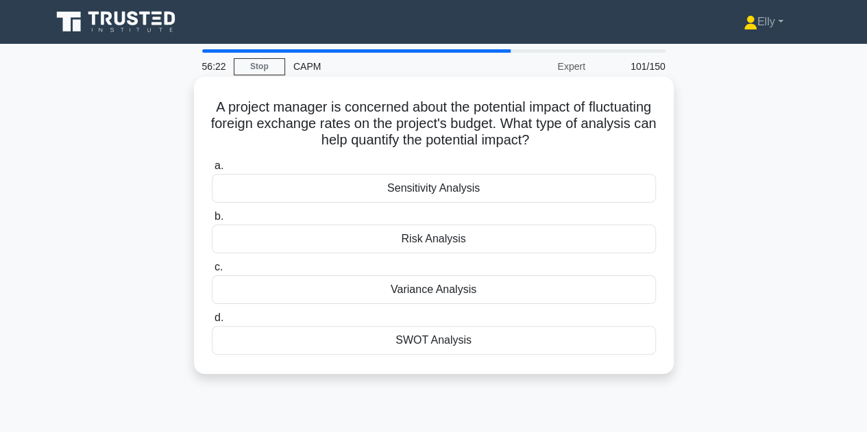
click at [537, 193] on div "Sensitivity Analysis" at bounding box center [434, 188] width 444 height 29
click at [212, 171] on input "a. Sensitivity Analysis" at bounding box center [212, 166] width 0 height 9
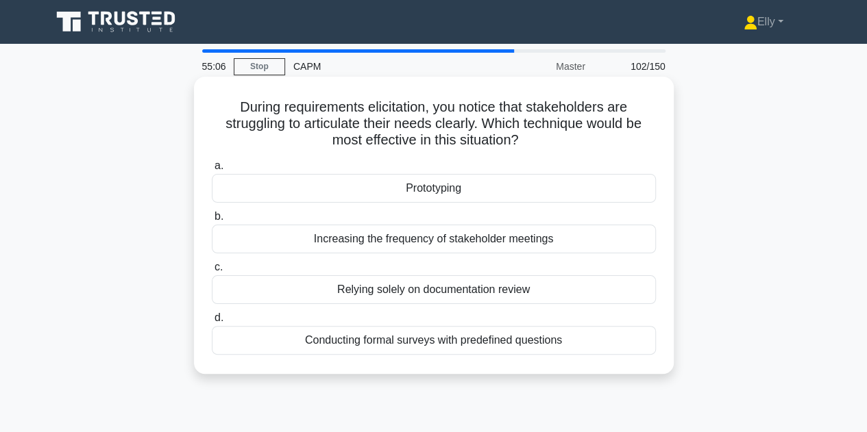
click at [439, 194] on div "Prototyping" at bounding box center [434, 188] width 444 height 29
click at [212, 171] on input "a. Prototyping" at bounding box center [212, 166] width 0 height 9
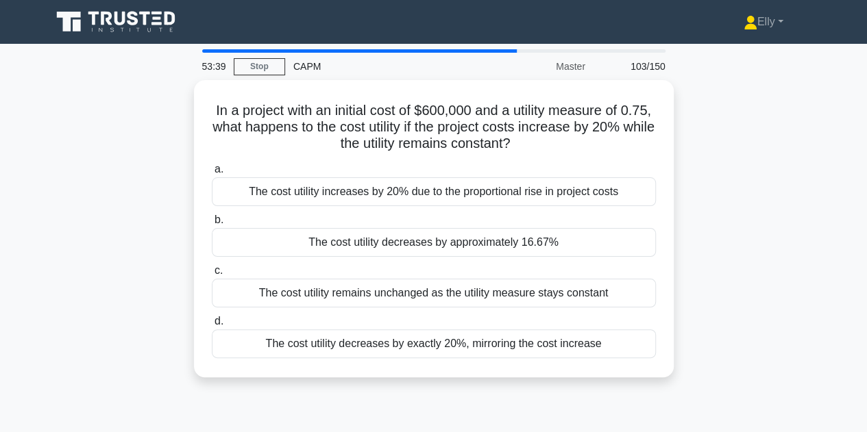
click at [90, 404] on div "53:39 Stop CAPM Master 103/150 In a project with an initial cost of $600,000 an…" at bounding box center [433, 391] width 781 height 685
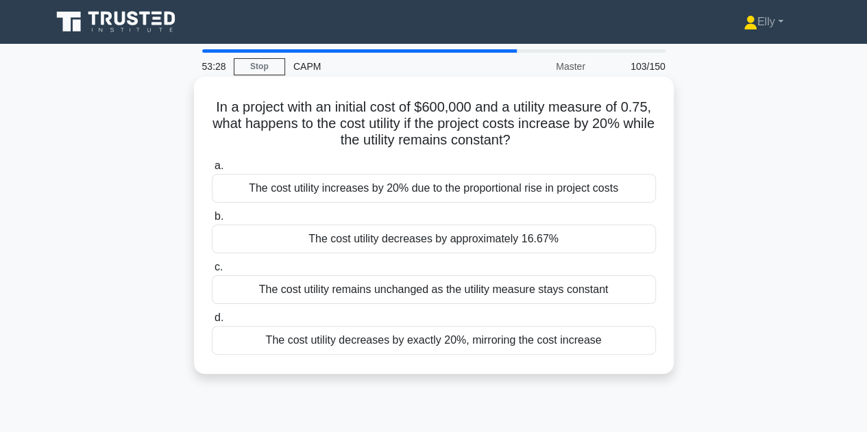
click at [548, 194] on div "The cost utility increases by 20% due to the proportional rise in project costs" at bounding box center [434, 188] width 444 height 29
click at [212, 171] on input "a. The cost utility increases by 20% due to the proportional rise in project co…" at bounding box center [212, 166] width 0 height 9
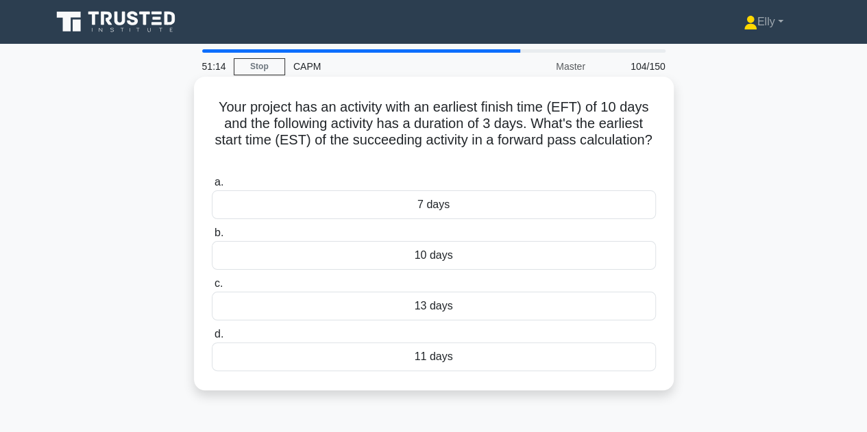
click at [447, 314] on div "13 days" at bounding box center [434, 306] width 444 height 29
click at [212, 289] on input "c. 13 days" at bounding box center [212, 284] width 0 height 9
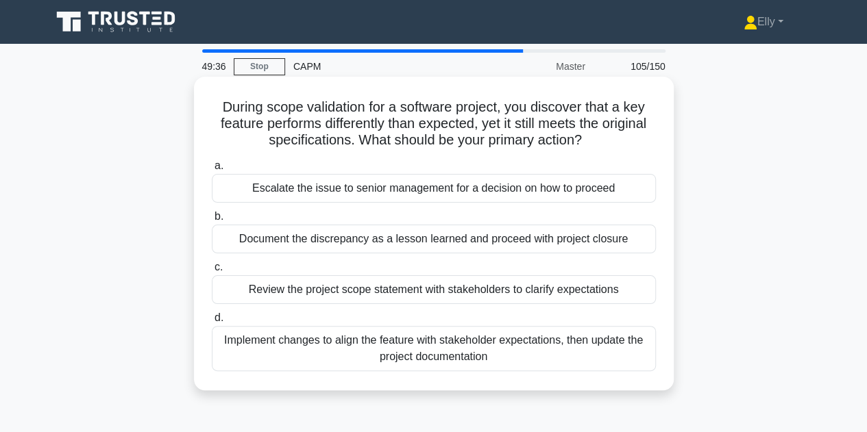
click at [600, 293] on div "Review the project scope statement with stakeholders to clarify expectations" at bounding box center [434, 289] width 444 height 29
click at [212, 272] on input "c. Review the project scope statement with stakeholders to clarify expectations" at bounding box center [212, 267] width 0 height 9
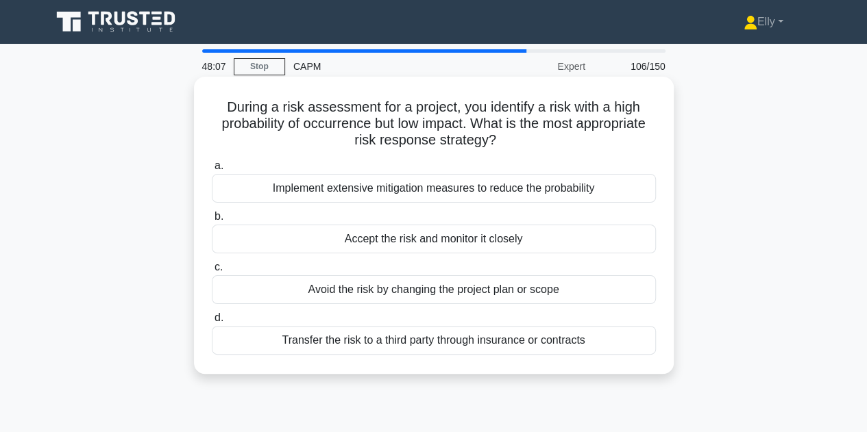
click at [587, 238] on div "Accept the risk and monitor it closely" at bounding box center [434, 239] width 444 height 29
click at [212, 221] on input "b. Accept the risk and monitor it closely" at bounding box center [212, 216] width 0 height 9
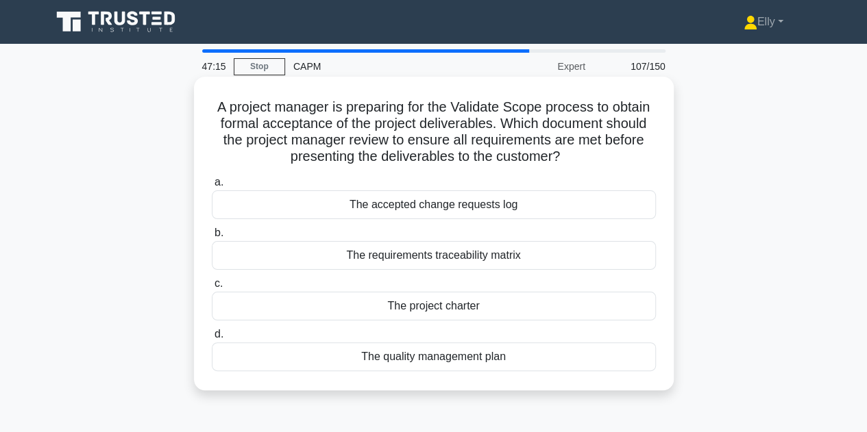
click at [506, 312] on div "The project charter" at bounding box center [434, 306] width 444 height 29
click at [212, 289] on input "c. The project charter" at bounding box center [212, 284] width 0 height 9
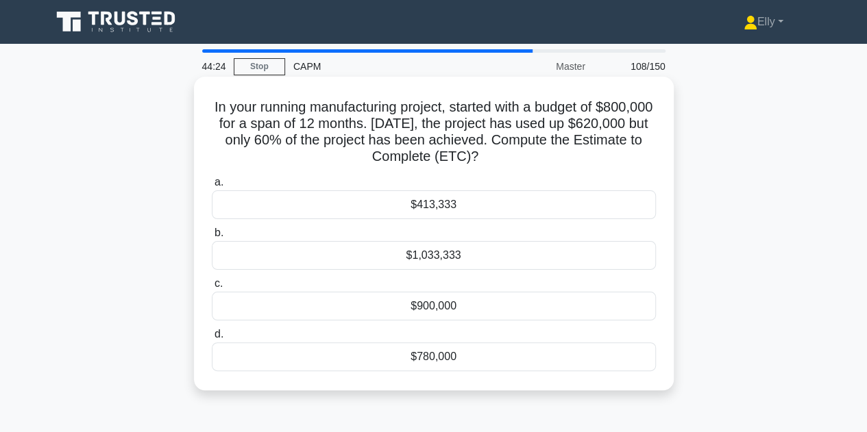
click at [471, 204] on div "$413,333" at bounding box center [434, 205] width 444 height 29
click at [212, 187] on input "a. $413,333" at bounding box center [212, 182] width 0 height 9
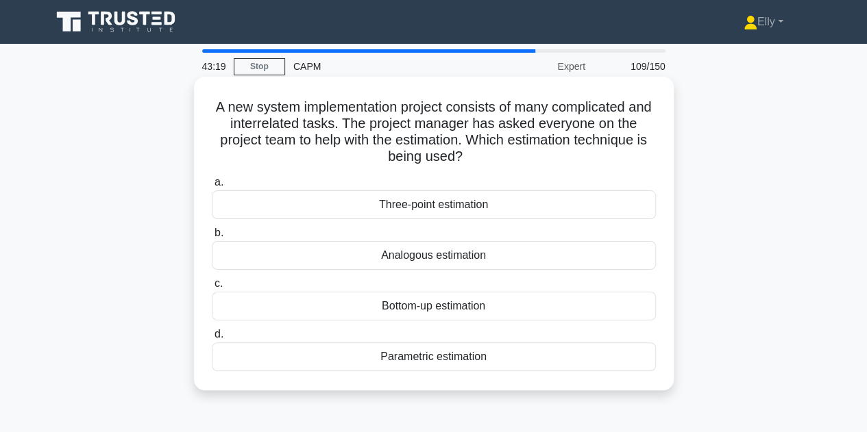
click at [470, 364] on div "Parametric estimation" at bounding box center [434, 357] width 444 height 29
click at [212, 339] on input "d. Parametric estimation" at bounding box center [212, 334] width 0 height 9
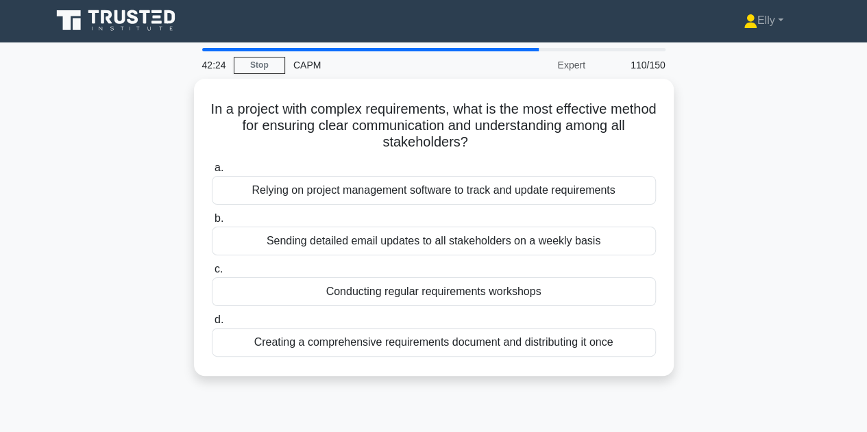
scroll to position [2, 0]
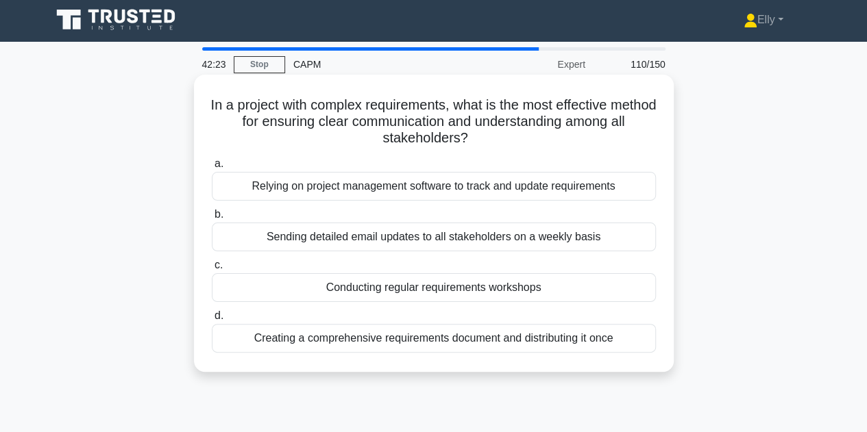
click at [546, 287] on div "Conducting regular requirements workshops" at bounding box center [434, 287] width 444 height 29
click at [212, 270] on input "c. Conducting regular requirements workshops" at bounding box center [212, 265] width 0 height 9
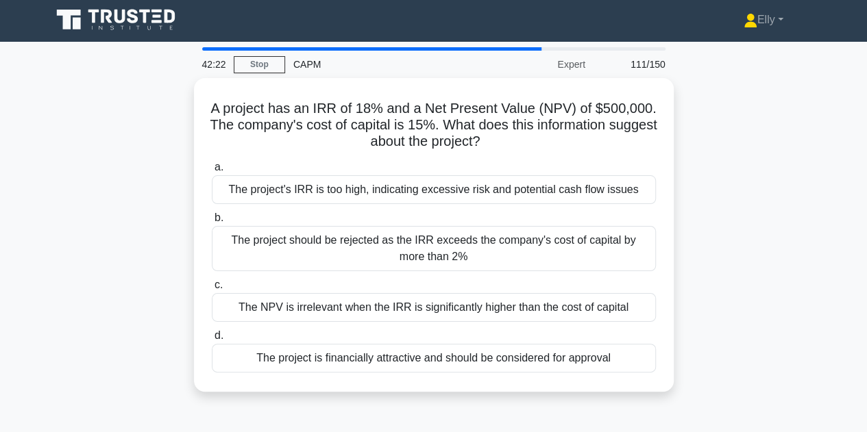
scroll to position [0, 0]
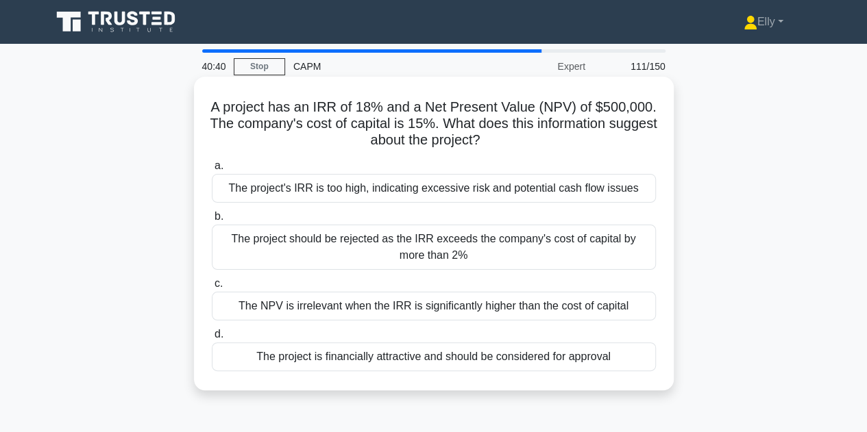
click at [317, 364] on div "The project is financially attractive and should be considered for approval" at bounding box center [434, 357] width 444 height 29
click at [212, 339] on input "d. The project is financially attractive and should be considered for approval" at bounding box center [212, 334] width 0 height 9
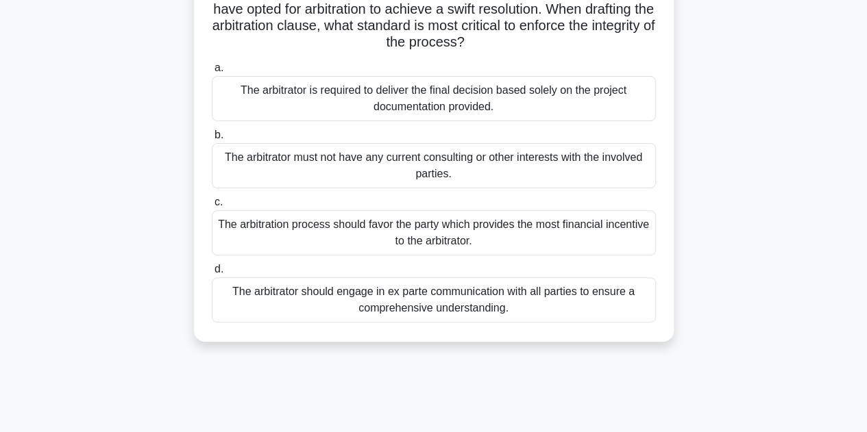
scroll to position [115, 0]
click at [341, 169] on div "The arbitrator must not have any current consulting or other interests with the…" at bounding box center [434, 165] width 444 height 45
click at [212, 139] on input "b. The arbitrator must not have any current consulting or other interests with …" at bounding box center [212, 134] width 0 height 9
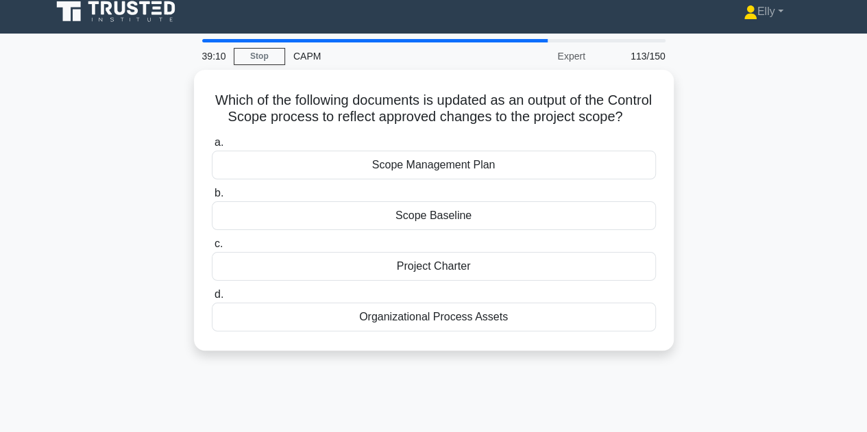
scroll to position [7, 0]
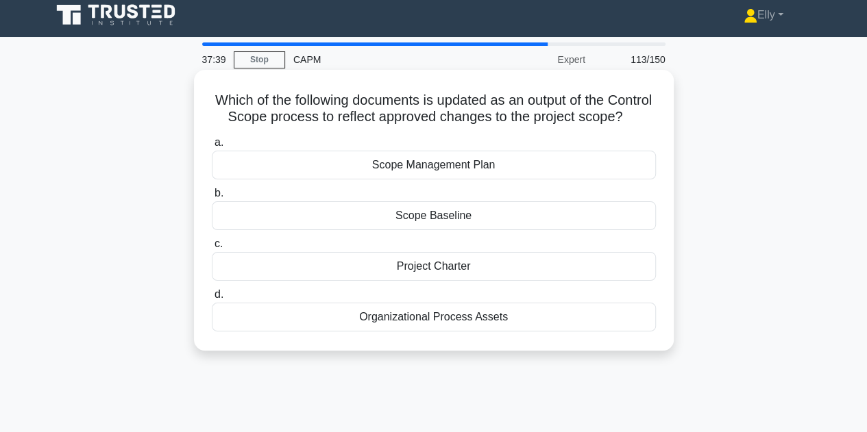
click at [455, 230] on div "Scope Baseline" at bounding box center [434, 215] width 444 height 29
click at [212, 198] on input "b. Scope Baseline" at bounding box center [212, 193] width 0 height 9
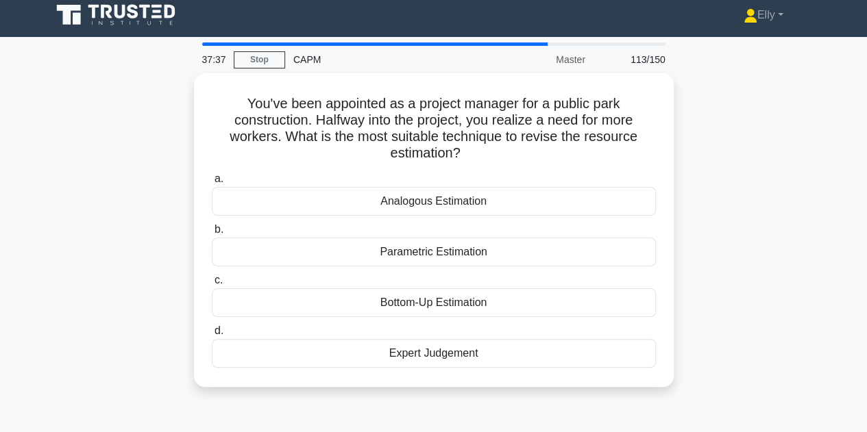
scroll to position [0, 0]
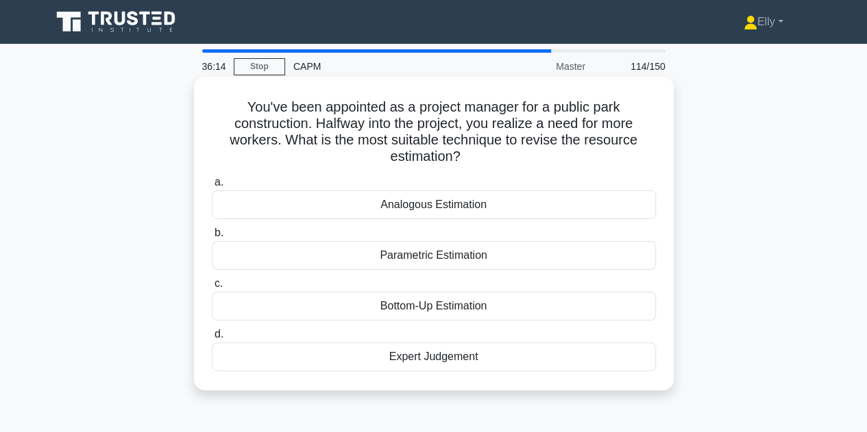
click at [528, 308] on div "Bottom-Up Estimation" at bounding box center [434, 306] width 444 height 29
click at [212, 289] on input "c. Bottom-Up Estimation" at bounding box center [212, 284] width 0 height 9
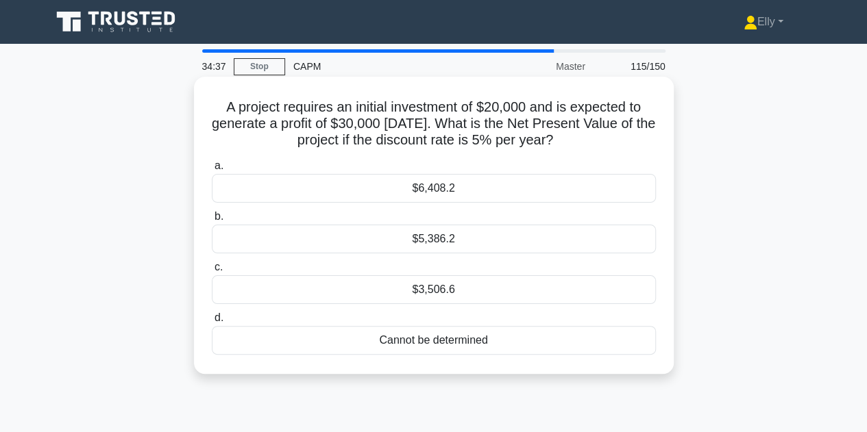
click at [534, 189] on div "$6,408.2" at bounding box center [434, 188] width 444 height 29
click at [212, 171] on input "a. $6,408.2" at bounding box center [212, 166] width 0 height 9
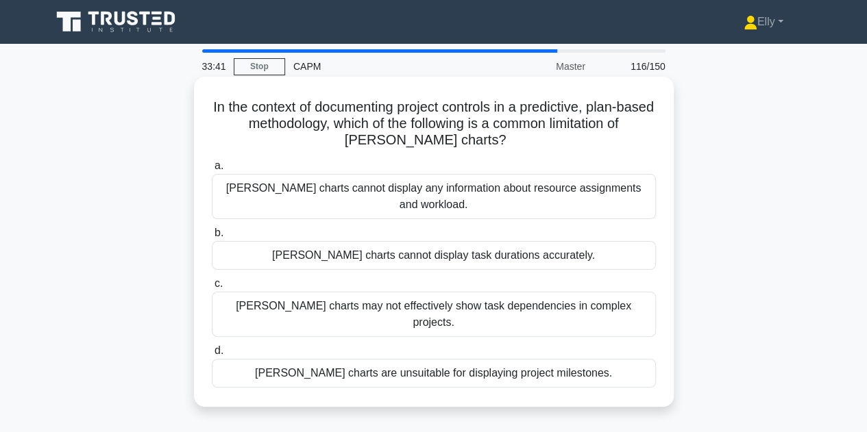
click at [524, 299] on div "Gantt charts may not effectively show task dependencies in complex projects." at bounding box center [434, 314] width 444 height 45
click at [212, 289] on input "c. Gantt charts may not effectively show task dependencies in complex projects." at bounding box center [212, 284] width 0 height 9
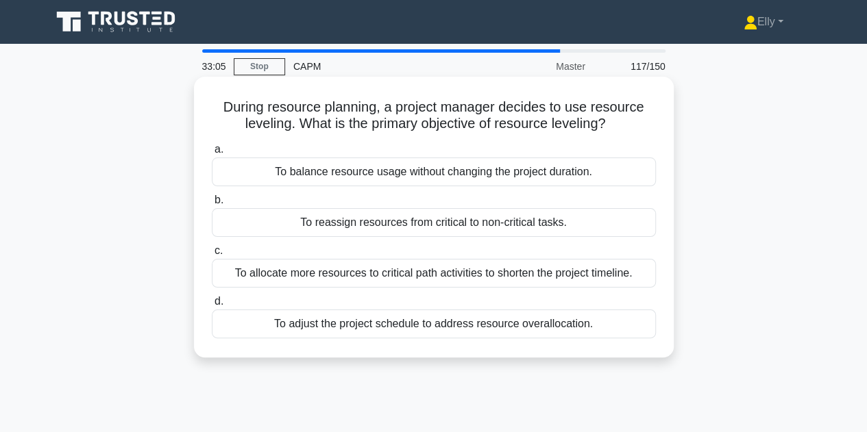
click at [484, 332] on div "To adjust the project schedule to address resource overallocation." at bounding box center [434, 324] width 444 height 29
click at [212, 306] on input "d. To adjust the project schedule to address resource overallocation." at bounding box center [212, 301] width 0 height 9
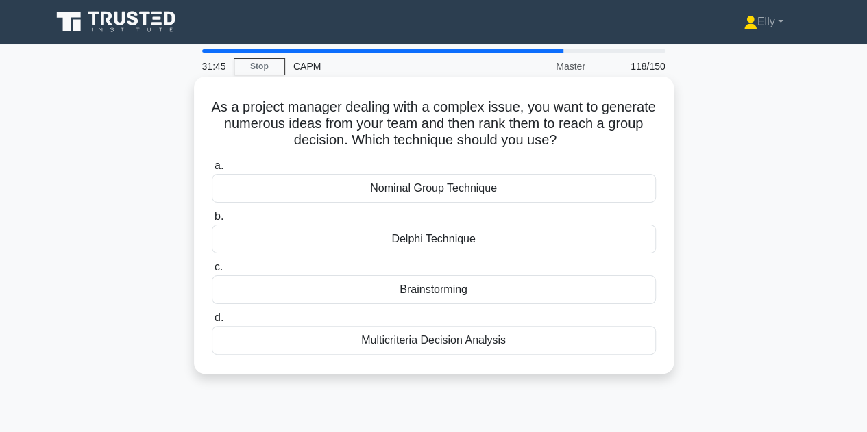
click at [504, 295] on div "Brainstorming" at bounding box center [434, 289] width 444 height 29
click at [212, 272] on input "c. Brainstorming" at bounding box center [212, 267] width 0 height 9
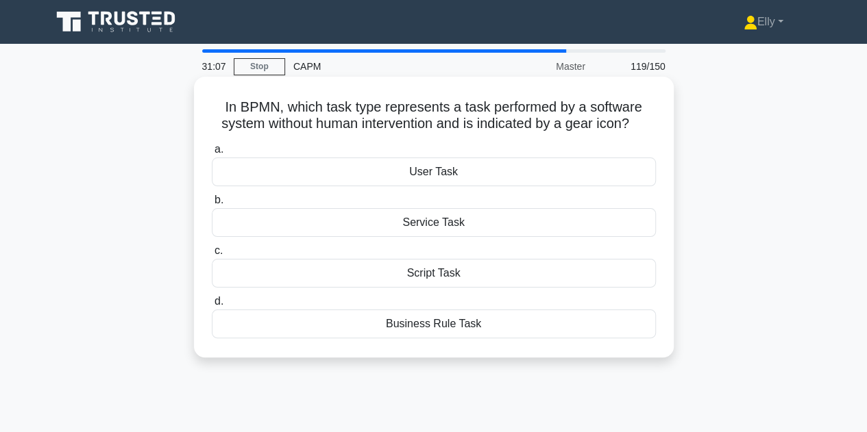
click at [505, 281] on div "Script Task" at bounding box center [434, 273] width 444 height 29
click at [212, 256] on input "c. Script Task" at bounding box center [212, 251] width 0 height 9
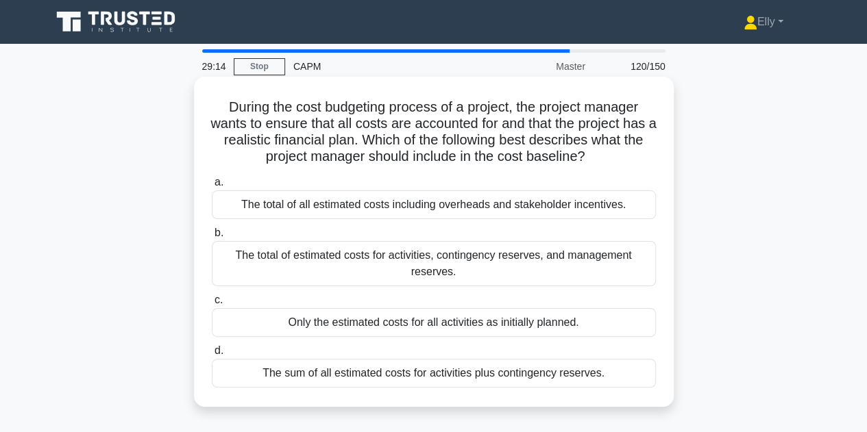
click at [555, 267] on div "The total of estimated costs for activities, contingency reserves, and manageme…" at bounding box center [434, 263] width 444 height 45
click at [212, 238] on input "b. The total of estimated costs for activities, contingency reserves, and manag…" at bounding box center [212, 233] width 0 height 9
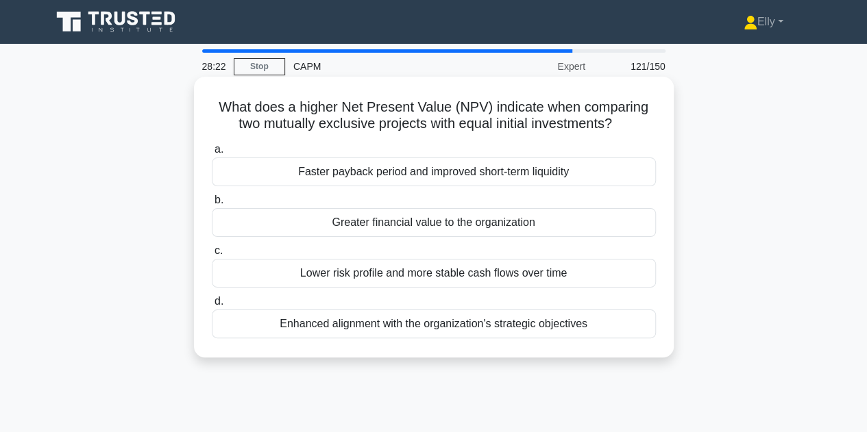
click at [543, 226] on div "Greater financial value to the organization" at bounding box center [434, 222] width 444 height 29
click at [212, 205] on input "b. Greater financial value to the organization" at bounding box center [212, 200] width 0 height 9
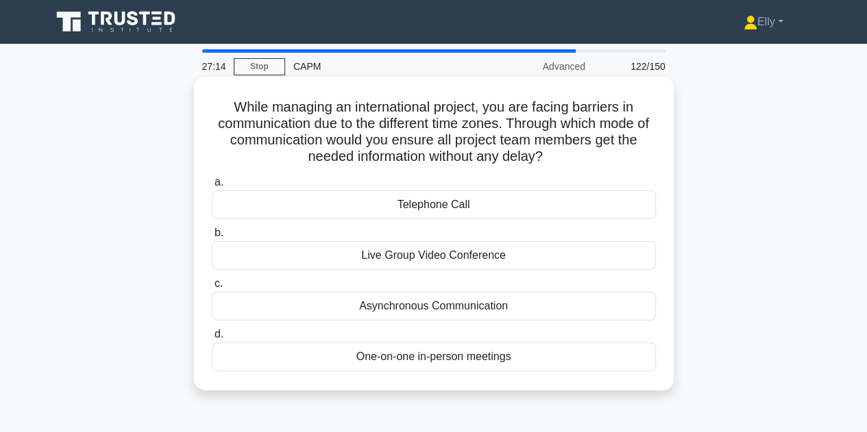
click at [473, 310] on div "Asynchronous Communication" at bounding box center [434, 306] width 444 height 29
click at [212, 289] on input "c. Asynchronous Communication" at bounding box center [212, 284] width 0 height 9
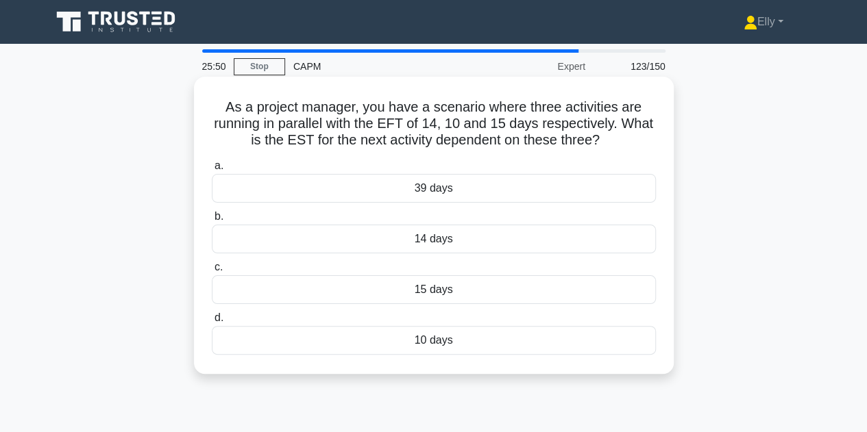
click at [467, 293] on div "15 days" at bounding box center [434, 289] width 444 height 29
click at [212, 272] on input "c. 15 days" at bounding box center [212, 267] width 0 height 9
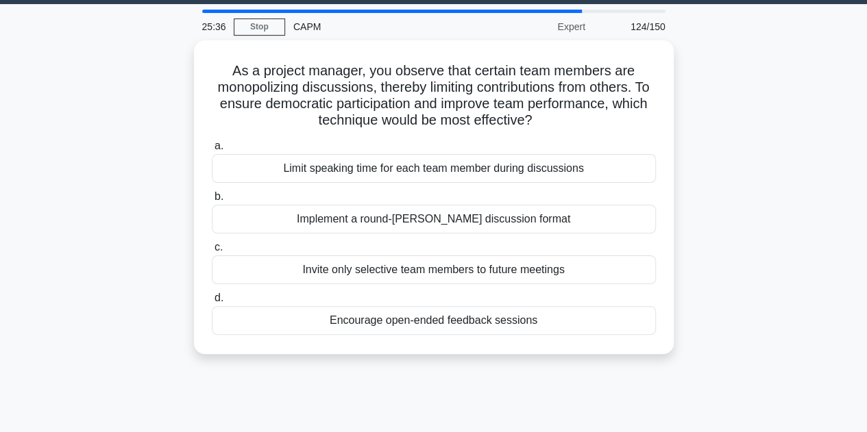
scroll to position [42, 0]
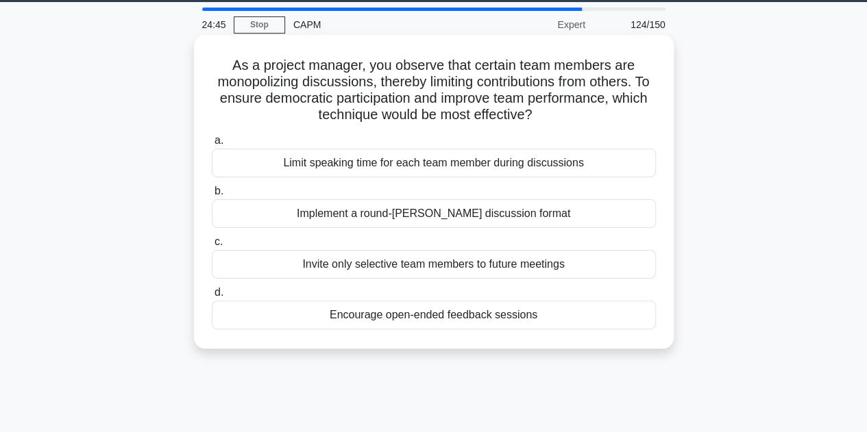
click at [555, 169] on div "Limit speaking time for each team member during discussions" at bounding box center [434, 163] width 444 height 29
click at [212, 145] on input "a. Limit speaking time for each team member during discussions" at bounding box center [212, 140] width 0 height 9
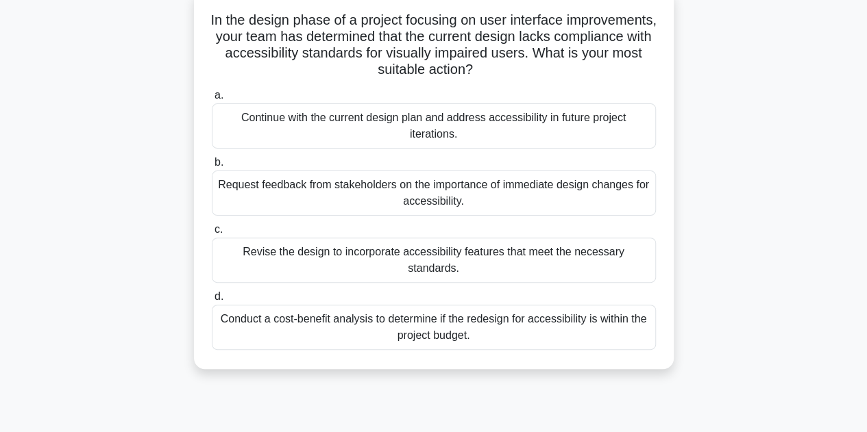
scroll to position [93, 0]
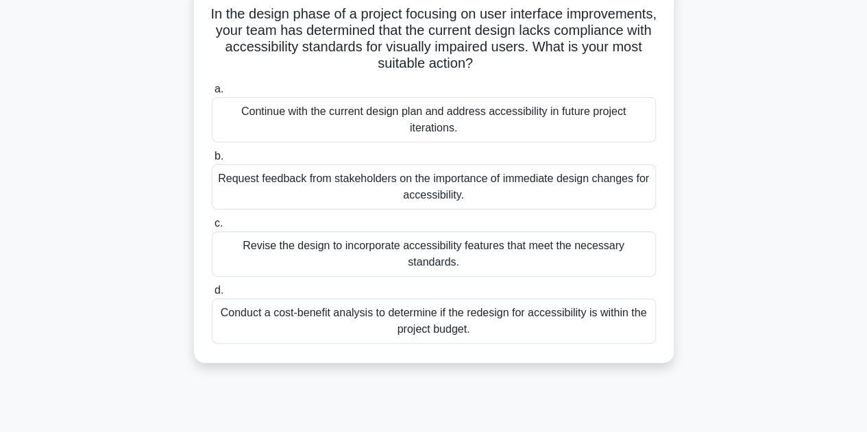
click at [495, 308] on div "Conduct a cost-benefit analysis to determine if the redesign for accessibility …" at bounding box center [434, 321] width 444 height 45
click at [212, 295] on input "d. Conduct a cost-benefit analysis to determine if the redesign for accessibili…" at bounding box center [212, 290] width 0 height 9
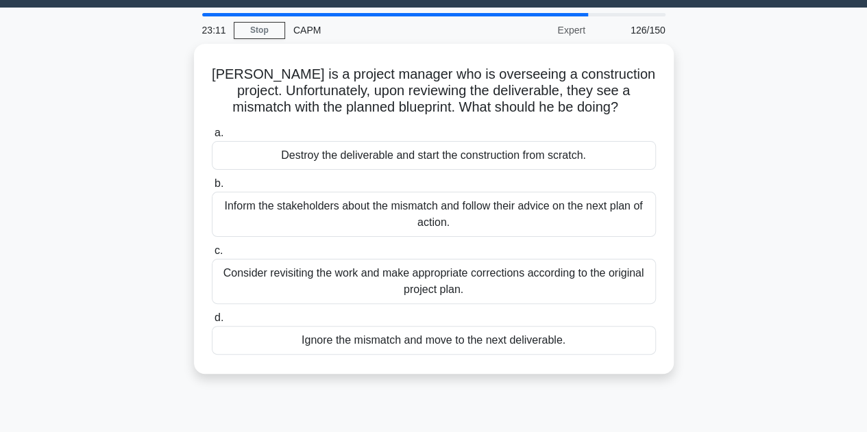
scroll to position [37, 0]
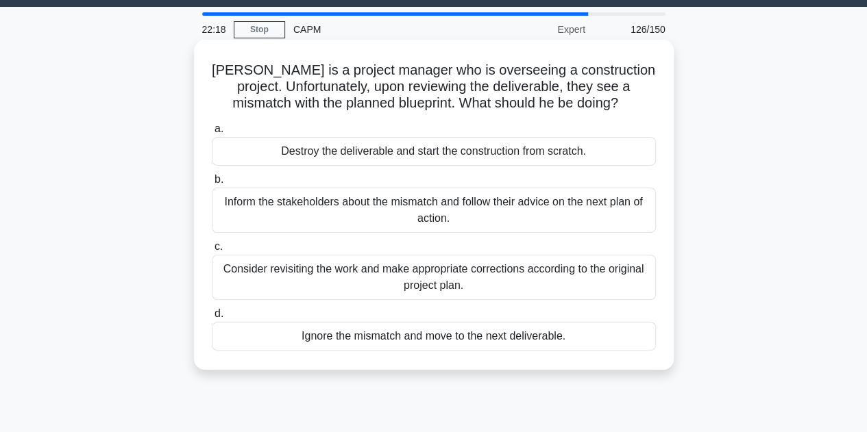
click at [565, 212] on div "Inform the stakeholders about the mismatch and follow their advice on the next …" at bounding box center [434, 210] width 444 height 45
click at [212, 184] on input "b. Inform the stakeholders about the mismatch and follow their advice on the ne…" at bounding box center [212, 179] width 0 height 9
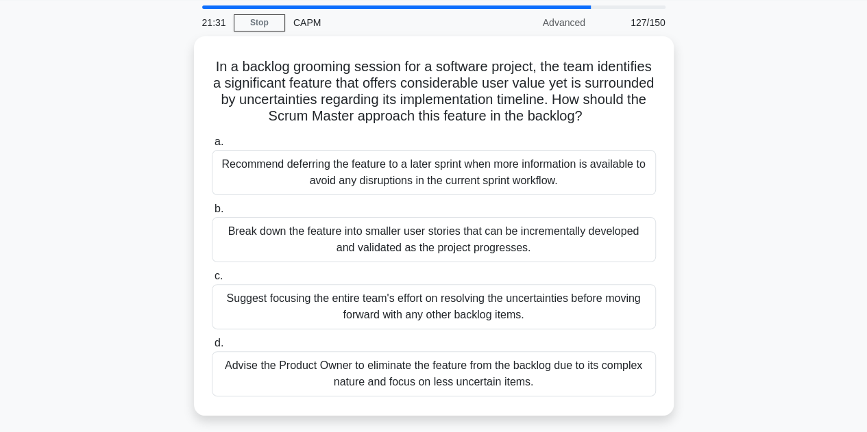
scroll to position [42, 0]
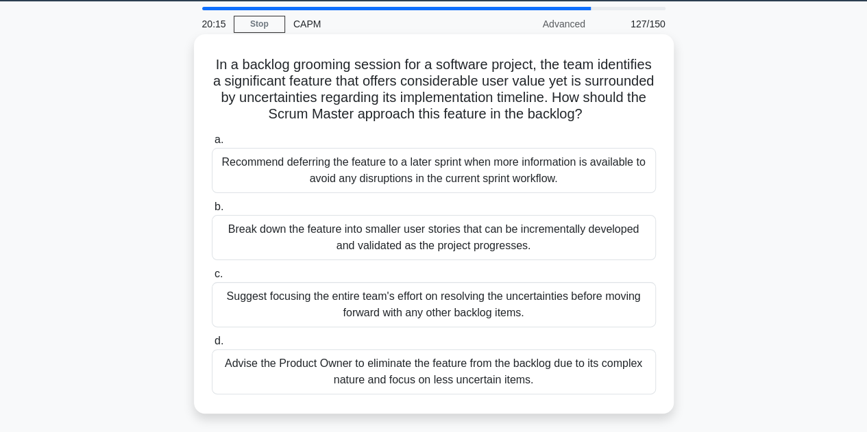
click at [501, 237] on div "Break down the feature into smaller user stories that can be incrementally deve…" at bounding box center [434, 237] width 444 height 45
click at [212, 212] on input "b. Break down the feature into smaller user stories that can be incrementally d…" at bounding box center [212, 207] width 0 height 9
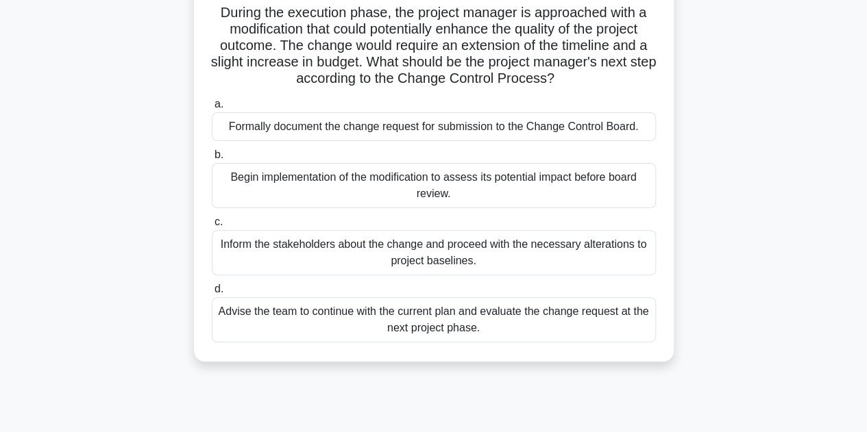
scroll to position [112, 0]
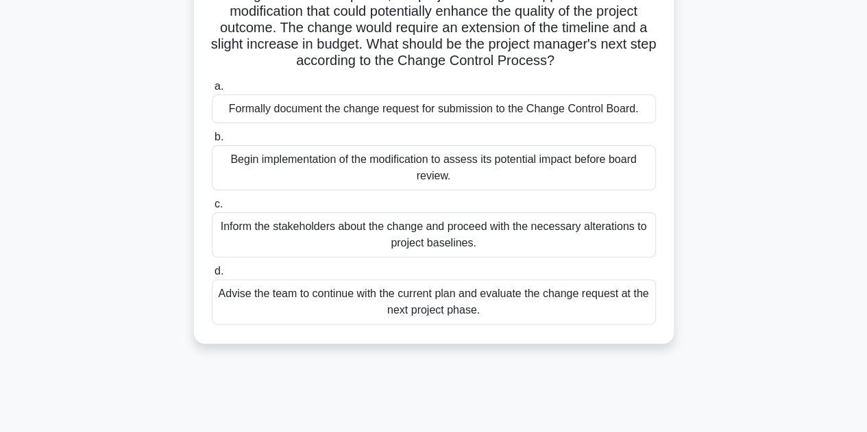
click at [587, 108] on div "Formally document the change request for submission to the Change Control Board." at bounding box center [434, 109] width 444 height 29
click at [212, 91] on input "a. Formally document the change request for submission to the Change Control Bo…" at bounding box center [212, 86] width 0 height 9
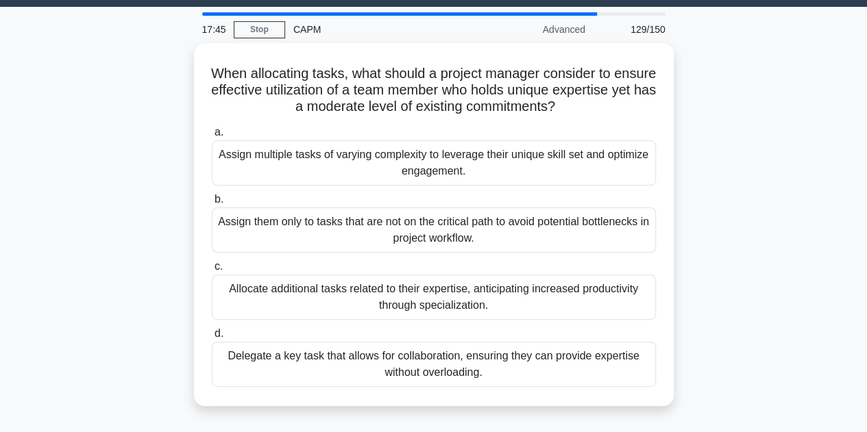
scroll to position [44, 0]
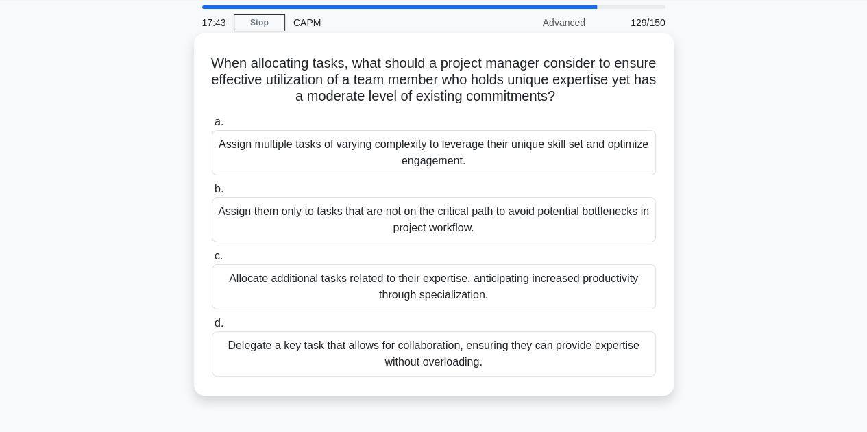
click at [540, 352] on div "Delegate a key task that allows for collaboration, ensuring they can provide ex…" at bounding box center [434, 354] width 444 height 45
click at [212, 328] on input "d. Delegate a key task that allows for collaboration, ensuring they can provide…" at bounding box center [212, 323] width 0 height 9
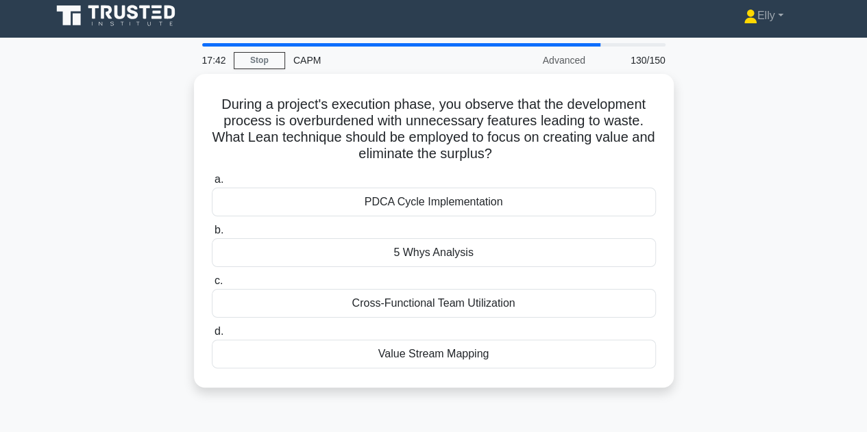
scroll to position [0, 0]
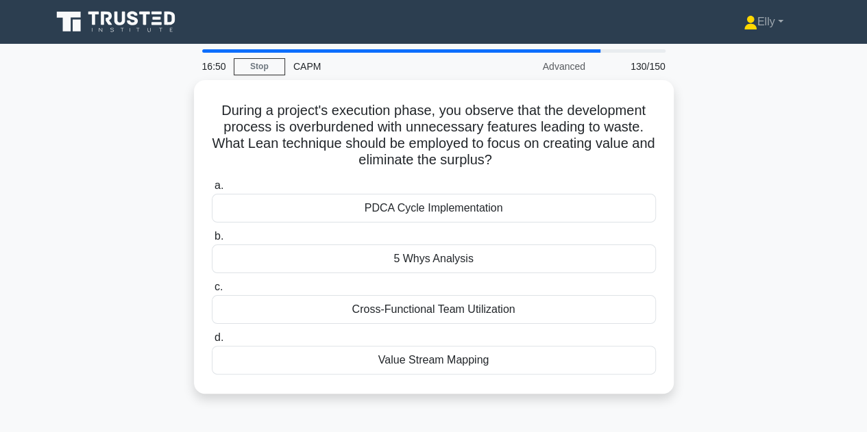
click at [504, 360] on div "Value Stream Mapping" at bounding box center [434, 360] width 444 height 29
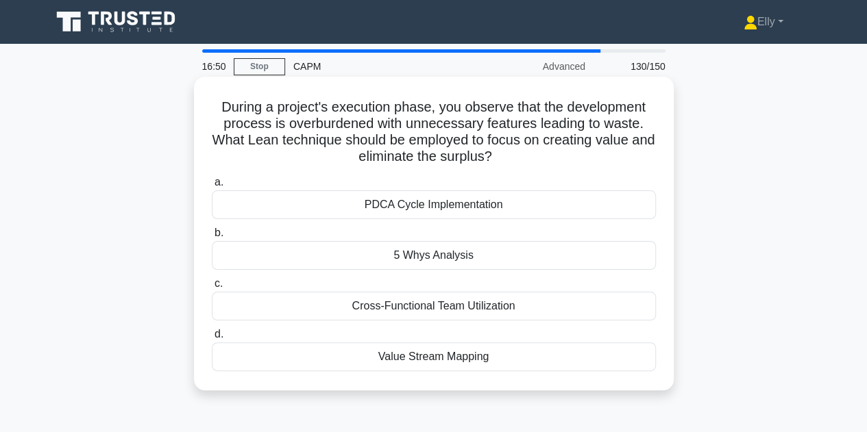
click at [212, 339] on input "d. Value Stream Mapping" at bounding box center [212, 334] width 0 height 9
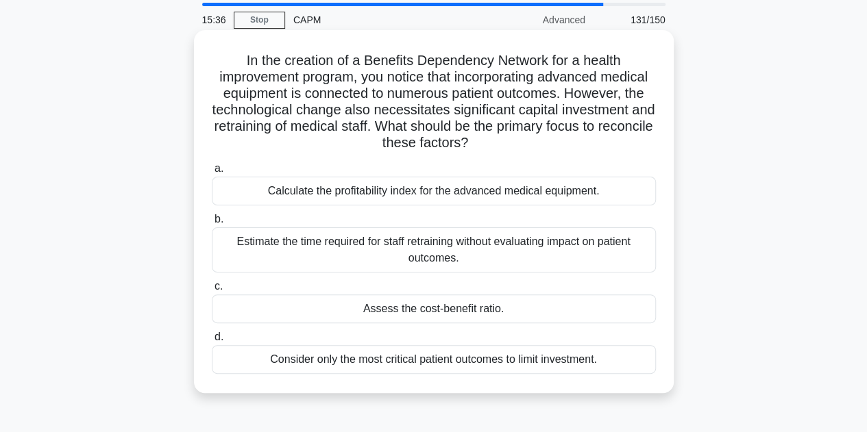
scroll to position [53, 0]
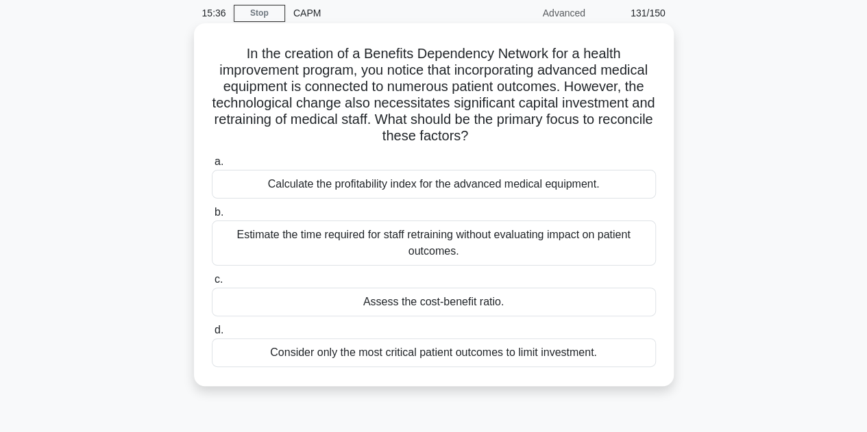
click at [535, 306] on div "Assess the cost-benefit ratio." at bounding box center [434, 302] width 444 height 29
click at [212, 284] on input "c. Assess the cost-benefit ratio." at bounding box center [212, 279] width 0 height 9
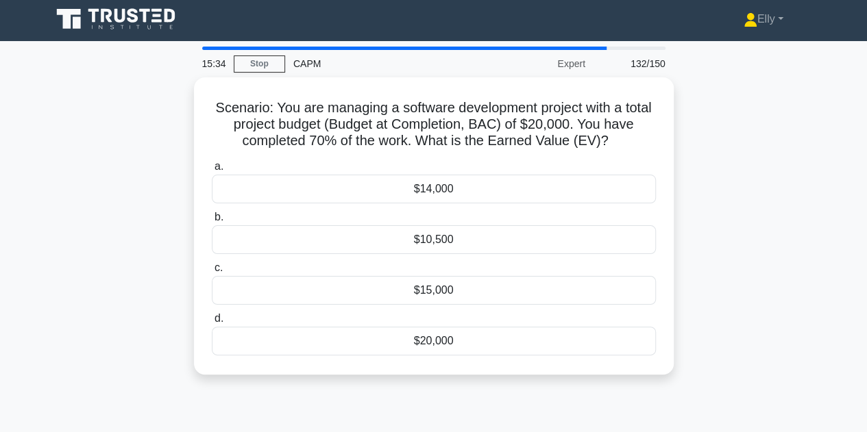
scroll to position [0, 0]
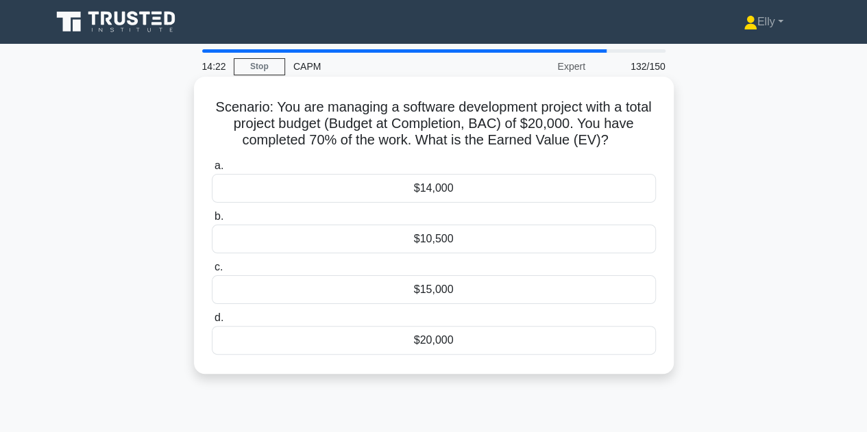
click at [480, 191] on div "$14,000" at bounding box center [434, 188] width 444 height 29
click at [212, 171] on input "a. $14,000" at bounding box center [212, 166] width 0 height 9
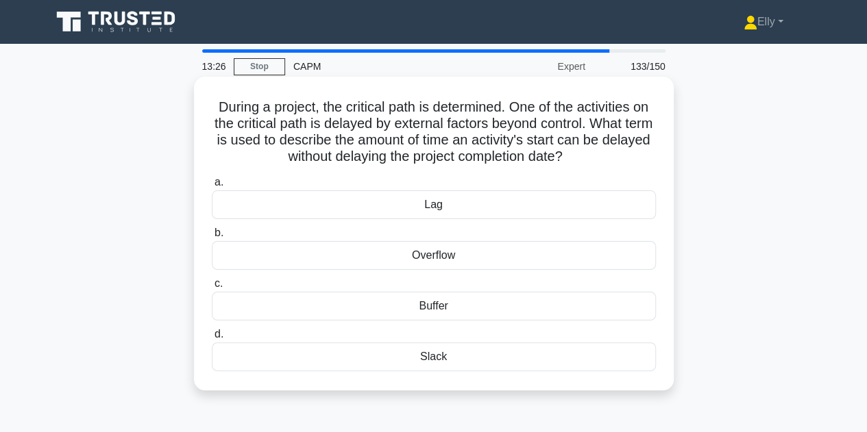
click at [448, 365] on div "Slack" at bounding box center [434, 357] width 444 height 29
click at [212, 339] on input "d. Slack" at bounding box center [212, 334] width 0 height 9
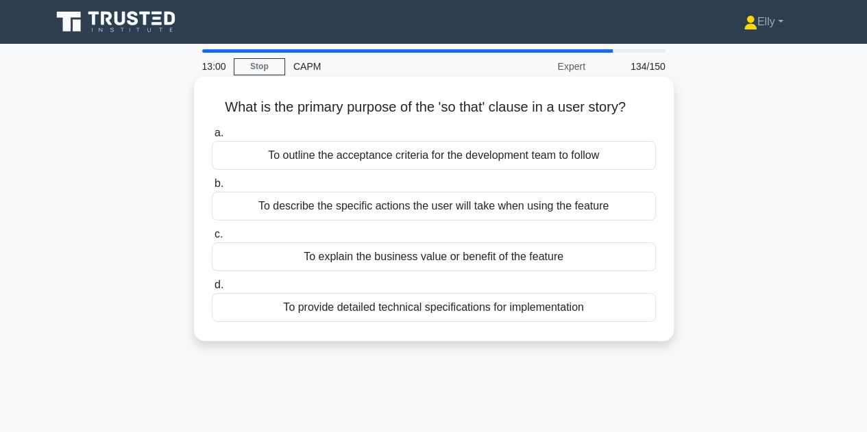
click at [498, 265] on div "To explain the business value or benefit of the feature" at bounding box center [434, 257] width 444 height 29
click at [212, 239] on input "c. To explain the business value or benefit of the feature" at bounding box center [212, 234] width 0 height 9
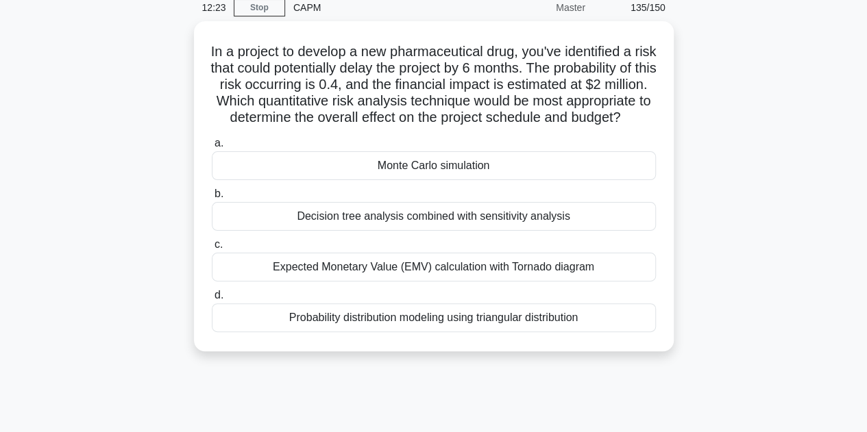
scroll to position [67, 0]
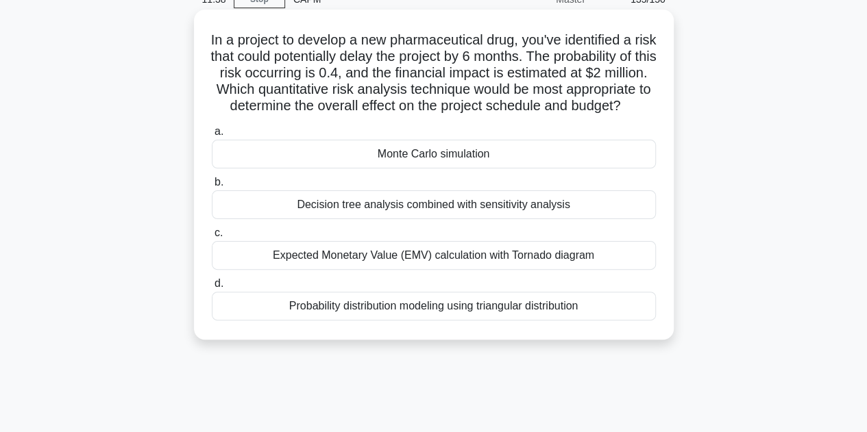
click at [569, 169] on div "Monte Carlo simulation" at bounding box center [434, 154] width 444 height 29
click at [212, 136] on input "a. Monte Carlo simulation" at bounding box center [212, 131] width 0 height 9
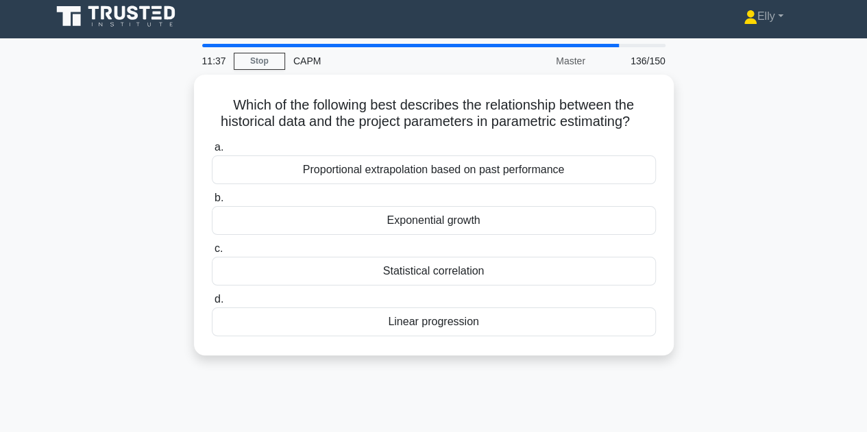
scroll to position [0, 0]
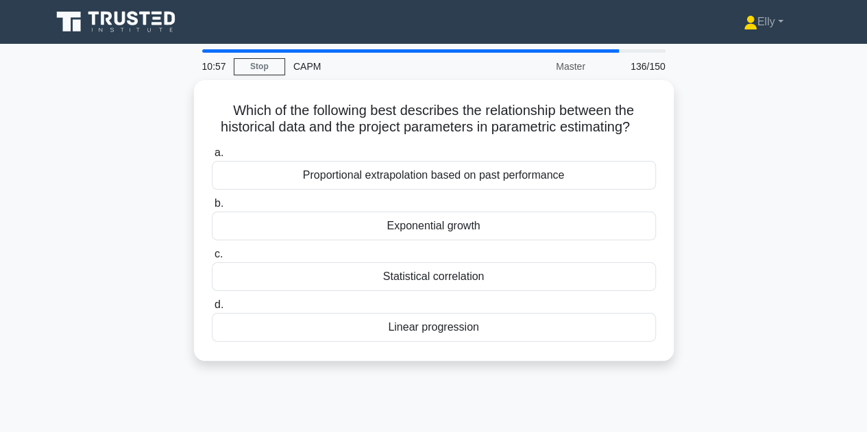
click at [474, 280] on div "Statistical correlation" at bounding box center [434, 276] width 444 height 29
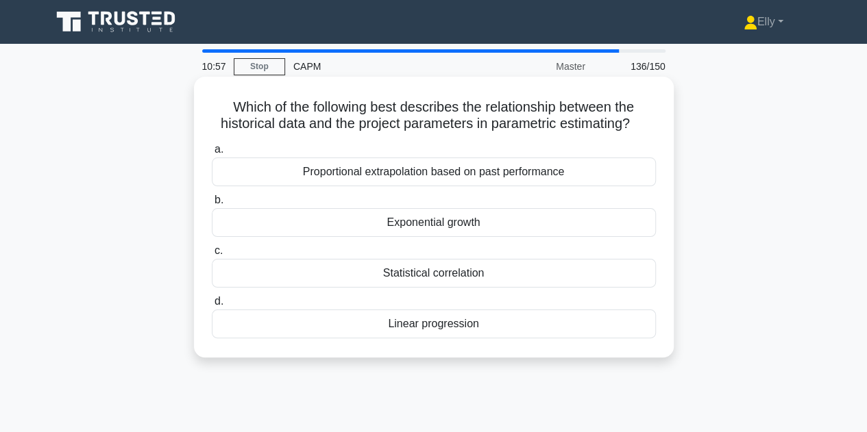
click at [212, 256] on input "c. Statistical correlation" at bounding box center [212, 251] width 0 height 9
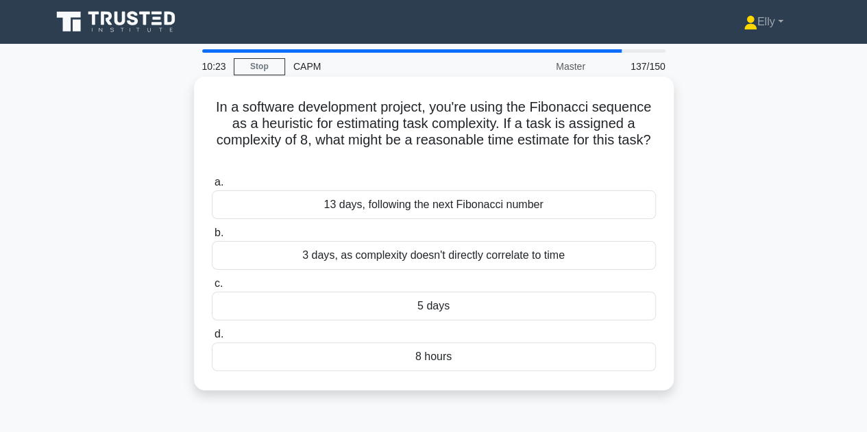
click at [513, 213] on div "13 days, following the next Fibonacci number" at bounding box center [434, 205] width 444 height 29
click at [212, 187] on input "a. 13 days, following the next Fibonacci number" at bounding box center [212, 182] width 0 height 9
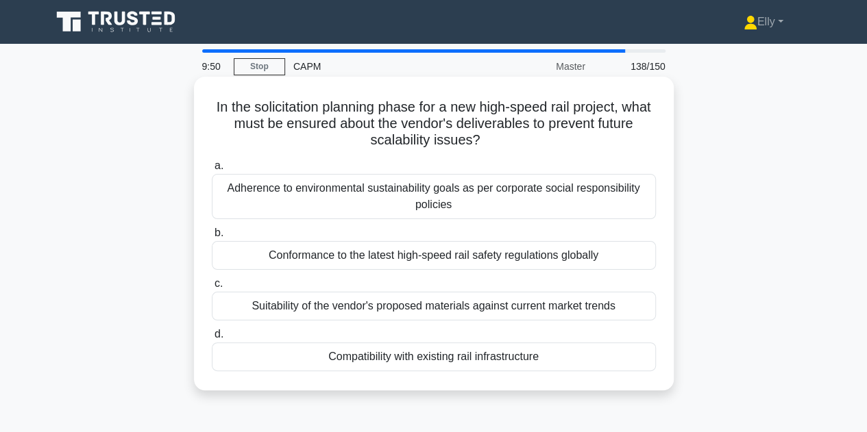
click at [509, 198] on div "Adherence to environmental sustainability goals as per corporate social respons…" at bounding box center [434, 196] width 444 height 45
click at [212, 171] on input "a. Adherence to environmental sustainability goals as per corporate social resp…" at bounding box center [212, 166] width 0 height 9
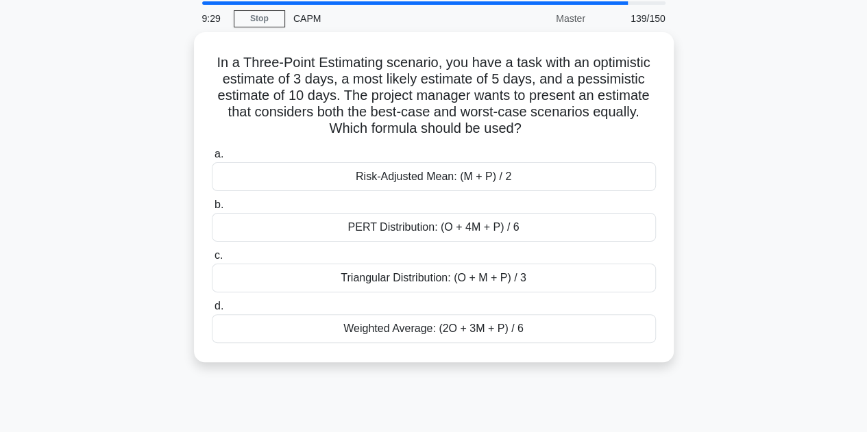
scroll to position [62, 0]
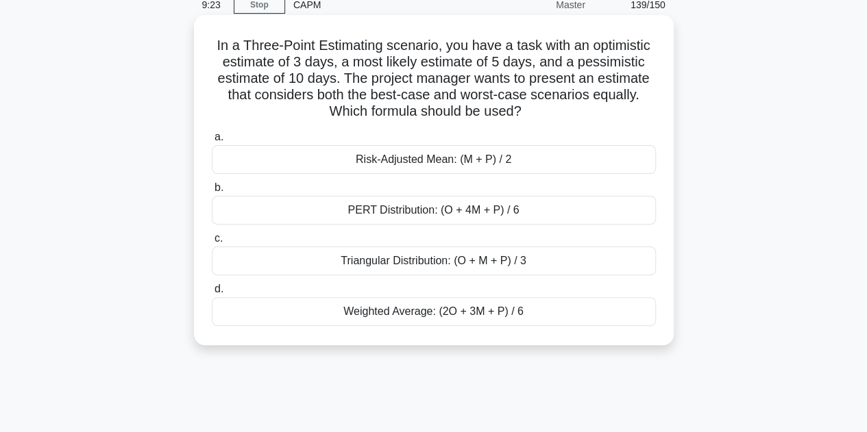
click at [493, 214] on div "PERT Distribution: (O + 4M + P) / 6" at bounding box center [434, 210] width 444 height 29
click at [212, 193] on input "b. PERT Distribution: (O + 4M + P) / 6" at bounding box center [212, 188] width 0 height 9
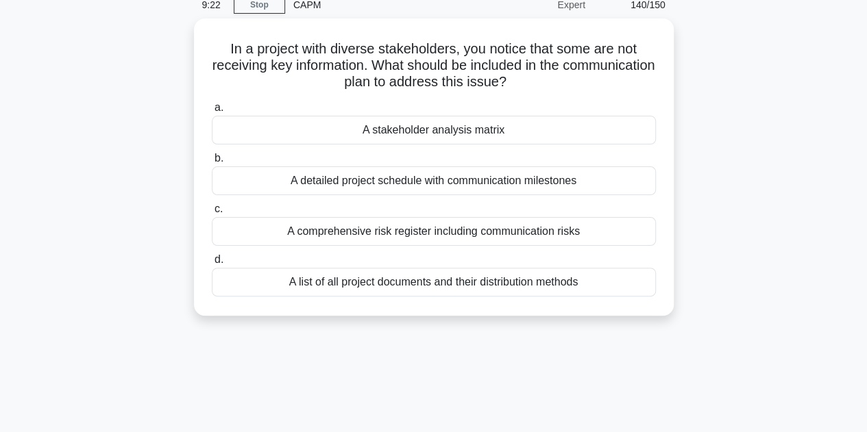
scroll to position [0, 0]
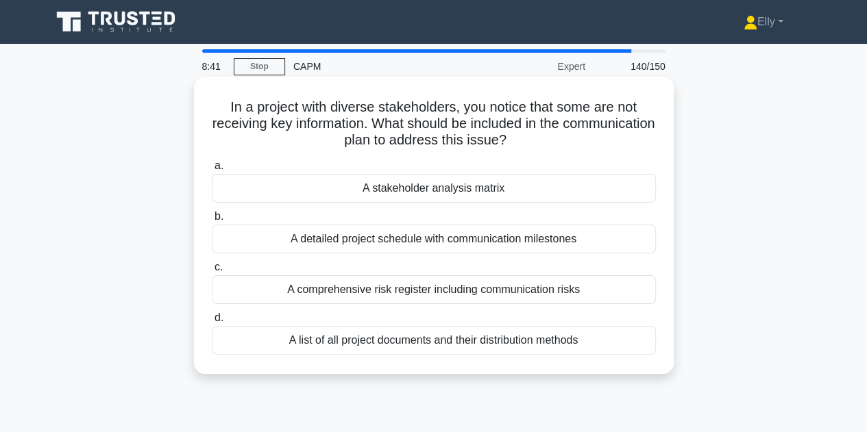
click at [480, 246] on div "A detailed project schedule with communication milestones" at bounding box center [434, 239] width 444 height 29
click at [212, 221] on input "b. A detailed project schedule with communication milestones" at bounding box center [212, 216] width 0 height 9
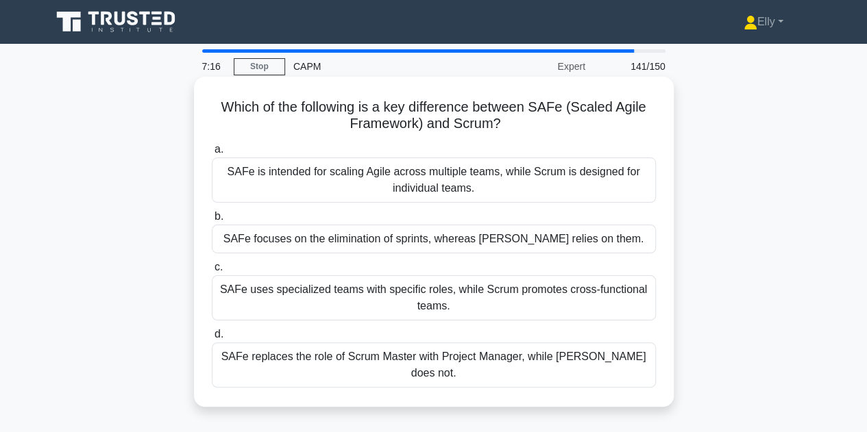
click at [465, 181] on div "SAFe is intended for scaling Agile across multiple teams, while Scrum is design…" at bounding box center [434, 180] width 444 height 45
click at [212, 154] on input "a. SAFe is intended for scaling Agile across multiple teams, while Scrum is des…" at bounding box center [212, 149] width 0 height 9
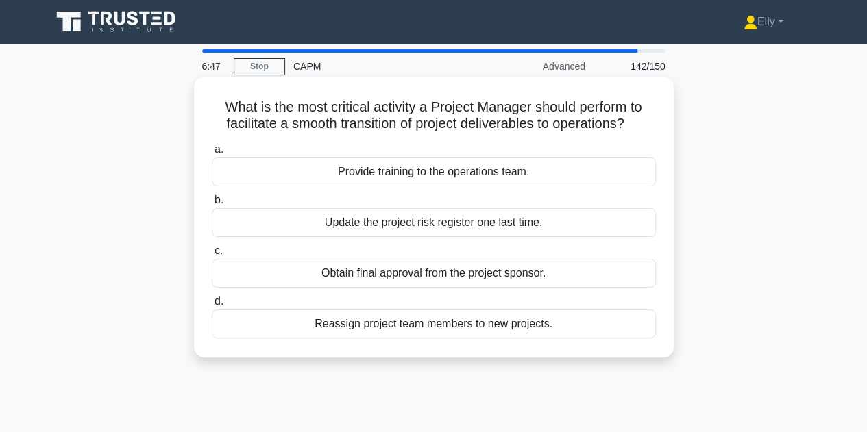
click at [510, 179] on div "Provide training to the operations team." at bounding box center [434, 172] width 444 height 29
click at [212, 154] on input "a. Provide training to the operations team." at bounding box center [212, 149] width 0 height 9
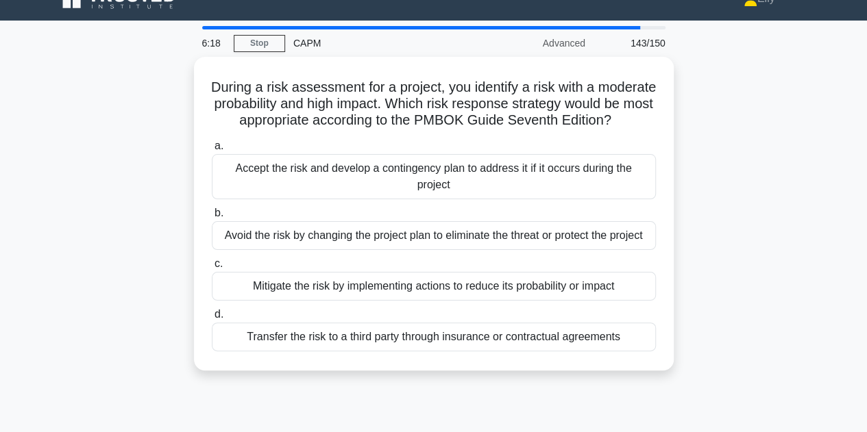
scroll to position [27, 0]
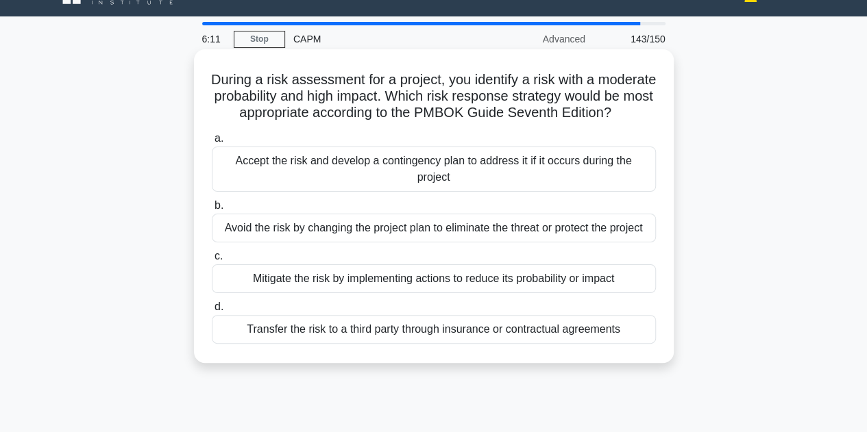
click at [408, 344] on div "Transfer the risk to a third party through insurance or contractual agreements" at bounding box center [434, 329] width 444 height 29
click at [212, 312] on input "d. Transfer the risk to a third party through insurance or contractual agreemen…" at bounding box center [212, 307] width 0 height 9
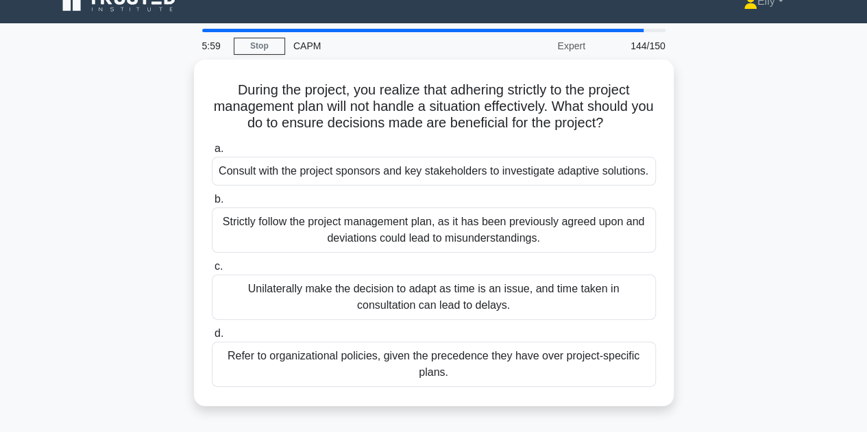
scroll to position [19, 0]
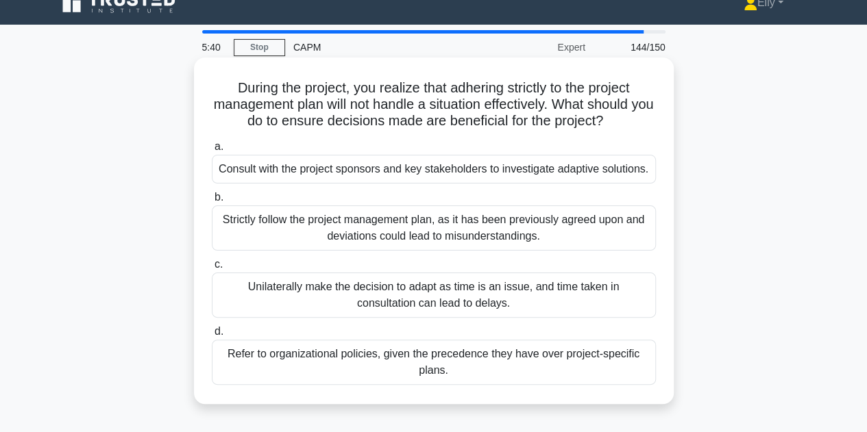
click at [523, 170] on div "Consult with the project sponsors and key stakeholders to investigate adaptive …" at bounding box center [434, 169] width 444 height 29
click at [212, 151] on input "a. Consult with the project sponsors and key stakeholders to investigate adapti…" at bounding box center [212, 147] width 0 height 9
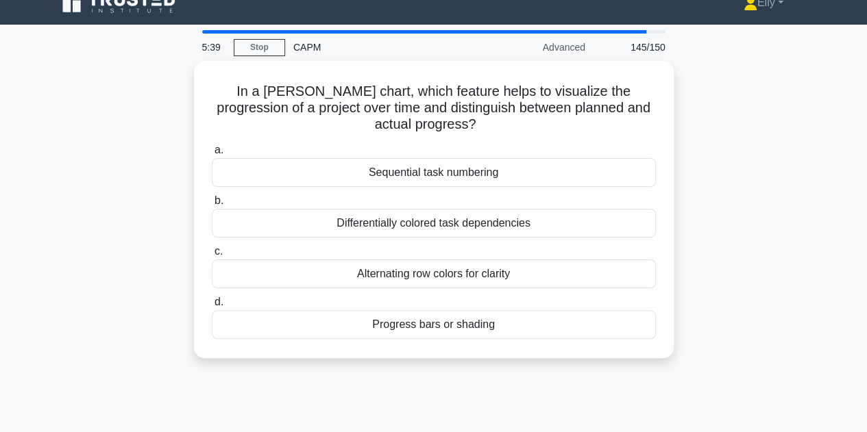
scroll to position [0, 0]
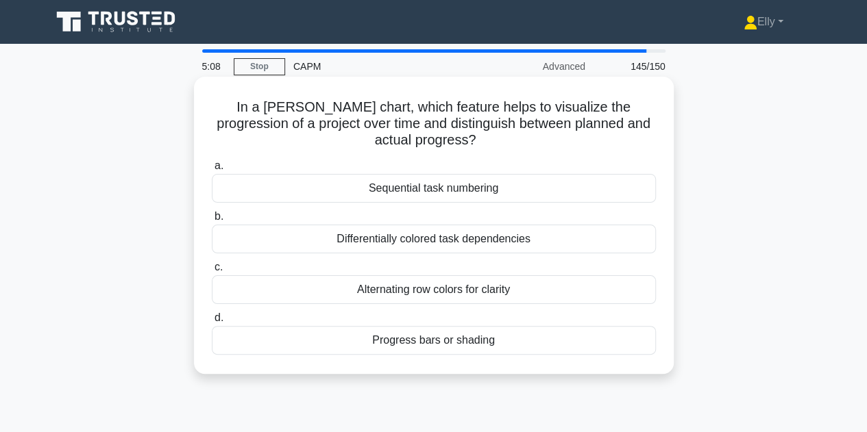
click at [481, 241] on div "Differentially colored task dependencies" at bounding box center [434, 239] width 444 height 29
click at [212, 221] on input "b. Differentially colored task dependencies" at bounding box center [212, 216] width 0 height 9
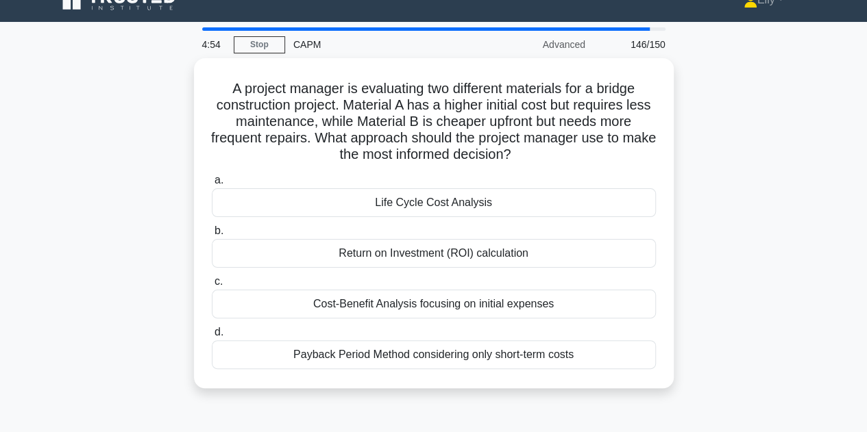
scroll to position [30, 0]
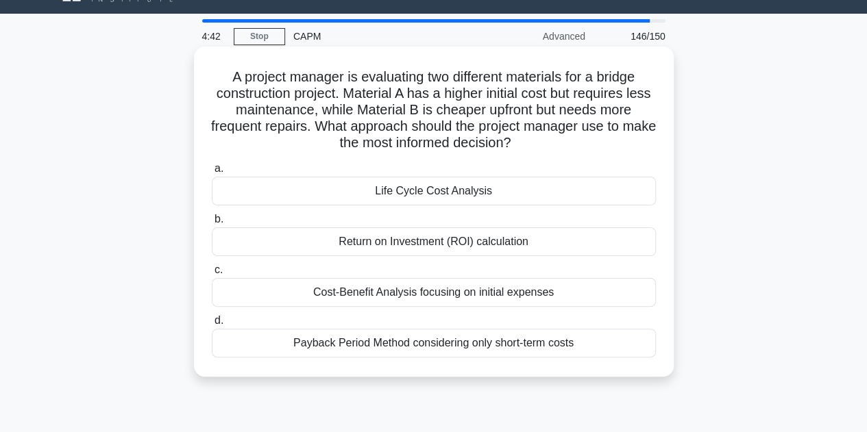
click at [499, 200] on div "Life Cycle Cost Analysis" at bounding box center [434, 191] width 444 height 29
click at [212, 173] on input "a. Life Cycle Cost Analysis" at bounding box center [212, 168] width 0 height 9
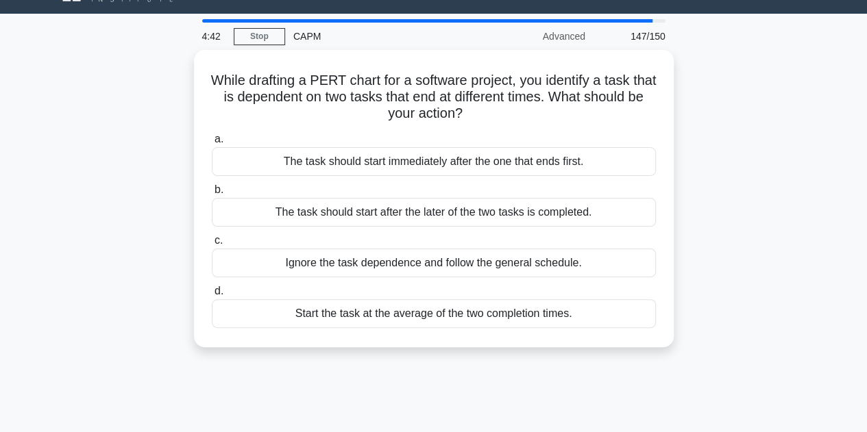
scroll to position [0, 0]
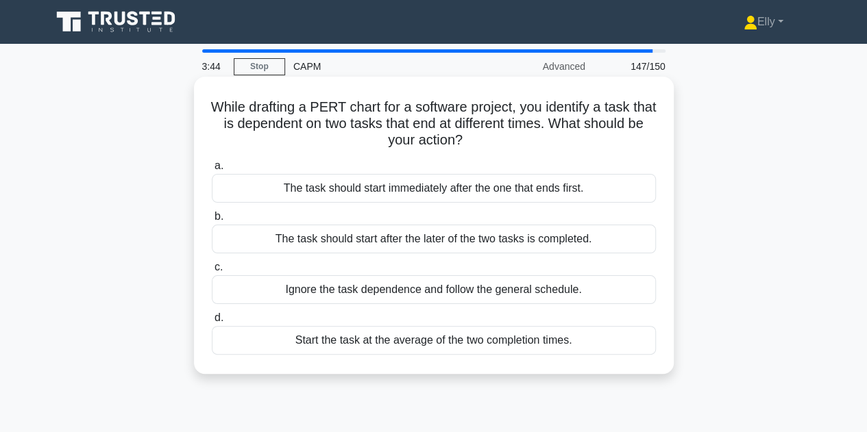
click at [578, 244] on div "The task should start after the later of the two tasks is completed." at bounding box center [434, 239] width 444 height 29
click at [212, 221] on input "b. The task should start after the later of the two tasks is completed." at bounding box center [212, 216] width 0 height 9
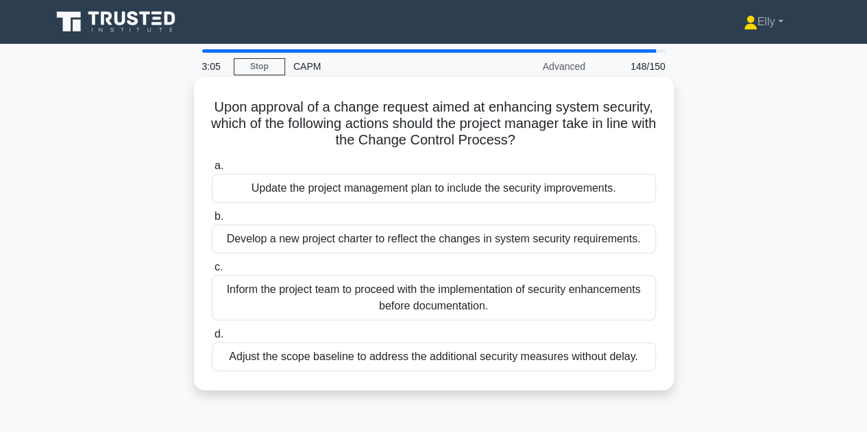
click at [601, 191] on div "Update the project management plan to include the security improvements." at bounding box center [434, 188] width 444 height 29
click at [212, 171] on input "a. Update the project management plan to include the security improvements." at bounding box center [212, 166] width 0 height 9
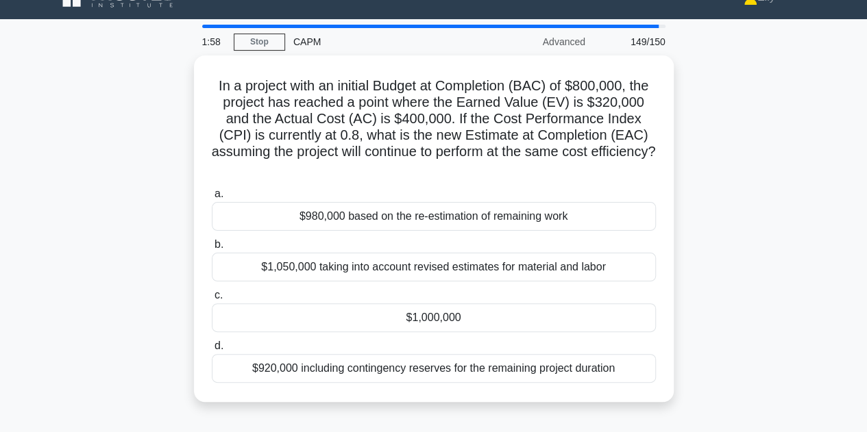
scroll to position [28, 0]
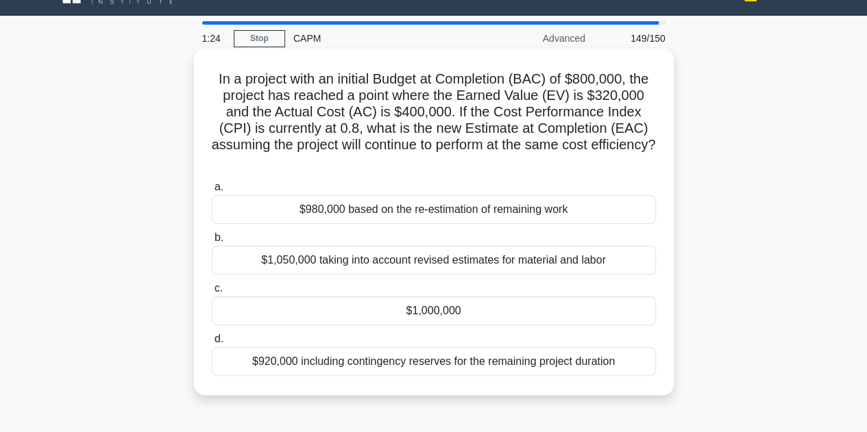
click at [465, 314] on div "$1,000,000" at bounding box center [434, 311] width 444 height 29
click at [212, 293] on input "c. $1,000,000" at bounding box center [212, 288] width 0 height 9
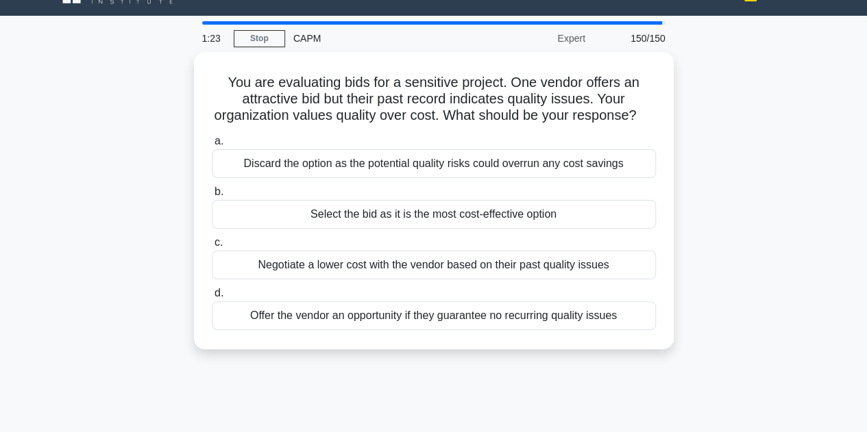
scroll to position [0, 0]
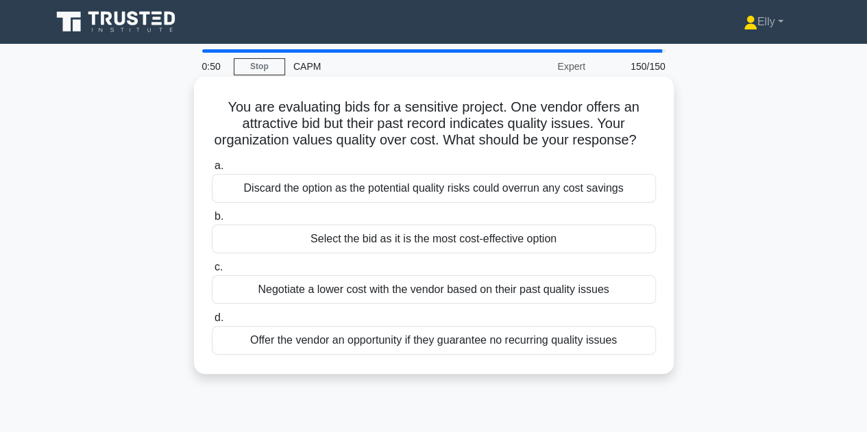
click at [599, 203] on div "Discard the option as the potential quality risks could overrun any cost savings" at bounding box center [434, 188] width 444 height 29
click at [212, 171] on input "a. Discard the option as the potential quality risks could overrun any cost sav…" at bounding box center [212, 166] width 0 height 9
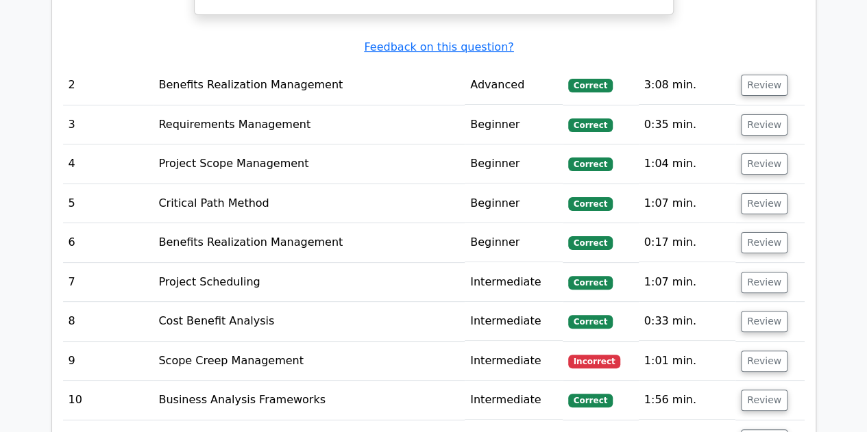
scroll to position [2675, 0]
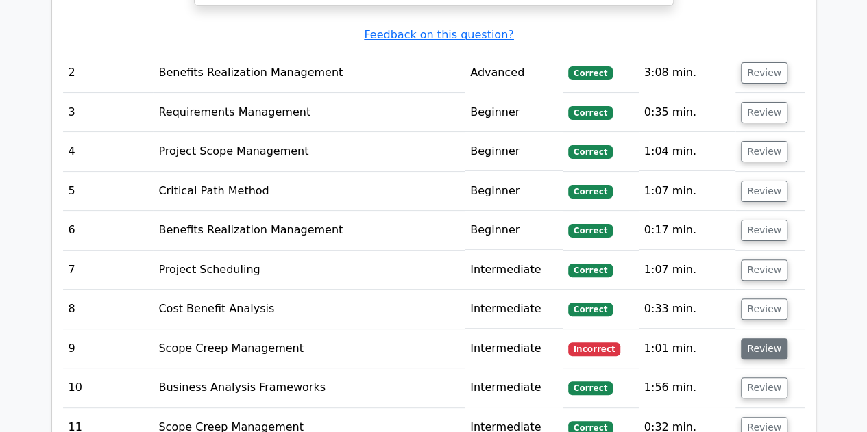
click at [758, 339] on button "Review" at bounding box center [764, 349] width 47 height 21
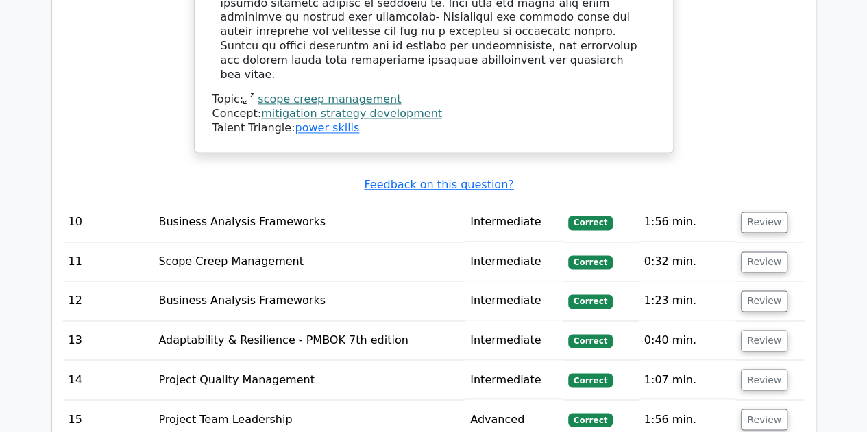
scroll to position [3527, 0]
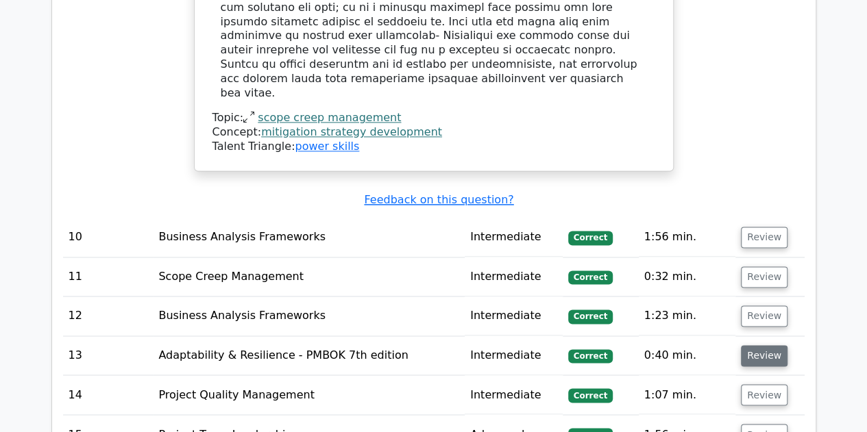
click at [760, 345] on button "Review" at bounding box center [764, 355] width 47 height 21
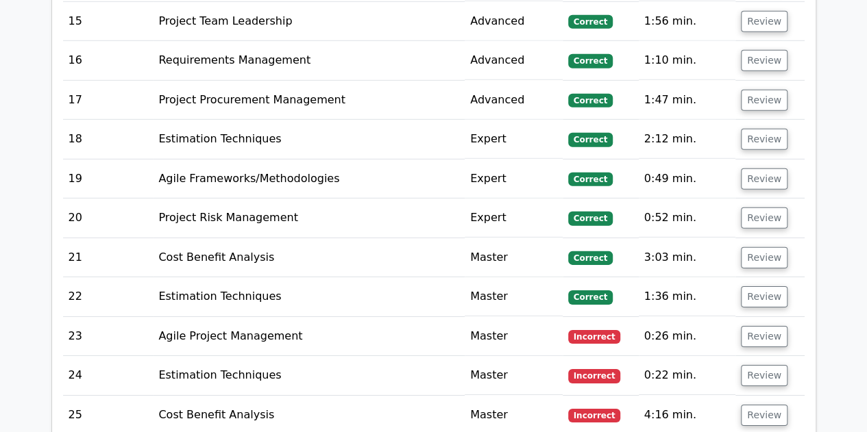
scroll to position [4617, 0]
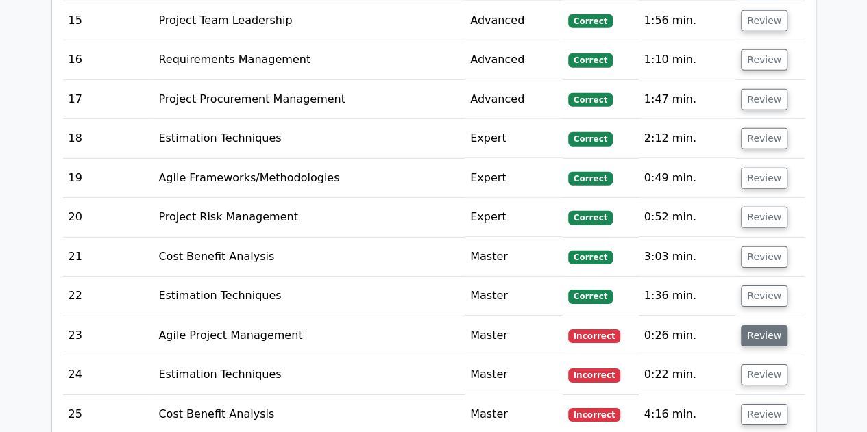
click at [759, 326] on button "Review" at bounding box center [764, 336] width 47 height 21
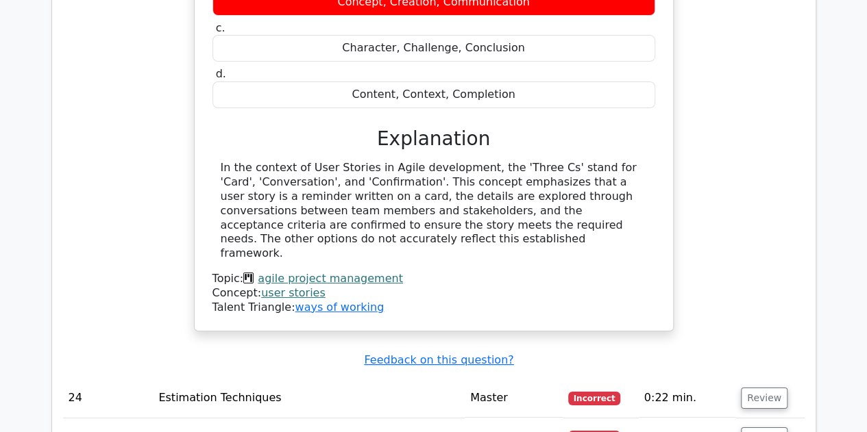
scroll to position [5093, 0]
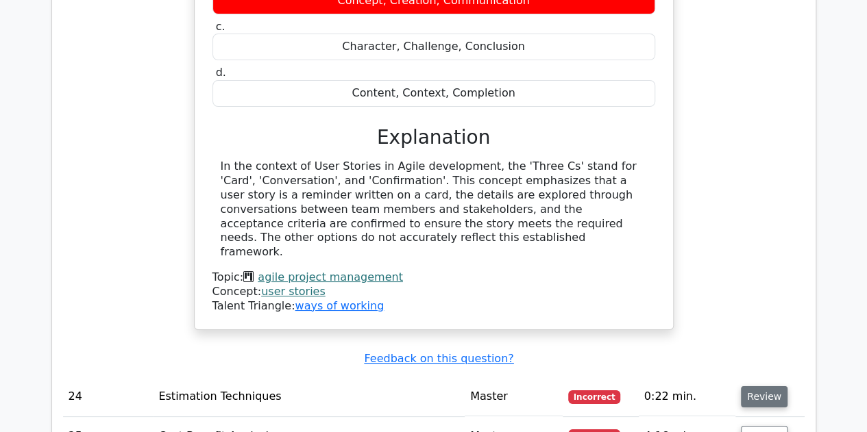
click at [757, 387] on button "Review" at bounding box center [764, 397] width 47 height 21
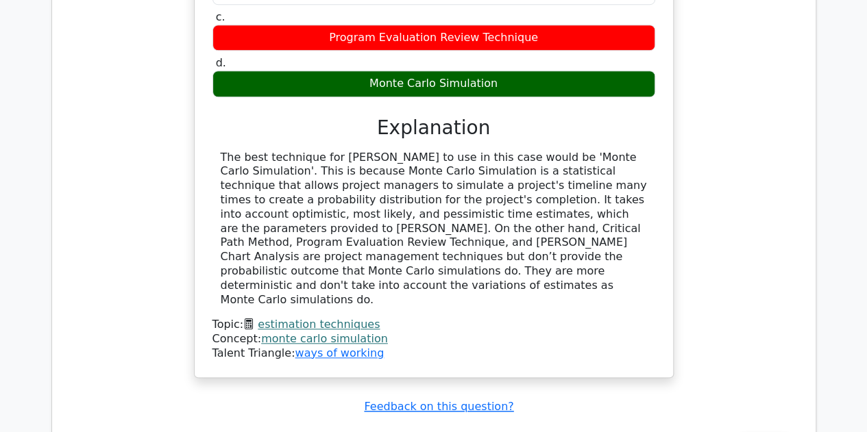
scroll to position [5710, 0]
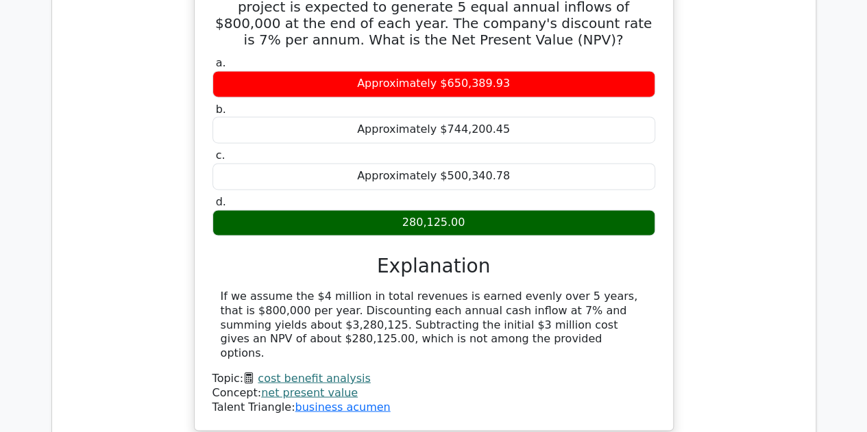
scroll to position [6216, 0]
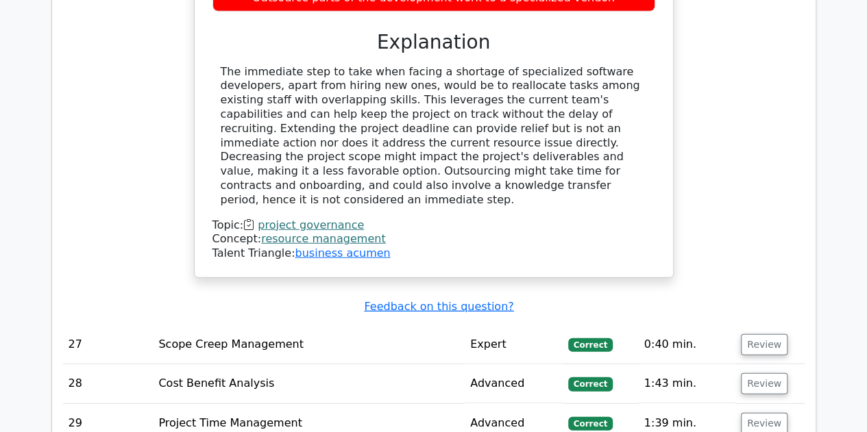
scroll to position [7001, 0]
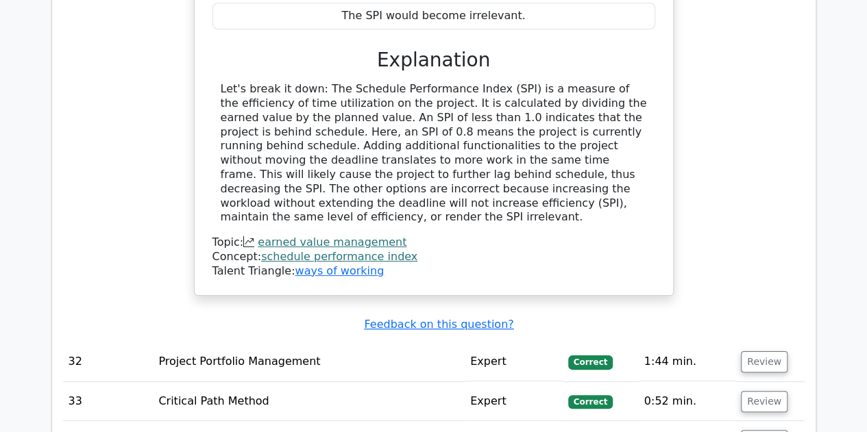
scroll to position [7762, 0]
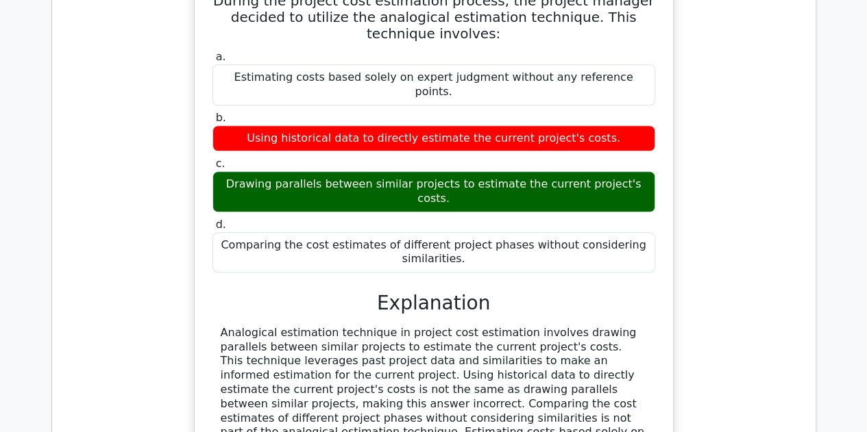
scroll to position [8298, 0]
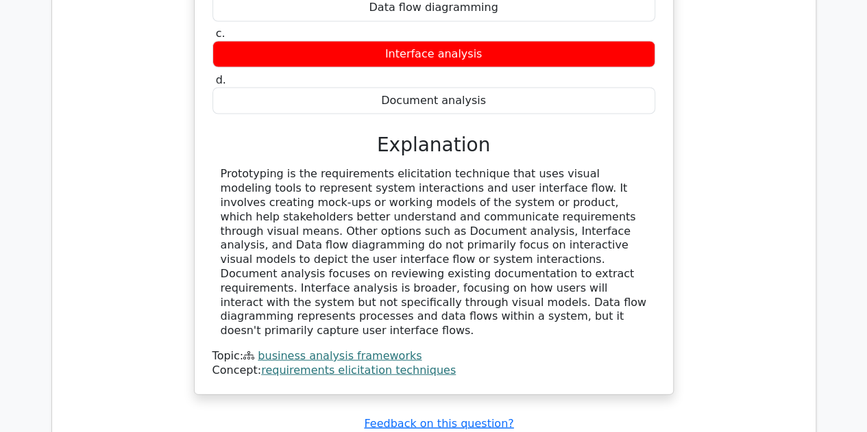
scroll to position [9054, 0]
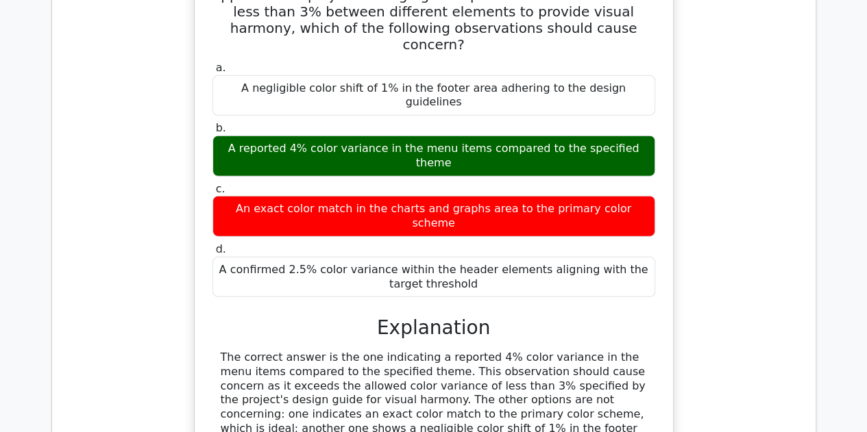
scroll to position [9685, 0]
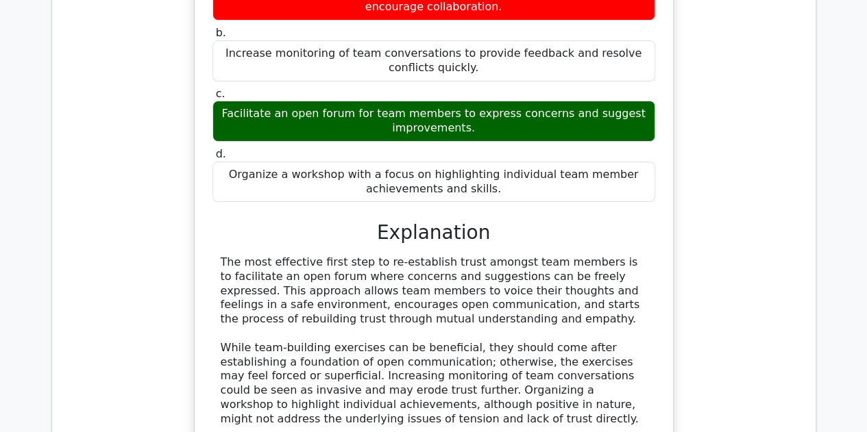
scroll to position [10469, 0]
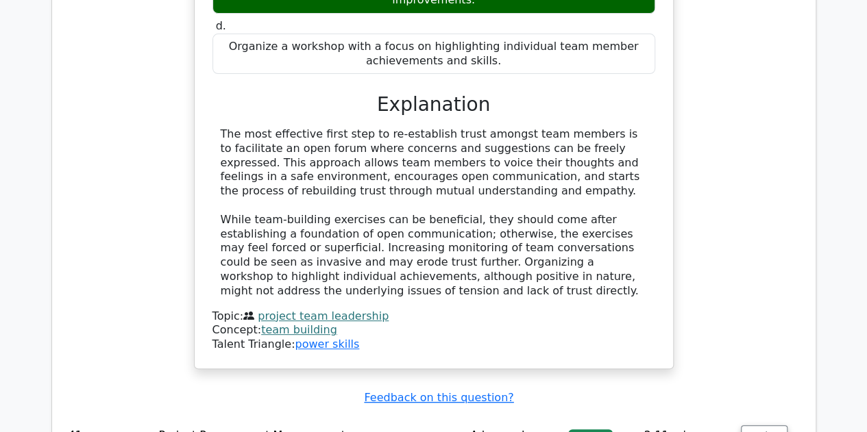
scroll to position [10588, 0]
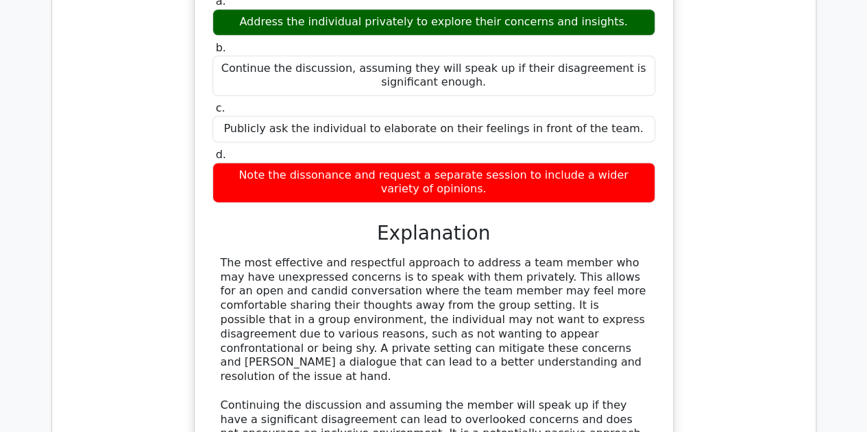
scroll to position [11221, 0]
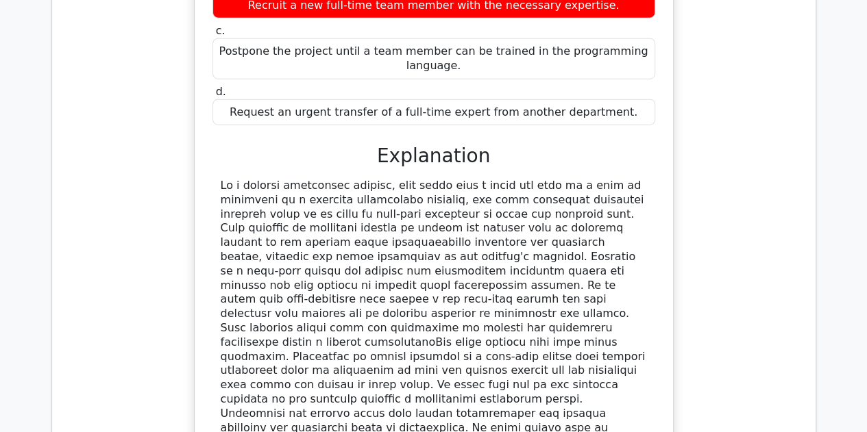
scroll to position [12112, 0]
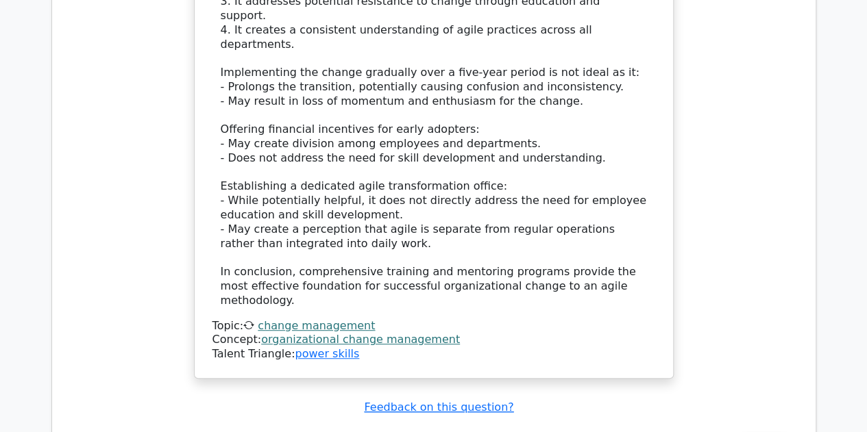
scroll to position [13231, 0]
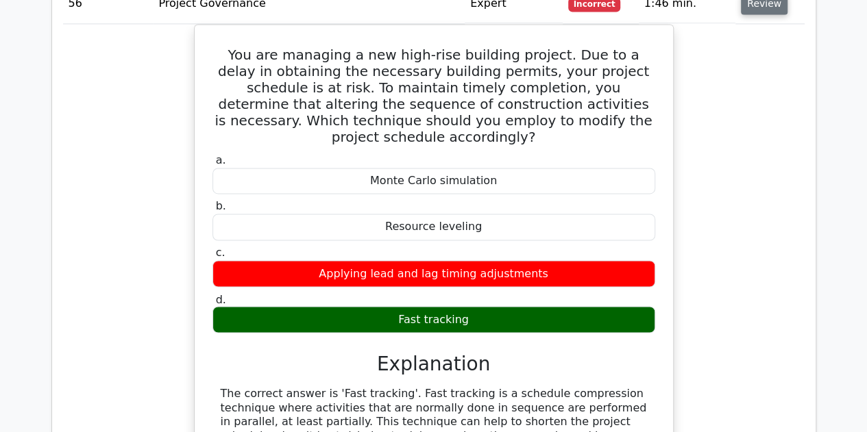
scroll to position [14020, 0]
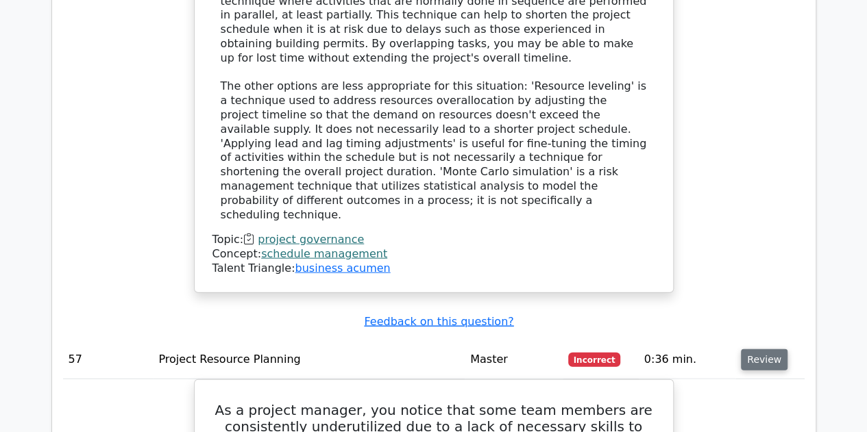
scroll to position [14434, 0]
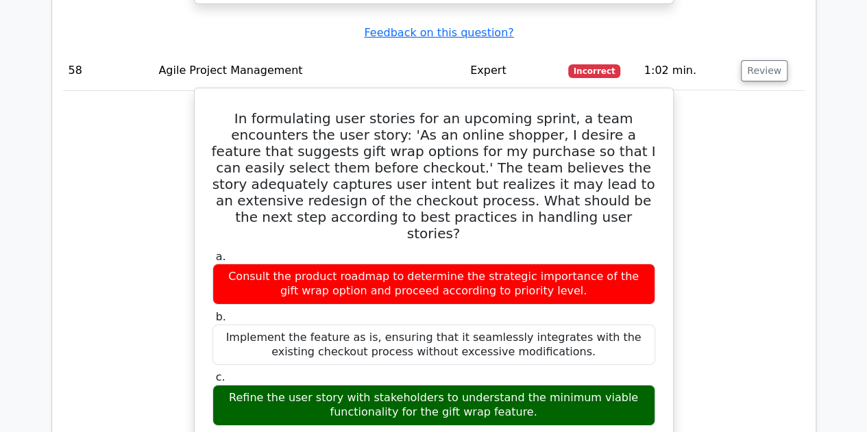
scroll to position [15373, 0]
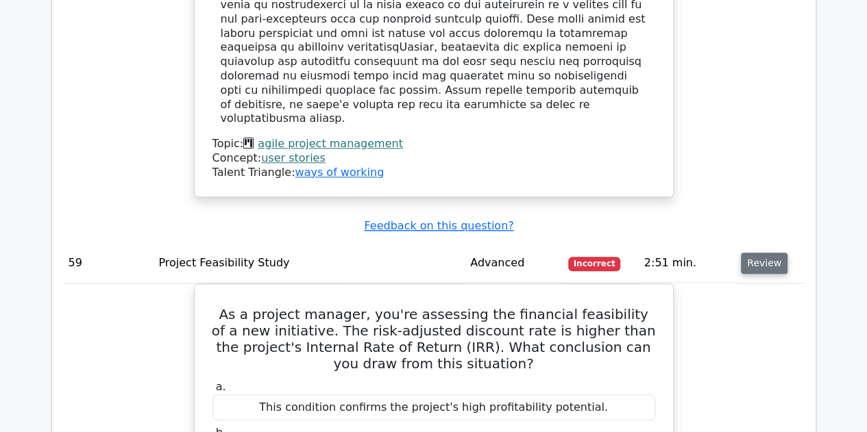
scroll to position [16119, 0]
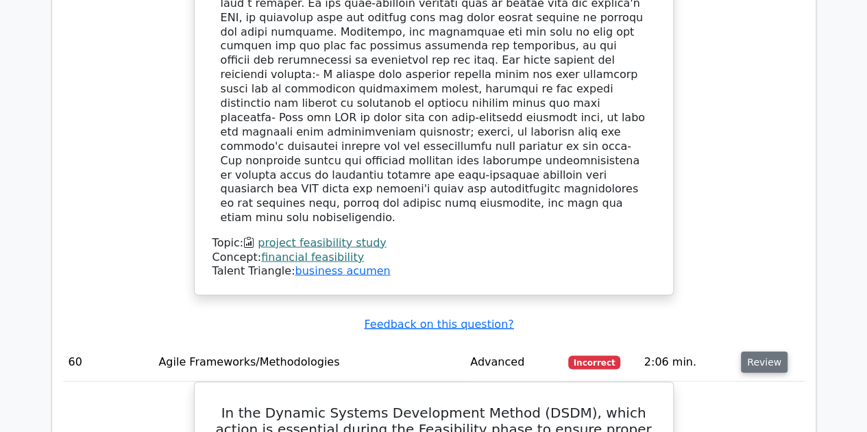
scroll to position [16789, 0]
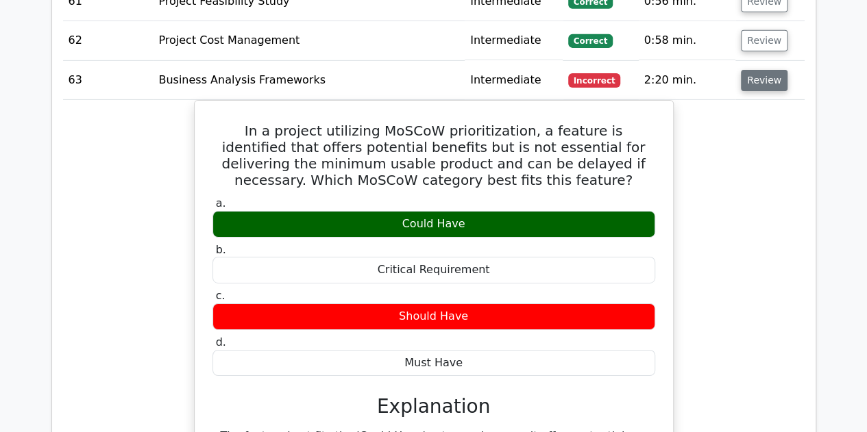
scroll to position [17828, 0]
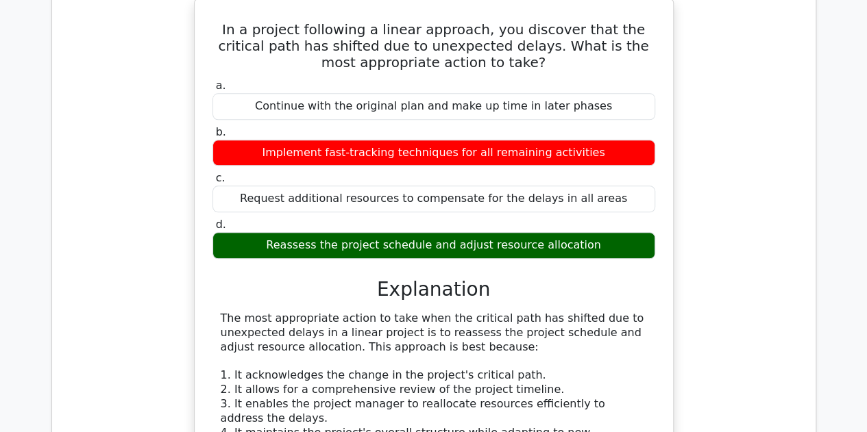
scroll to position [18917, 0]
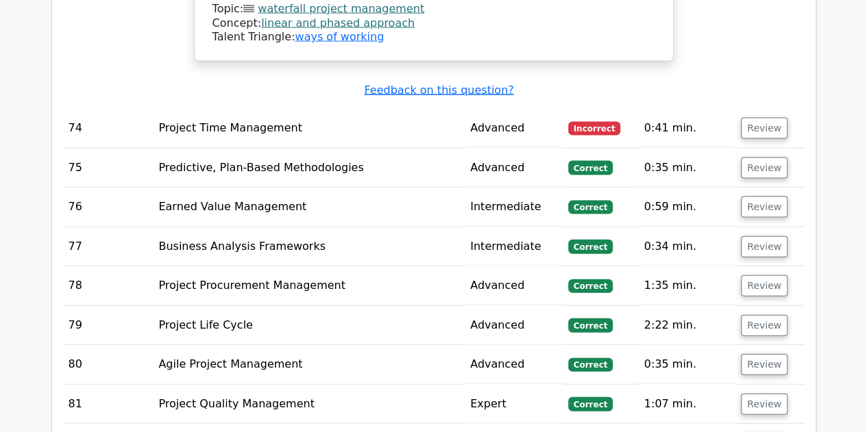
scroll to position [19612, 0]
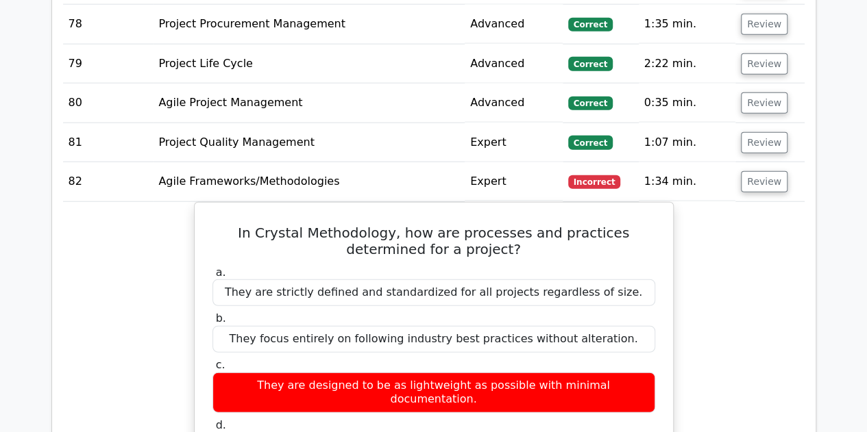
scroll to position [19872, 0]
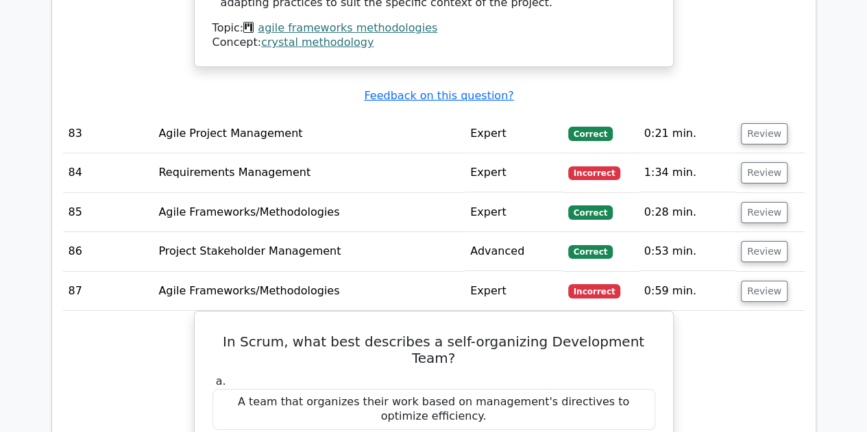
scroll to position [20518, 0]
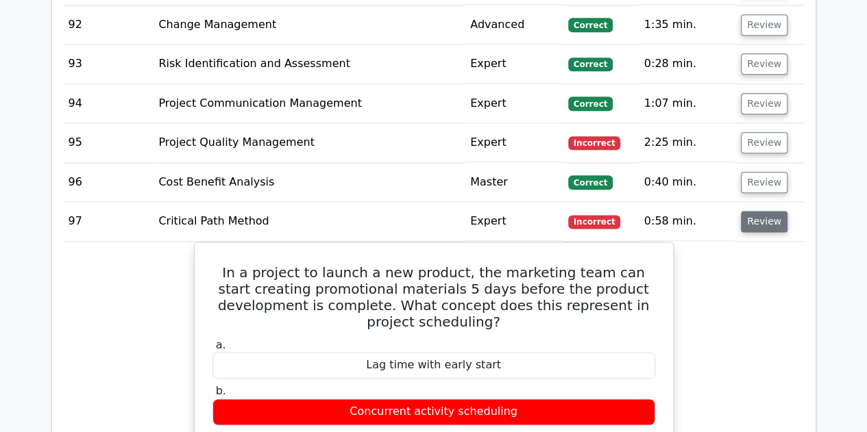
scroll to position [21581, 0]
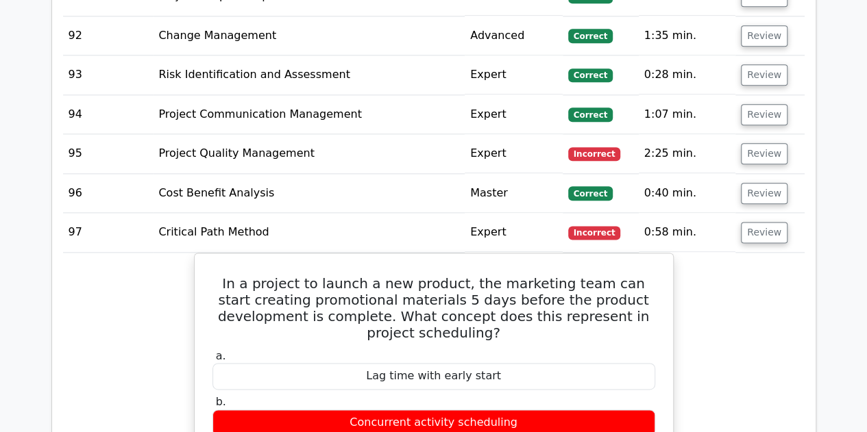
scroll to position [21563, 0]
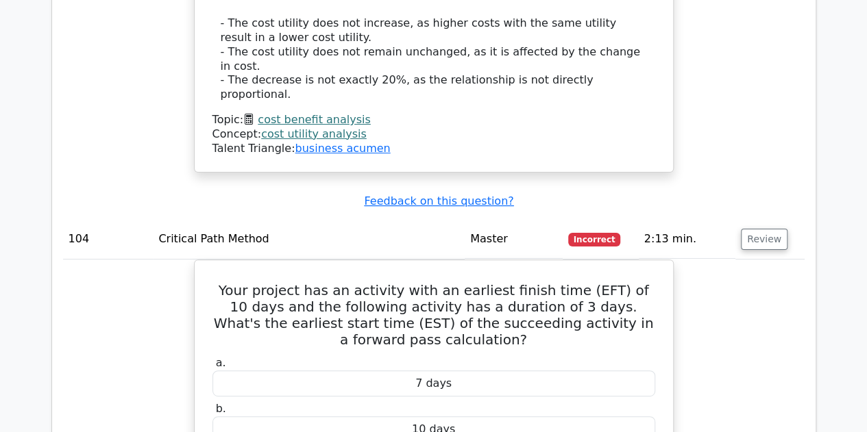
scroll to position [23469, 0]
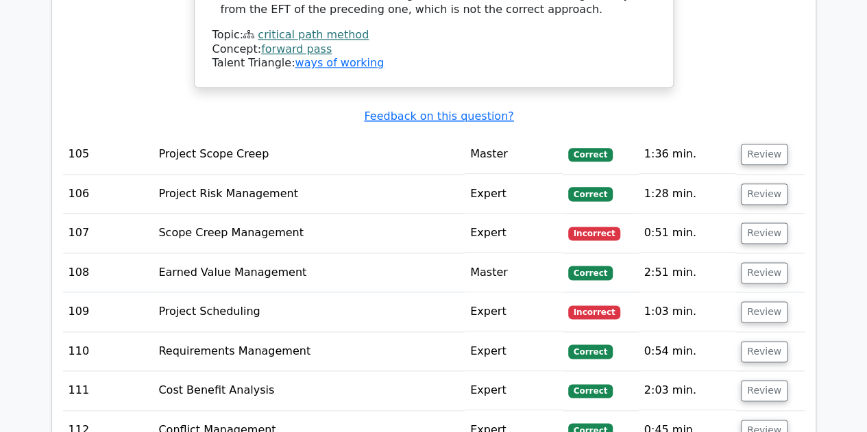
scroll to position [24168, 0]
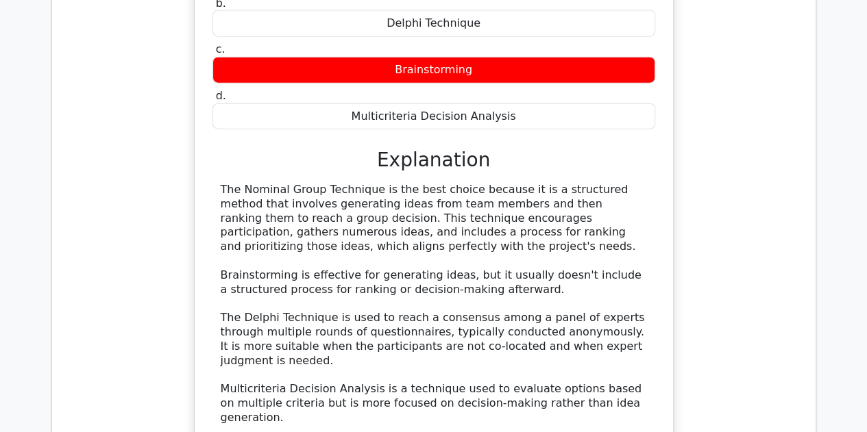
scroll to position [24995, 0]
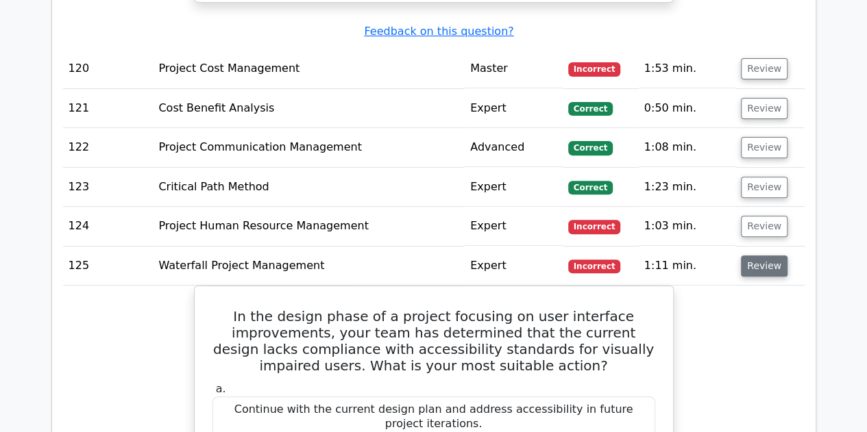
scroll to position [26156, 0]
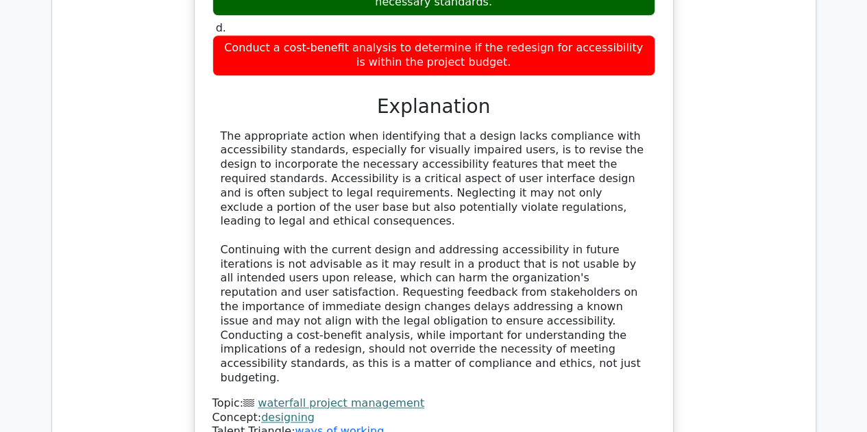
scroll to position [26706, 0]
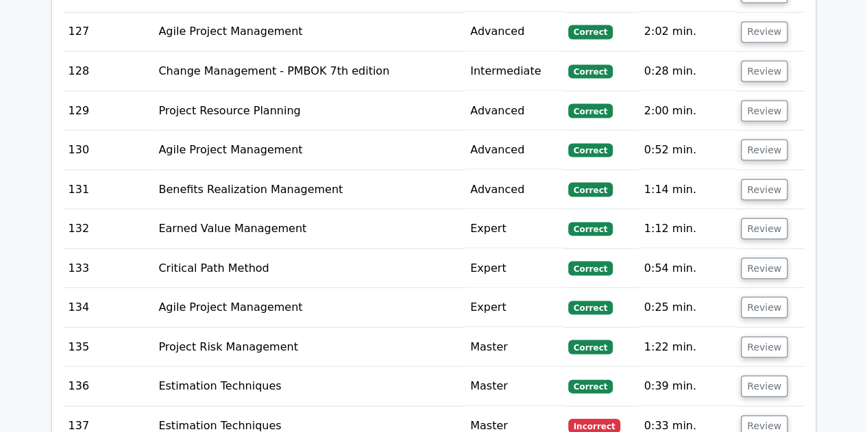
scroll to position [27237, 0]
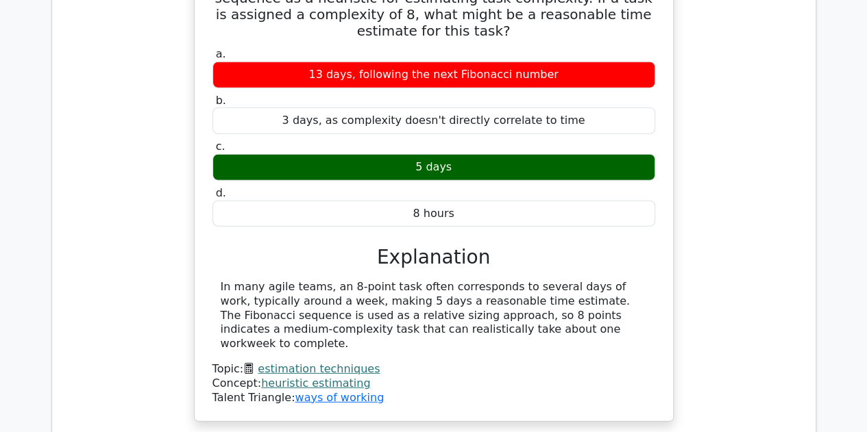
scroll to position [27753, 0]
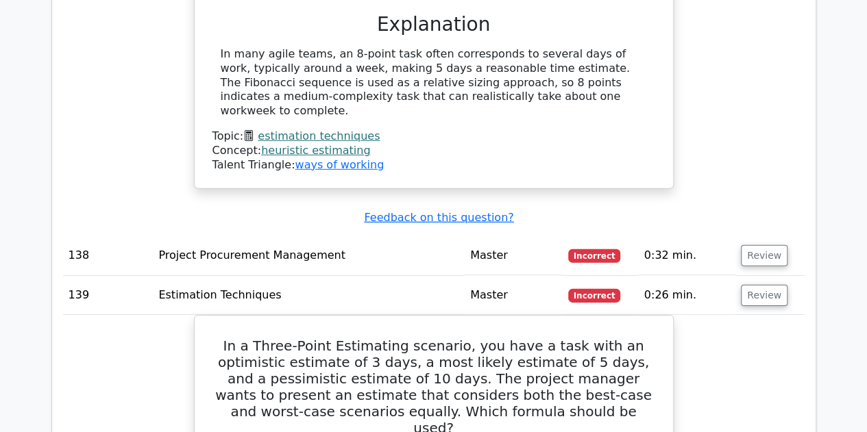
scroll to position [27982, 0]
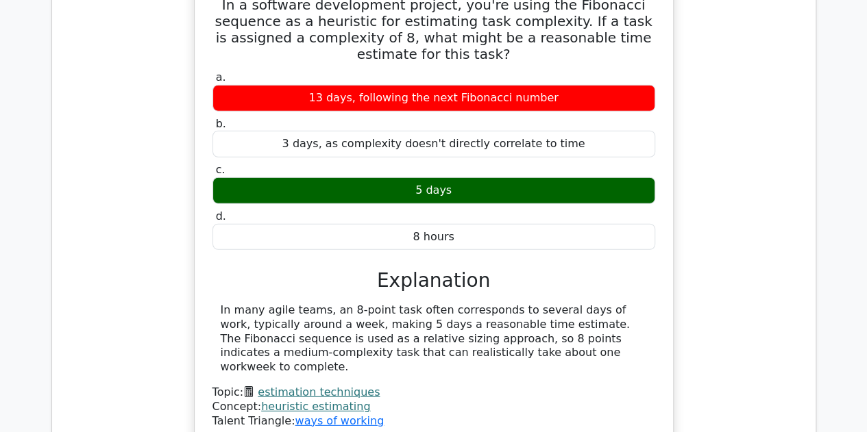
scroll to position [27724, 0]
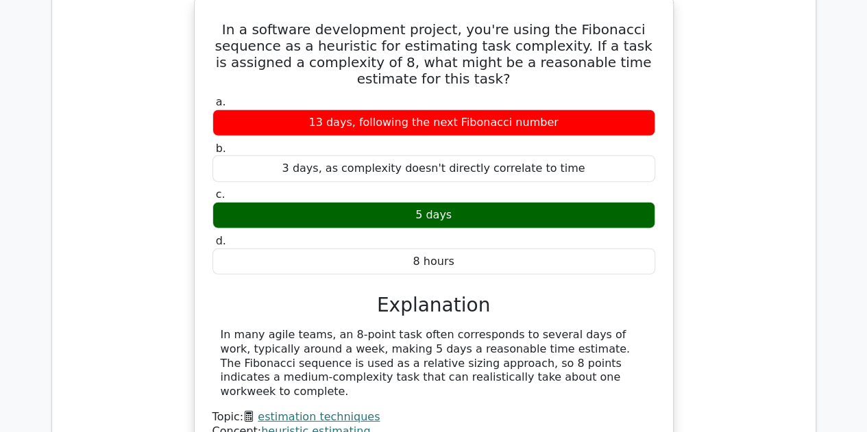
scroll to position [27678, 0]
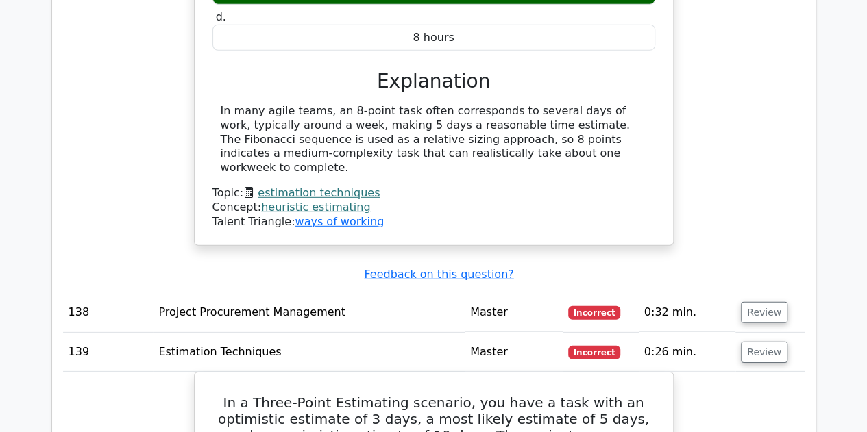
scroll to position [27908, 0]
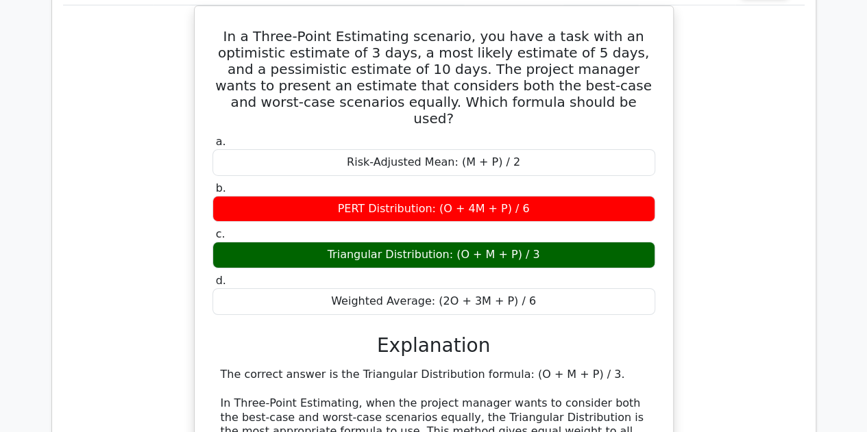
scroll to position [28271, 0]
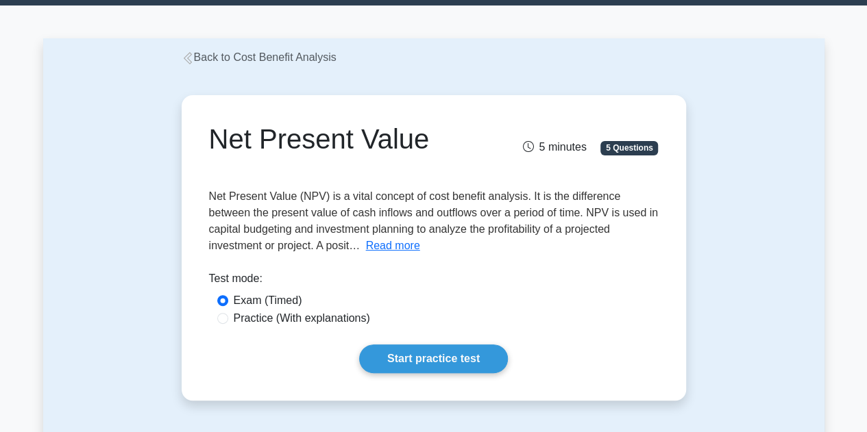
scroll to position [36, 0]
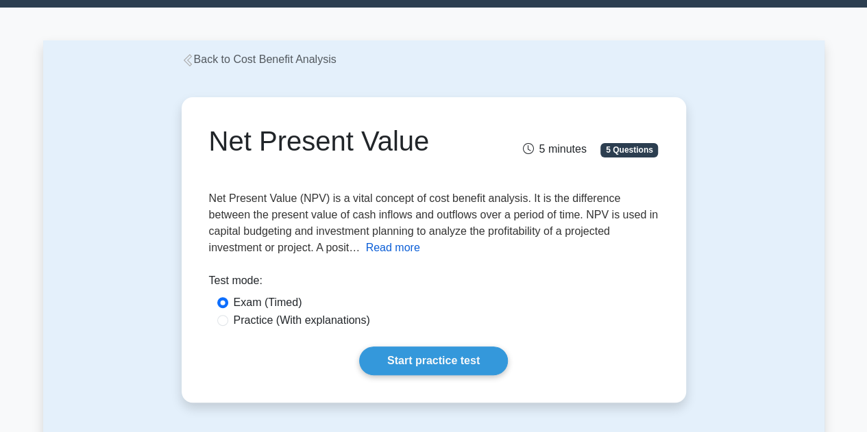
click at [385, 250] on button "Read more" at bounding box center [393, 248] width 54 height 16
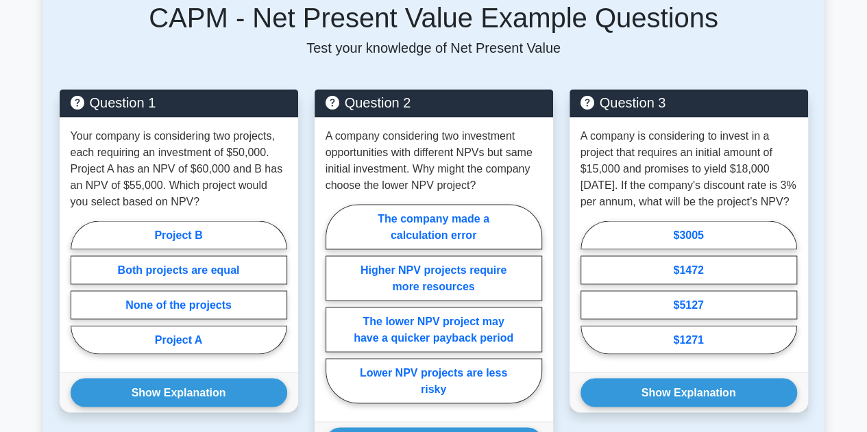
scroll to position [1081, 0]
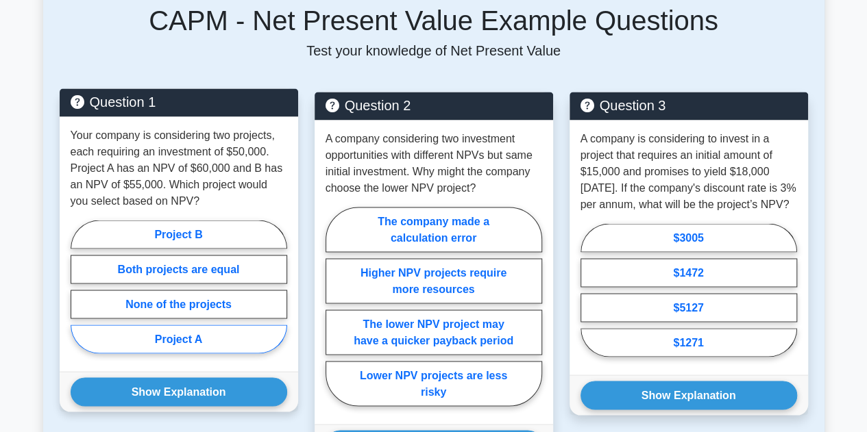
click at [219, 345] on label "Project A" at bounding box center [179, 339] width 217 height 29
click at [79, 295] on input "Project A" at bounding box center [75, 290] width 9 height 9
radio input "true"
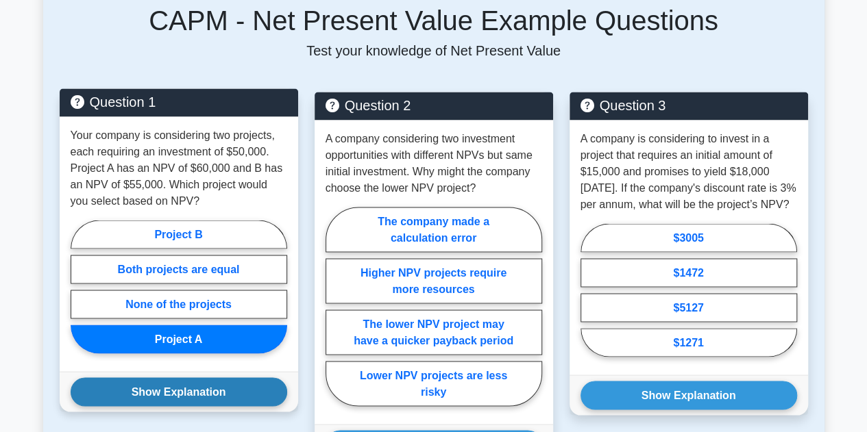
click at [225, 393] on button "Show Explanation" at bounding box center [179, 392] width 217 height 29
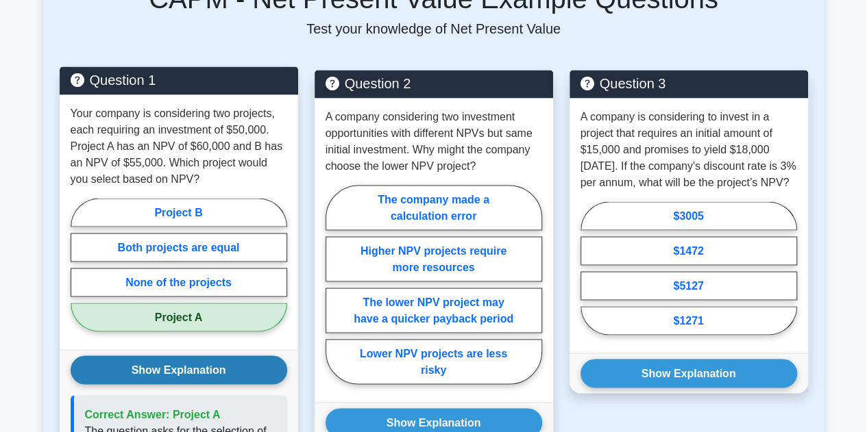
scroll to position [1138, 0]
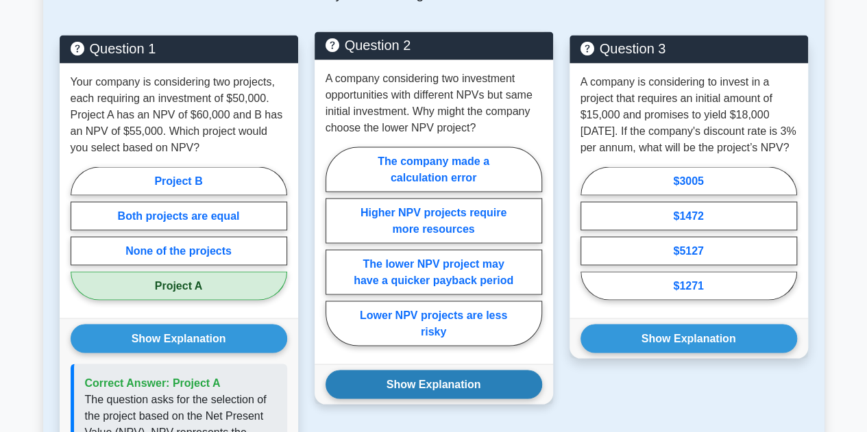
click at [478, 381] on button "Show Explanation" at bounding box center [434, 384] width 217 height 29
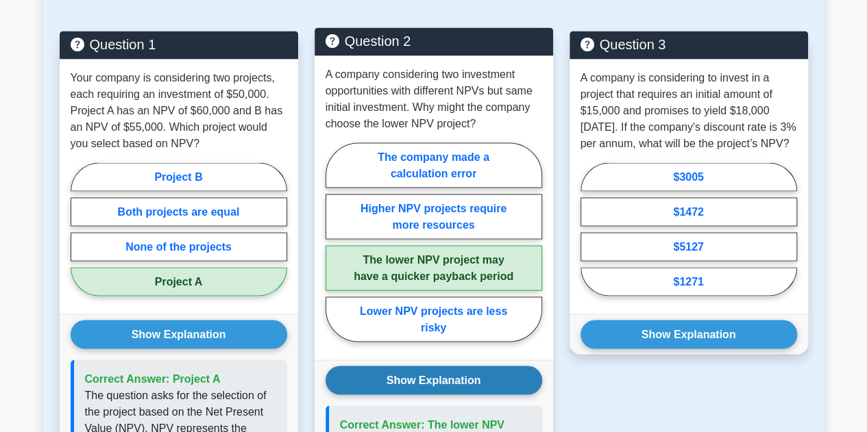
scroll to position [1141, 0]
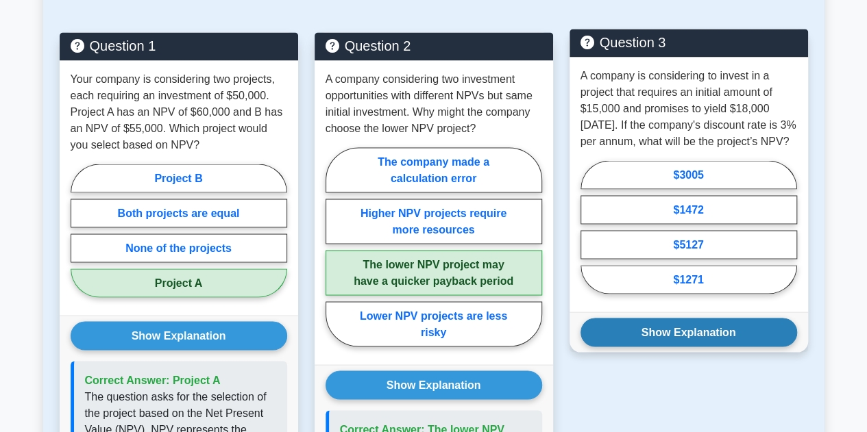
click at [689, 347] on button "Show Explanation" at bounding box center [688, 332] width 217 height 29
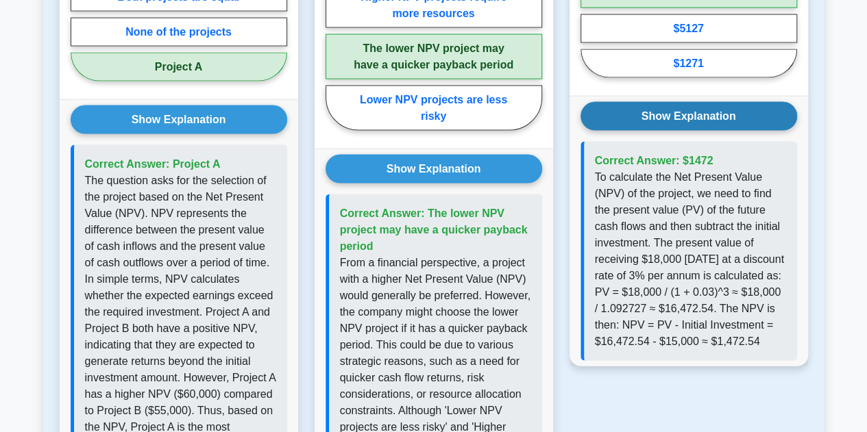
scroll to position [1358, 0]
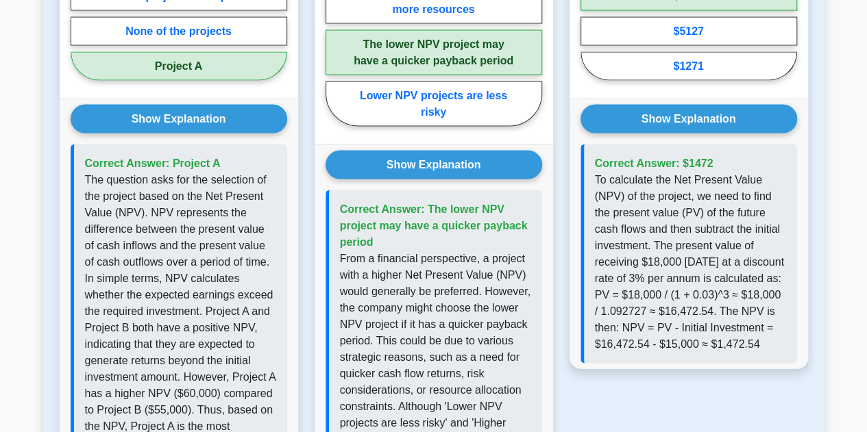
click at [505, 345] on p "From a financial perspective, a project with a higher Net Present Value (NPV) w…" at bounding box center [435, 407] width 191 height 312
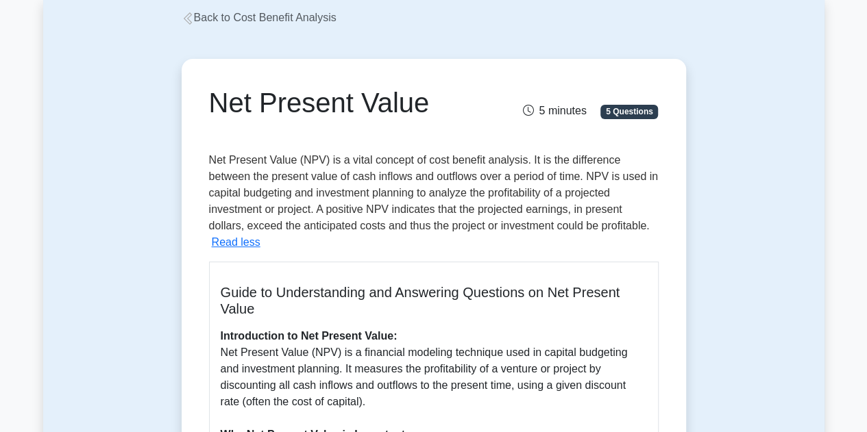
scroll to position [0, 0]
